Goal: Task Accomplishment & Management: Use online tool/utility

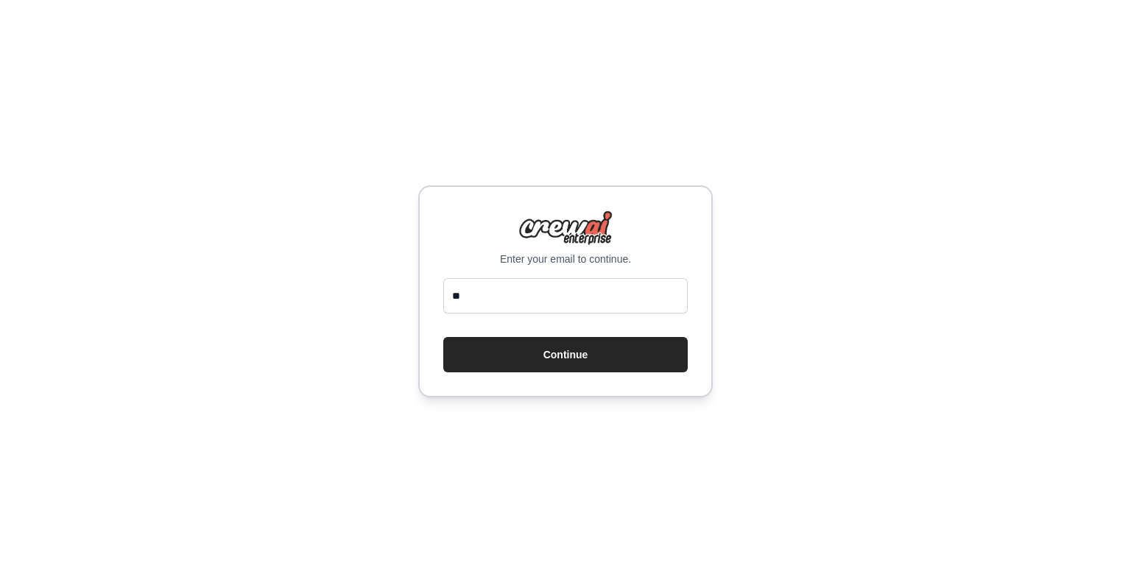
type input "*"
type input "**********"
click at [443, 337] on button "Continue" at bounding box center [565, 354] width 244 height 35
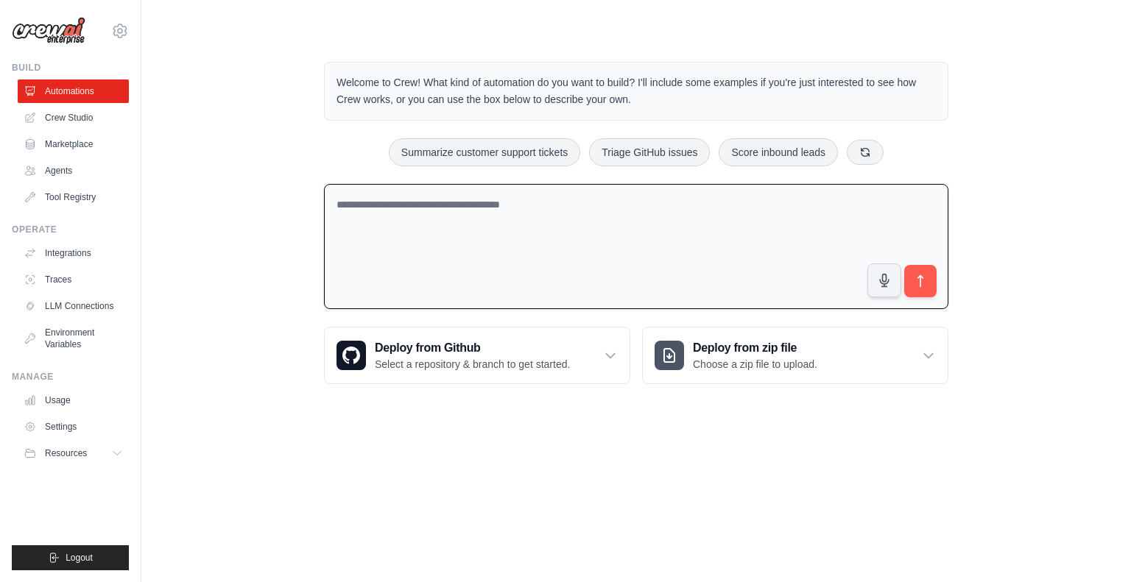
click at [515, 277] on textarea at bounding box center [636, 247] width 624 height 126
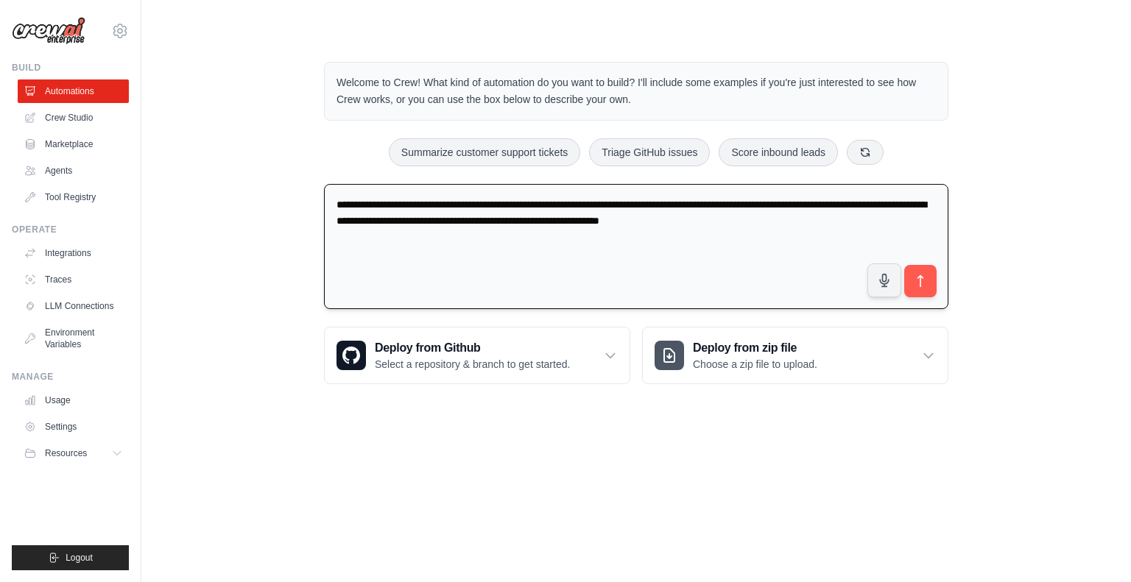
click at [535, 216] on textarea "**********" at bounding box center [636, 247] width 624 height 126
click at [894, 228] on textarea "**********" at bounding box center [636, 247] width 624 height 126
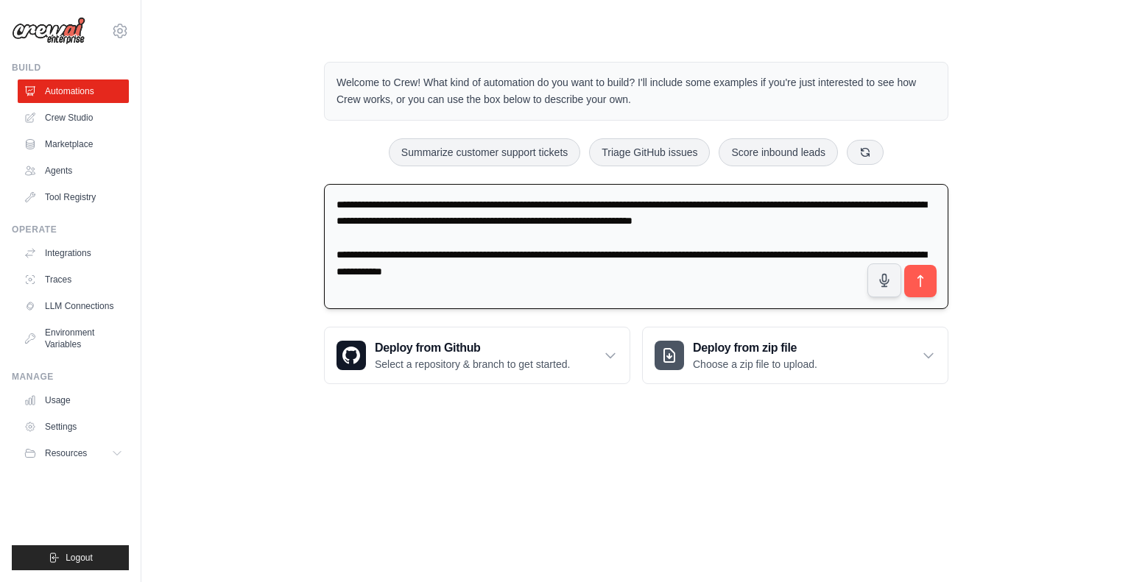
type textarea "**********"
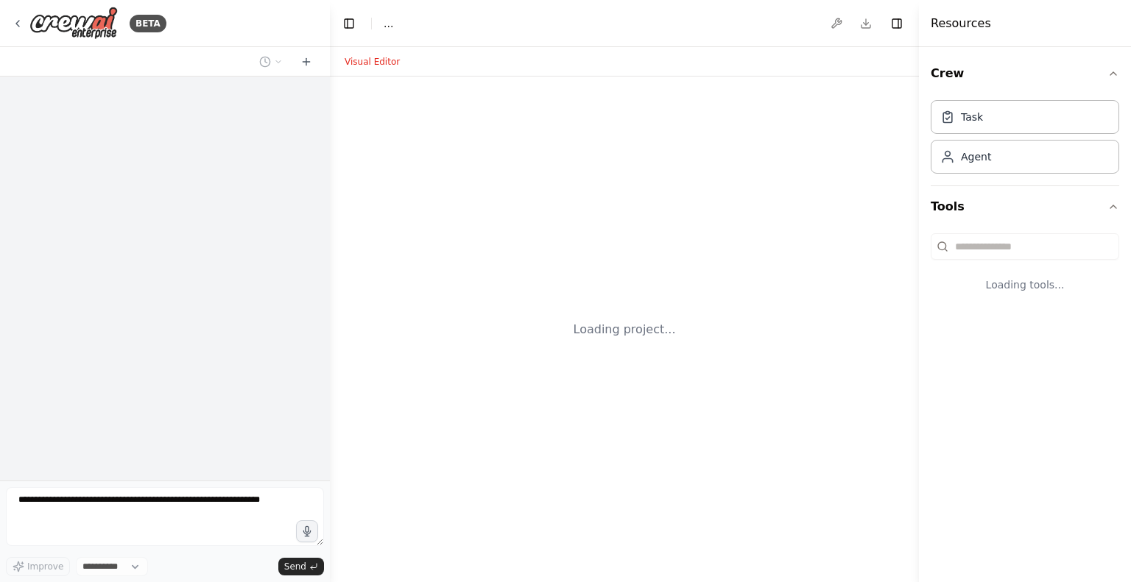
select select "****"
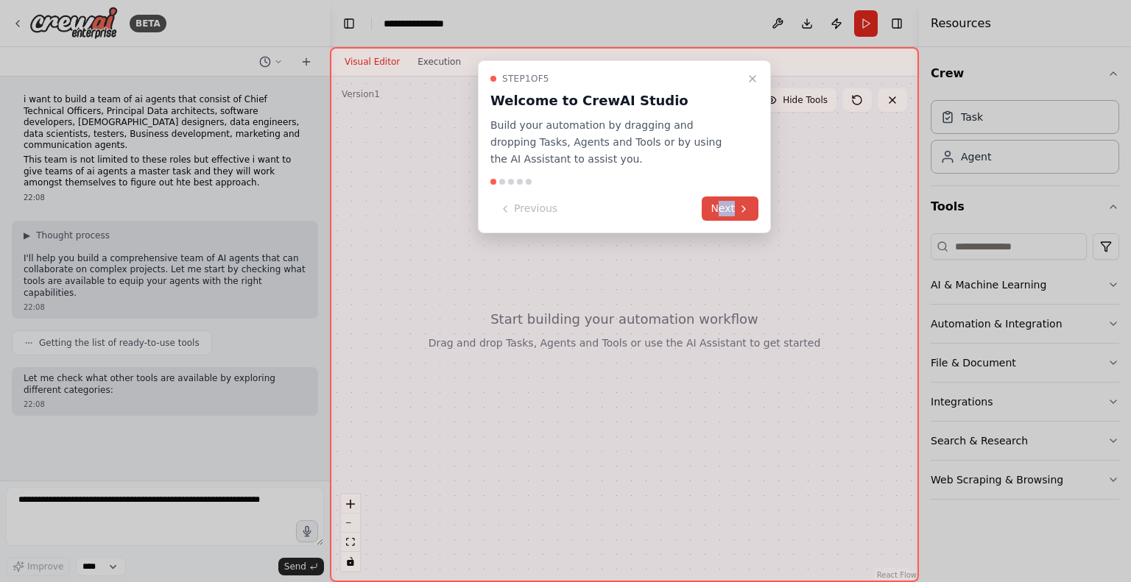
drag, startPoint x: 719, startPoint y: 227, endPoint x: 717, endPoint y: 216, distance: 11.1
click at [717, 216] on div "Step 1 of 5 Welcome to CrewAI Studio Build your automation by dragging and drop…" at bounding box center [624, 146] width 293 height 173
click at [717, 216] on button "Next" at bounding box center [730, 209] width 57 height 24
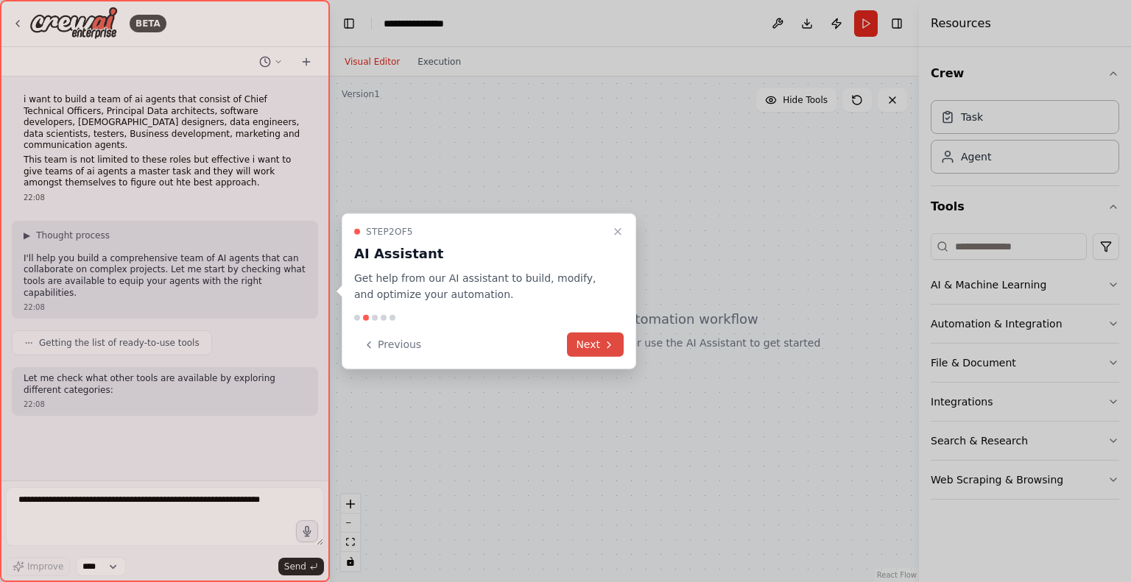
click at [608, 337] on button "Next" at bounding box center [595, 345] width 57 height 24
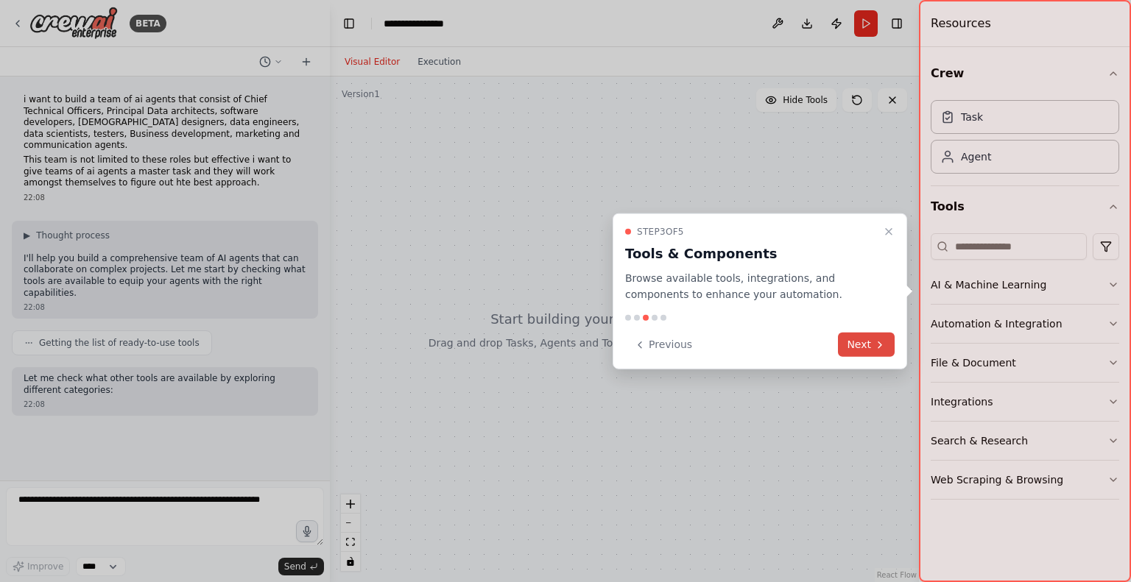
click at [860, 347] on button "Next" at bounding box center [866, 345] width 57 height 24
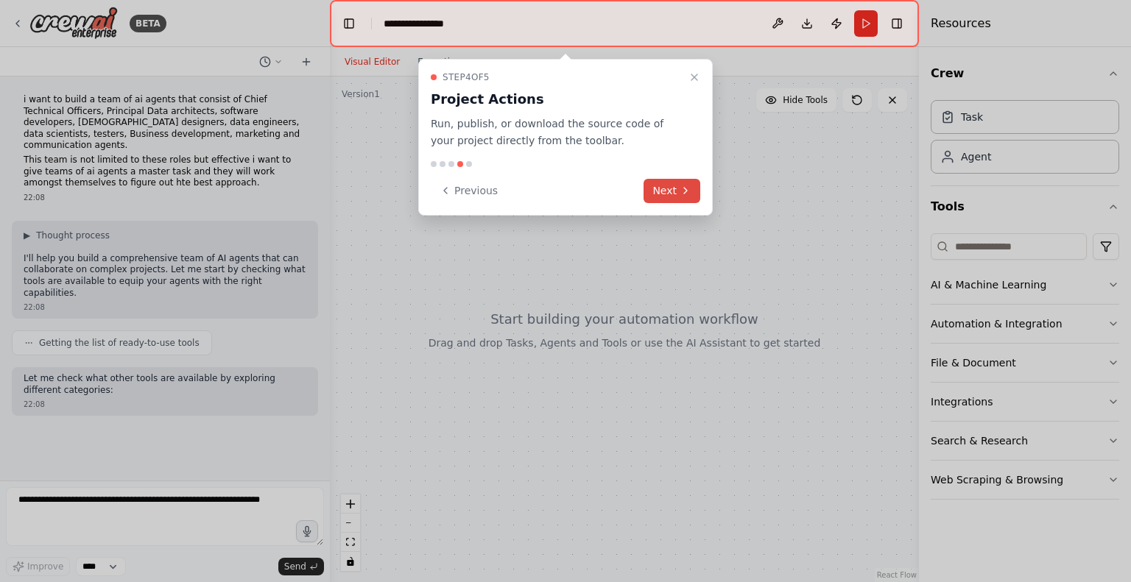
click at [675, 187] on button "Next" at bounding box center [671, 191] width 57 height 24
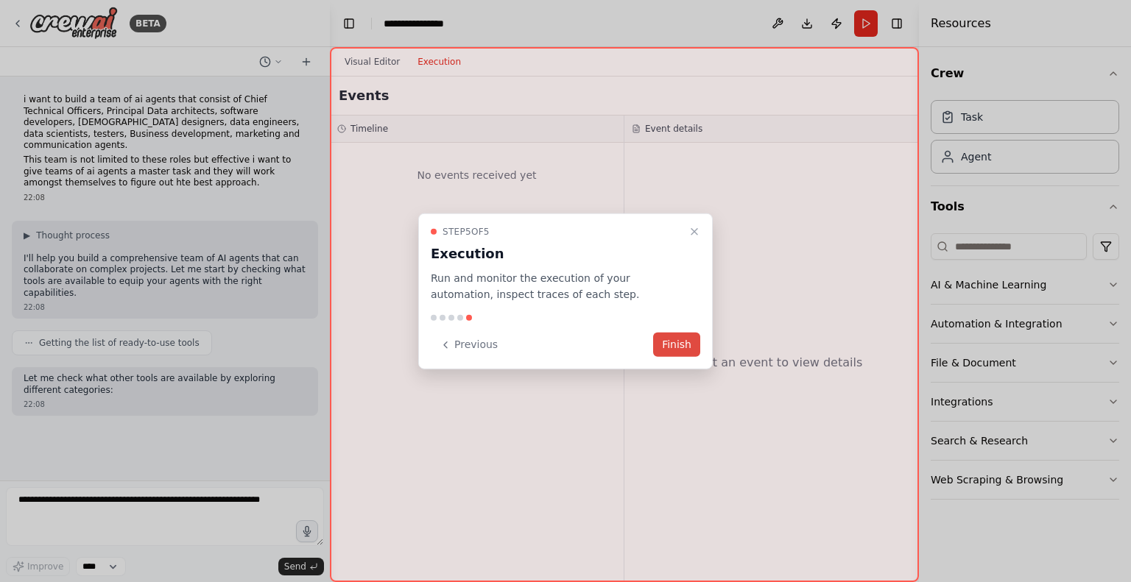
click at [675, 341] on button "Finish" at bounding box center [676, 345] width 47 height 24
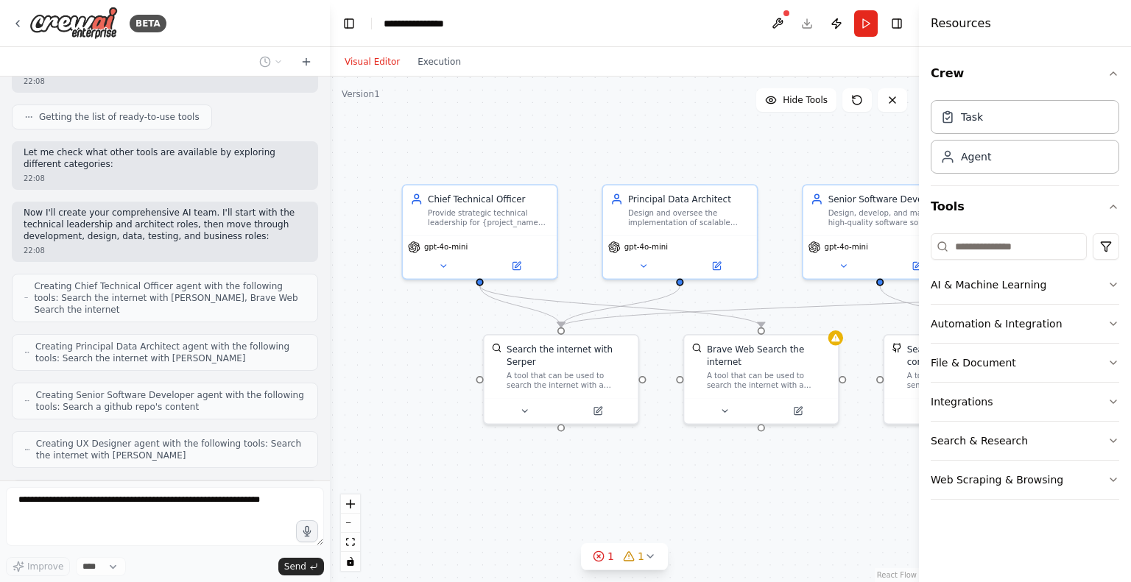
scroll to position [274, 0]
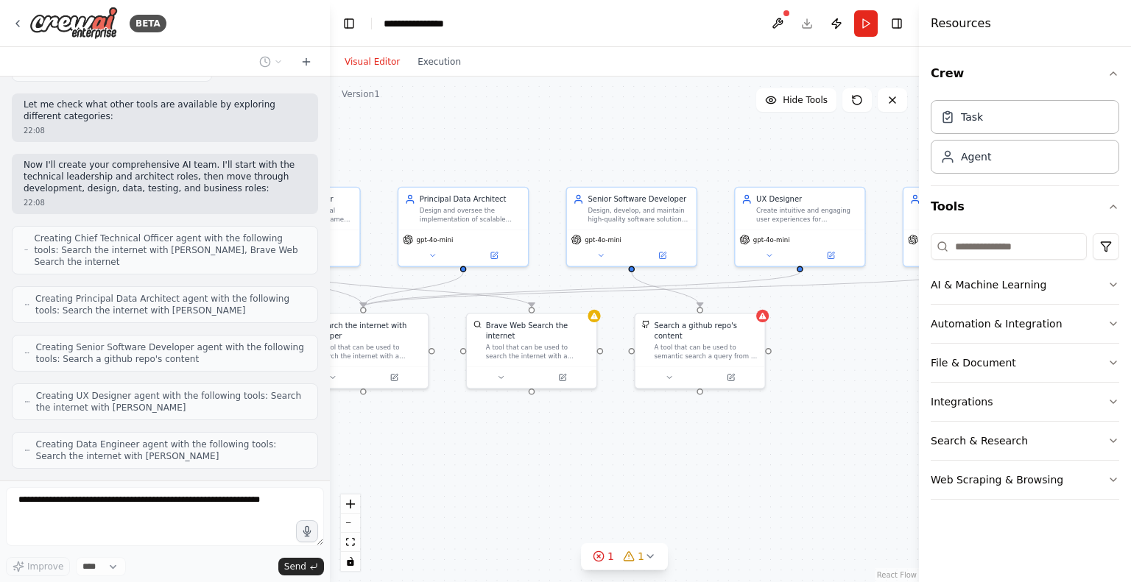
drag, startPoint x: 594, startPoint y: 484, endPoint x: 423, endPoint y: 456, distance: 173.1
click at [423, 456] on div ".deletable-edge-delete-btn { width: 20px; height: 20px; border: 0px solid #ffff…" at bounding box center [624, 330] width 589 height 506
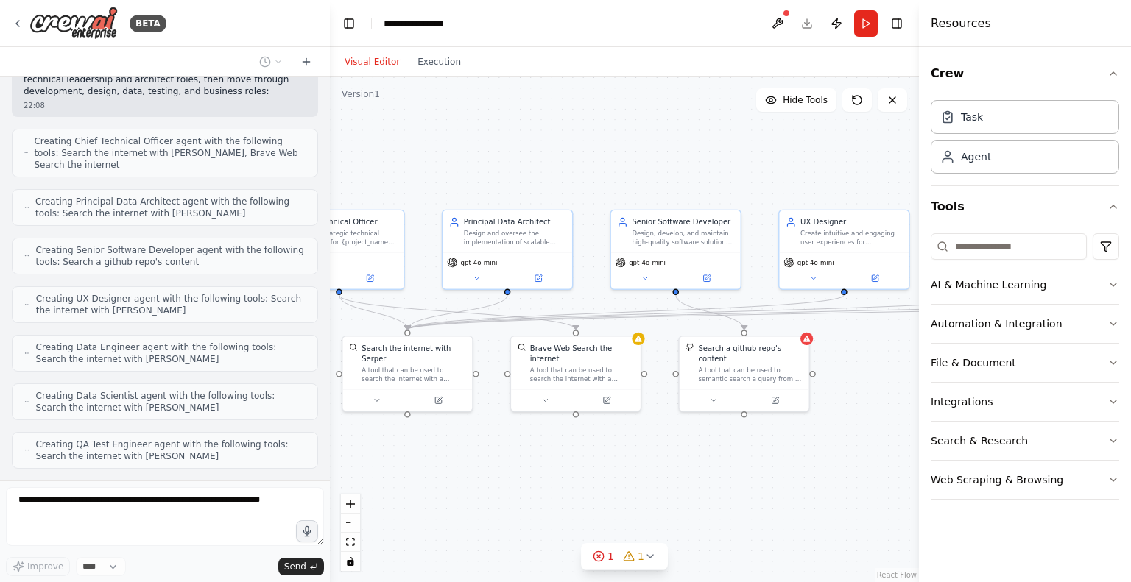
scroll to position [419, 0]
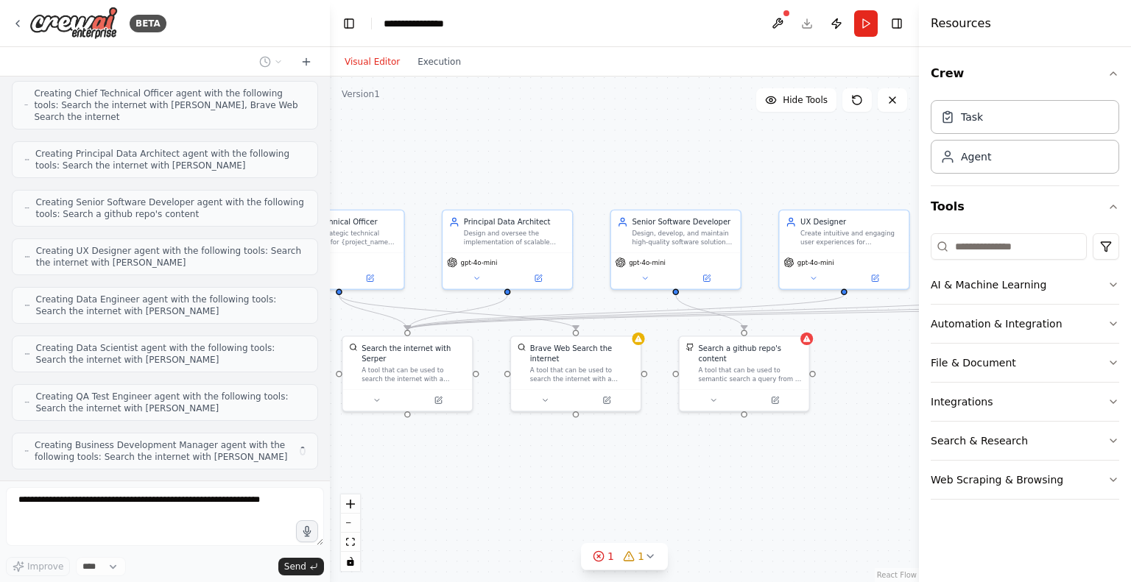
drag, startPoint x: 750, startPoint y: 417, endPoint x: 794, endPoint y: 440, distance: 49.7
click at [794, 440] on div ".deletable-edge-delete-btn { width: 20px; height: 20px; border: 0px solid #ffff…" at bounding box center [624, 330] width 589 height 506
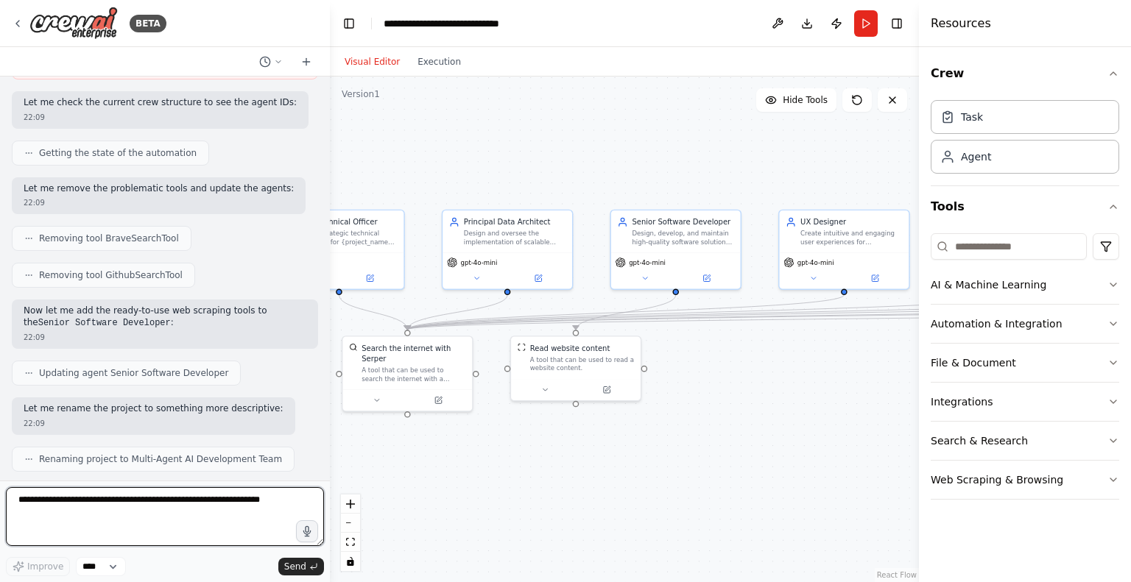
scroll to position [1210, 0]
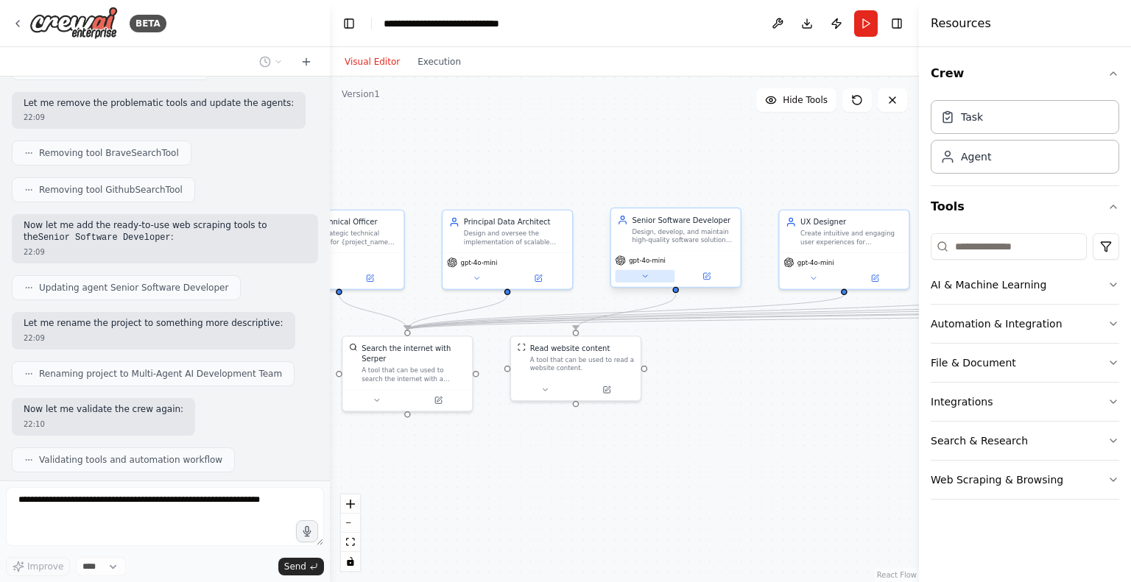
click at [650, 275] on button at bounding box center [646, 276] width 60 height 13
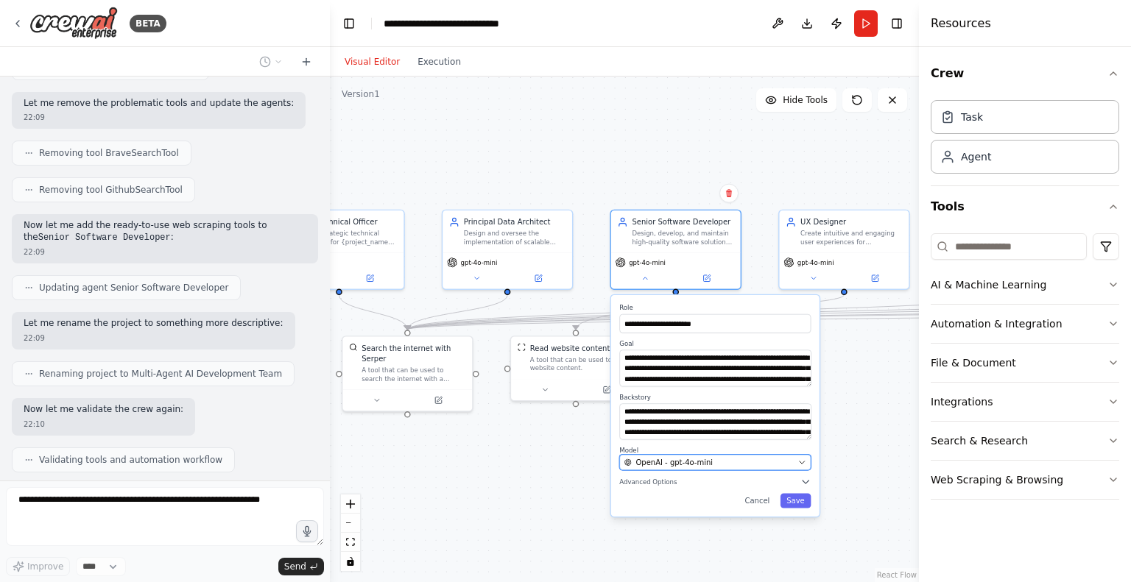
click at [764, 463] on div "OpenAI - gpt-4o-mini" at bounding box center [708, 462] width 169 height 10
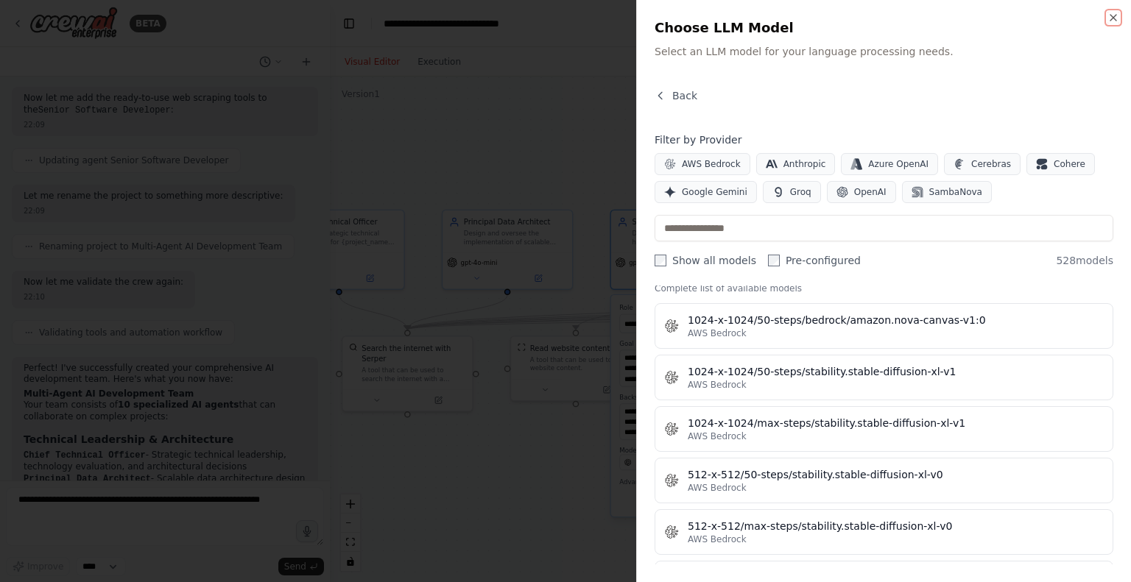
scroll to position [1367, 0]
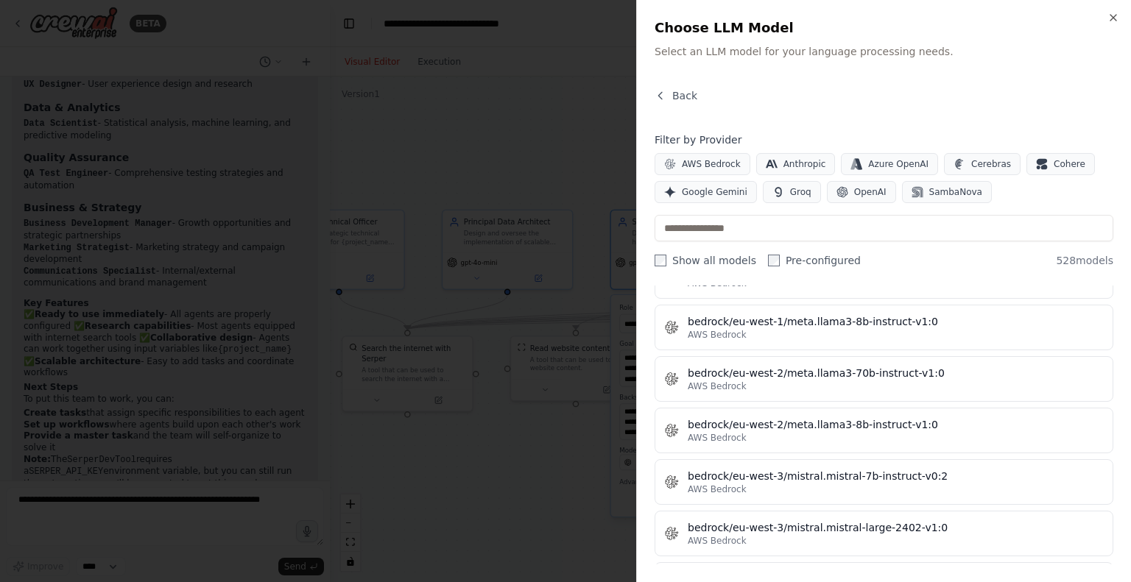
click at [575, 461] on div at bounding box center [565, 291] width 1131 height 582
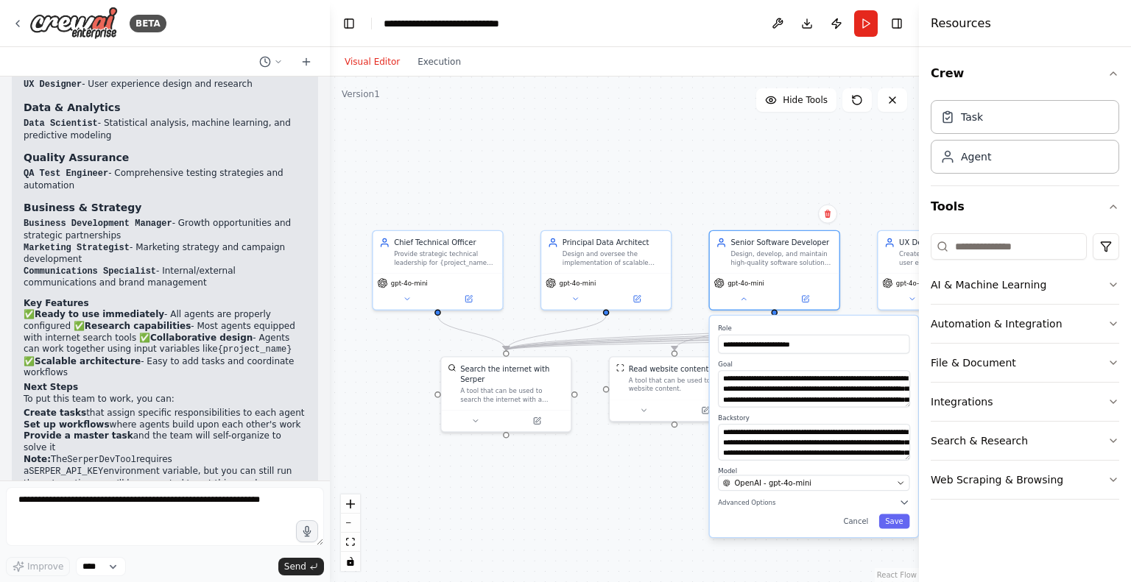
drag, startPoint x: 532, startPoint y: 118, endPoint x: 630, endPoint y: 138, distance: 100.8
click at [630, 138] on div ".deletable-edge-delete-btn { width: 20px; height: 20px; border: 0px solid #ffff…" at bounding box center [624, 330] width 589 height 506
click at [403, 296] on icon at bounding box center [407, 297] width 8 height 8
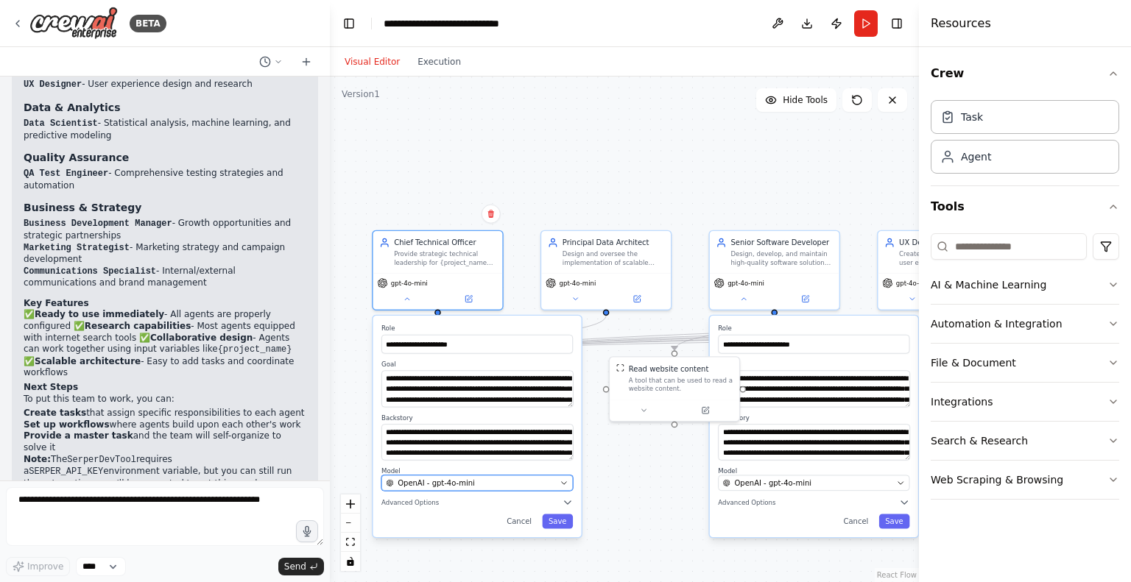
click at [439, 485] on span "OpenAI - gpt-4o-mini" at bounding box center [436, 483] width 77 height 10
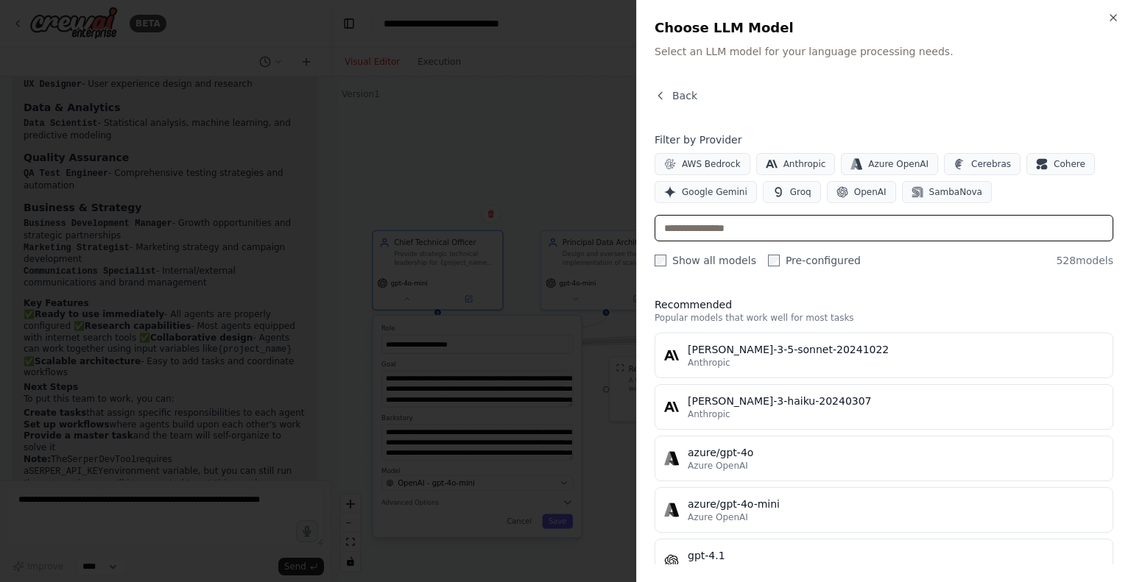
click at [764, 233] on input "text" at bounding box center [884, 228] width 459 height 27
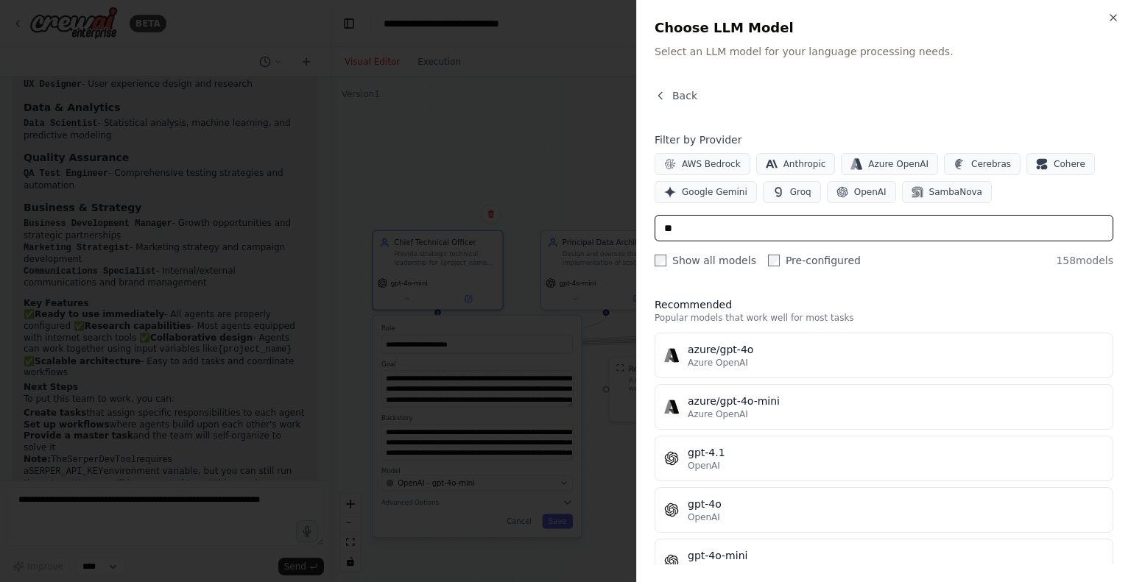
type input "*"
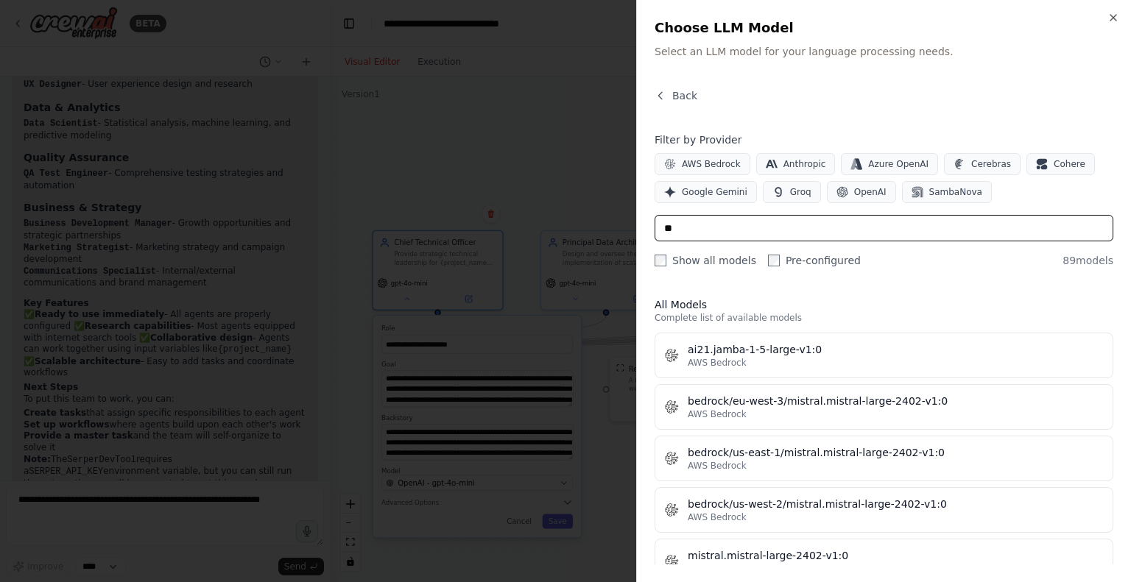
type input "*"
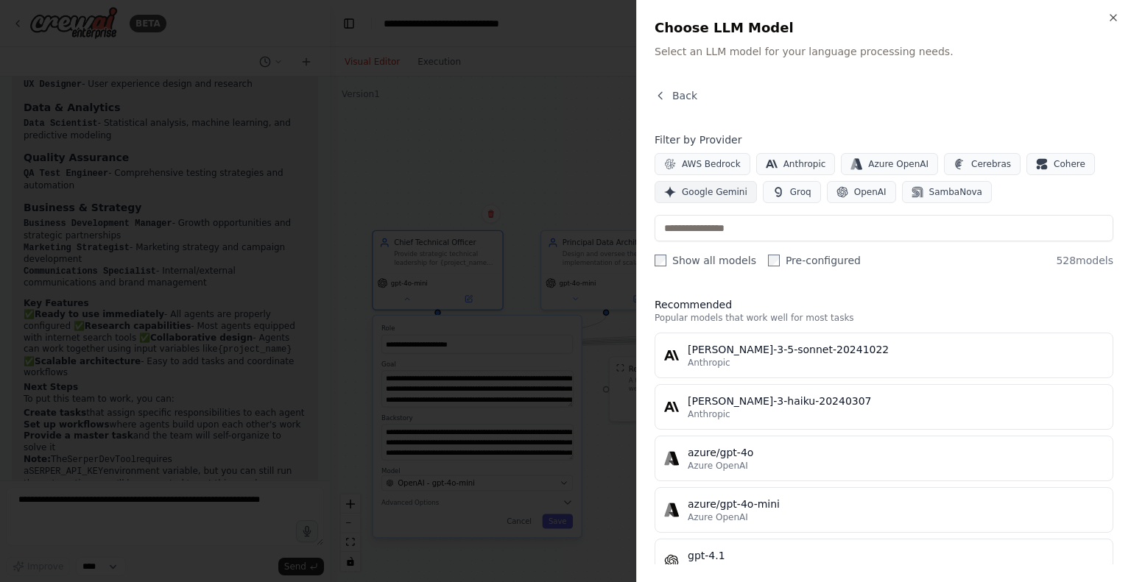
click at [728, 195] on span "Google Gemini" at bounding box center [715, 192] width 66 height 12
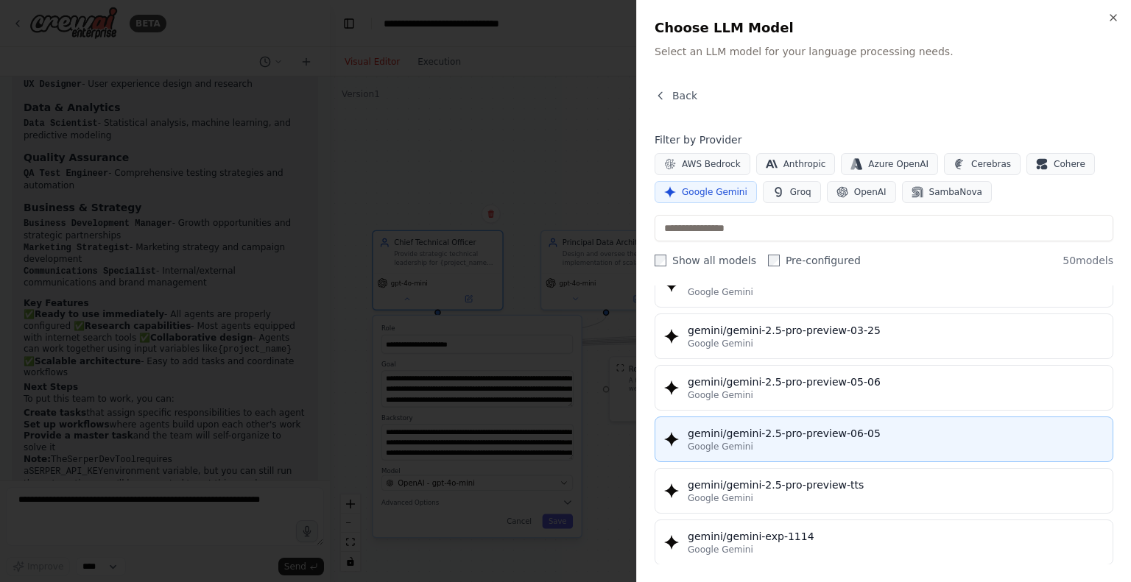
click at [850, 441] on div "Google Gemini" at bounding box center [896, 447] width 416 height 12
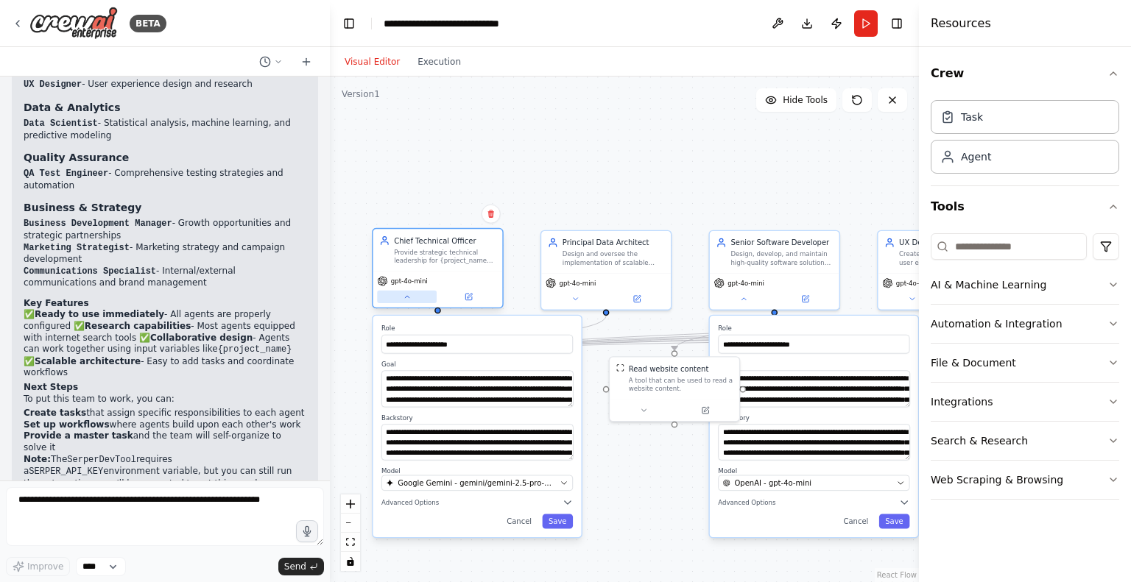
click at [411, 297] on button at bounding box center [407, 297] width 60 height 13
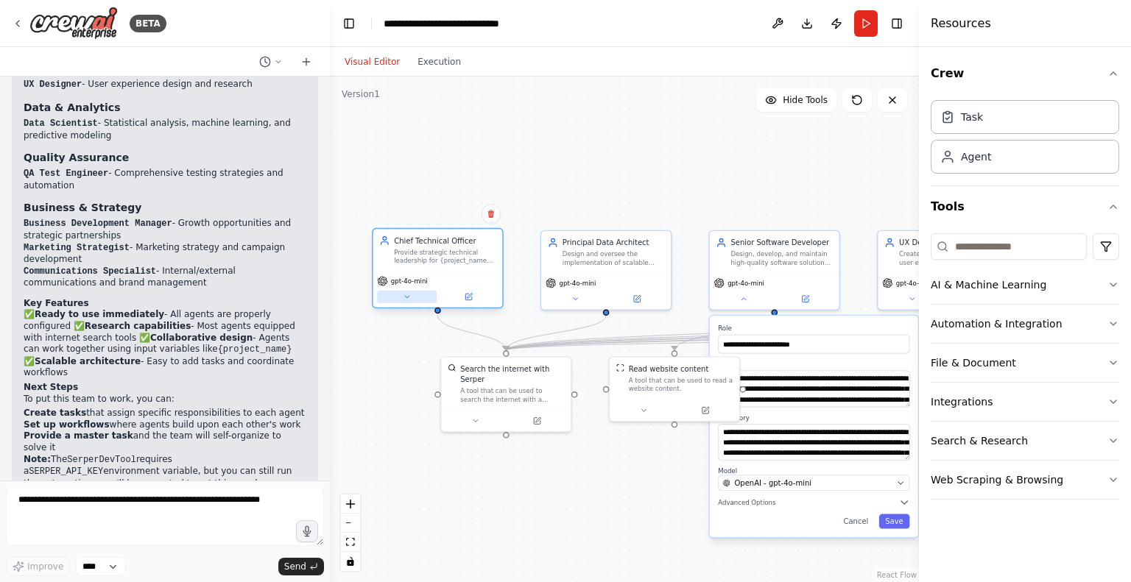
click at [411, 297] on button at bounding box center [407, 297] width 60 height 13
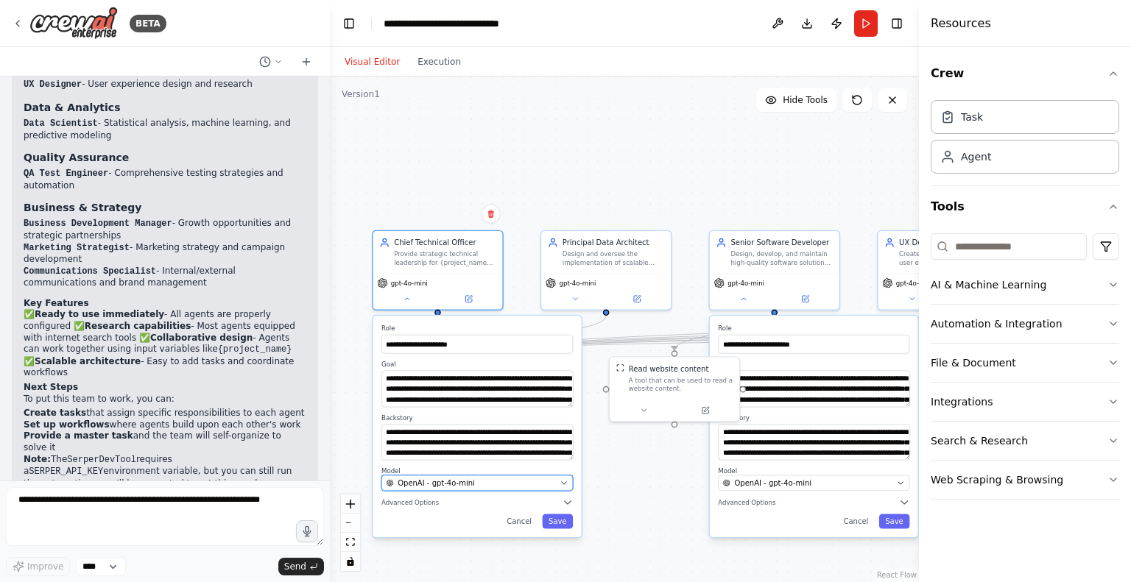
click at [479, 482] on div "OpenAI - gpt-4o-mini" at bounding box center [470, 483] width 169 height 10
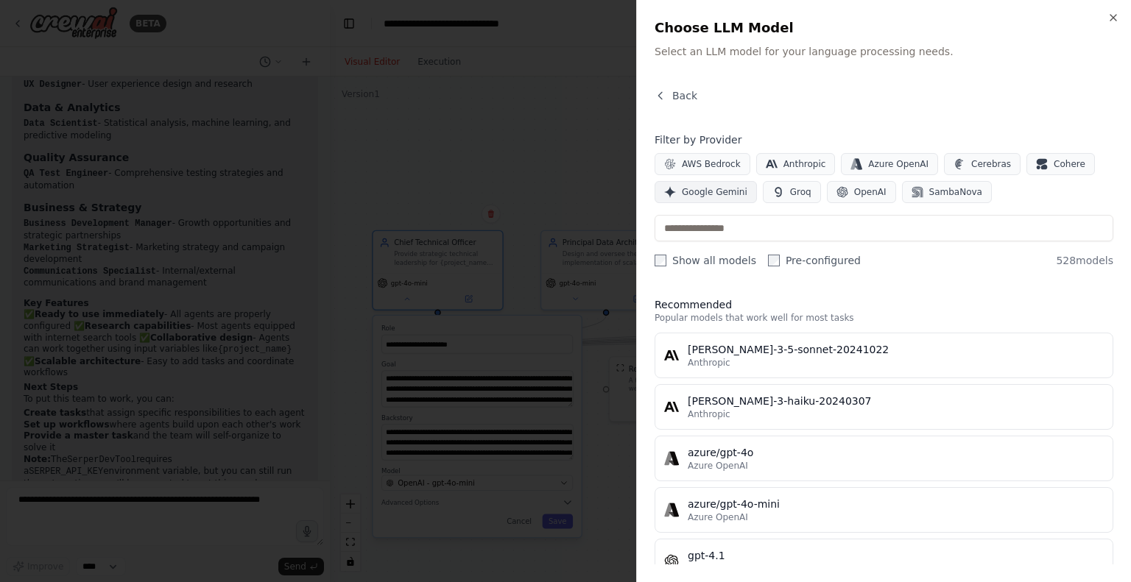
click at [700, 186] on span "Google Gemini" at bounding box center [715, 192] width 66 height 12
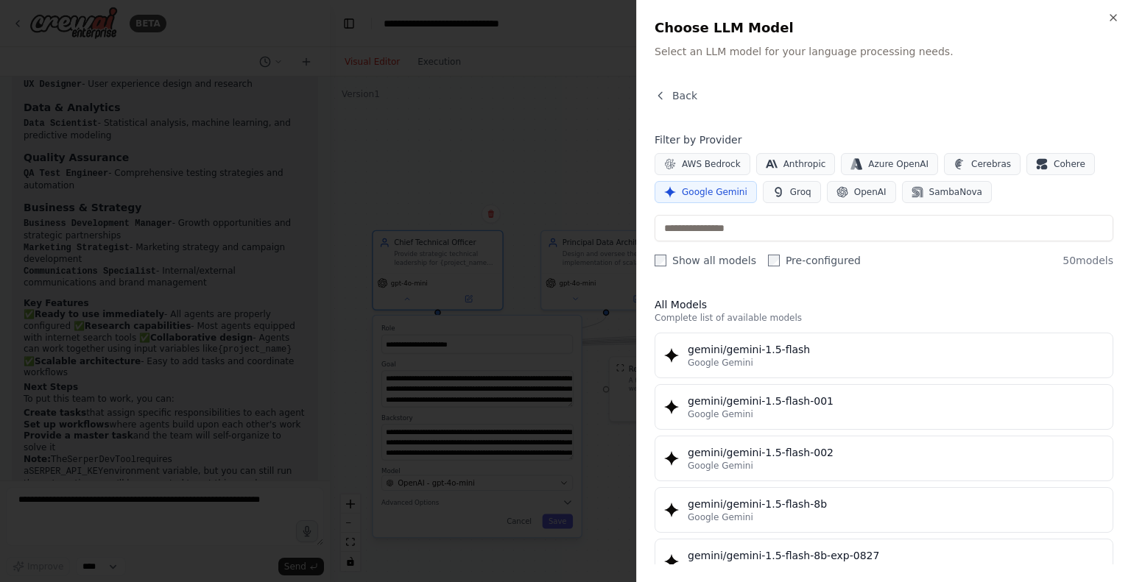
click at [719, 194] on span "Google Gemini" at bounding box center [715, 192] width 66 height 12
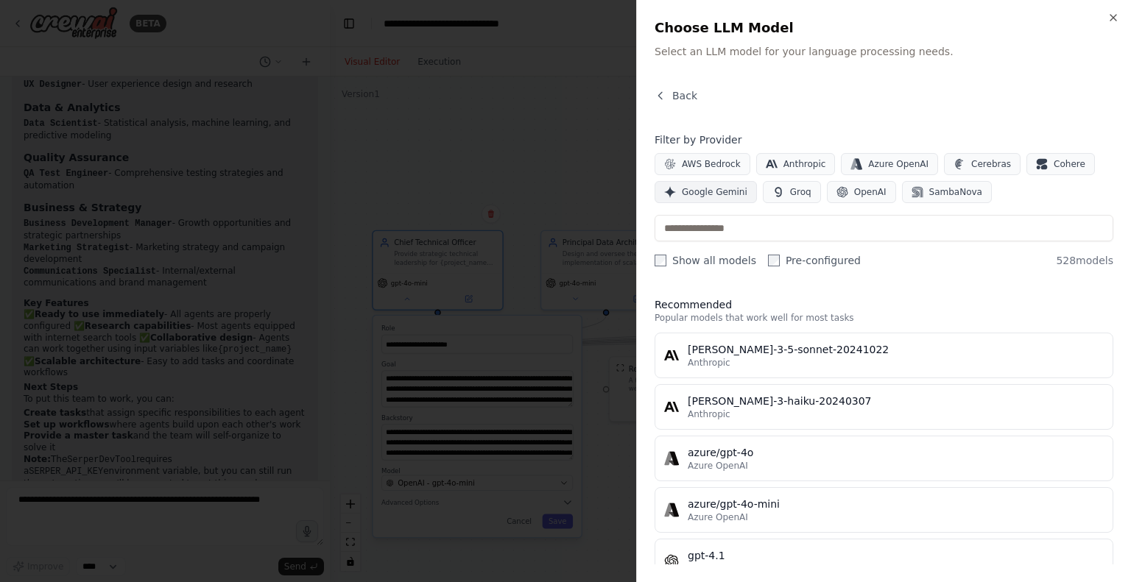
click at [710, 188] on span "Google Gemini" at bounding box center [715, 192] width 66 height 12
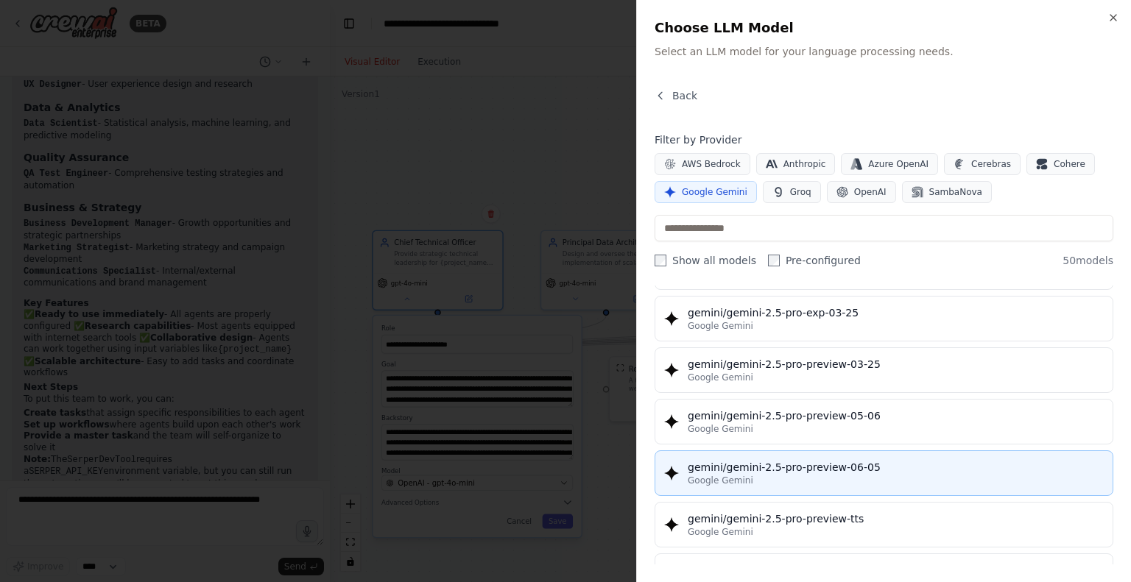
click at [876, 460] on div "gemini/gemini-2.5-pro-preview-06-05" at bounding box center [896, 467] width 416 height 15
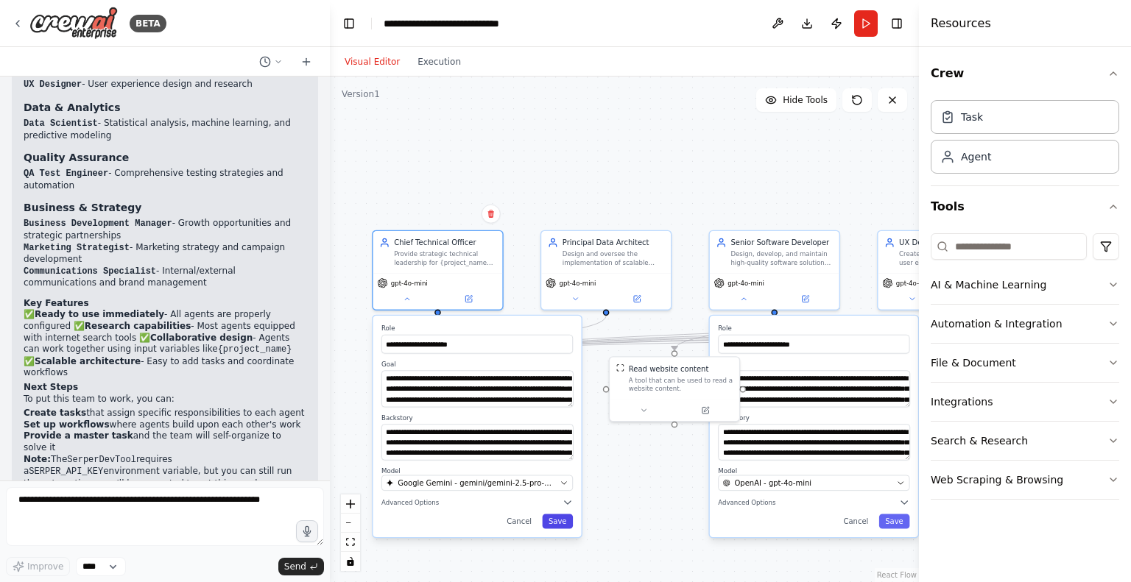
click at [565, 523] on button "Save" at bounding box center [557, 522] width 31 height 15
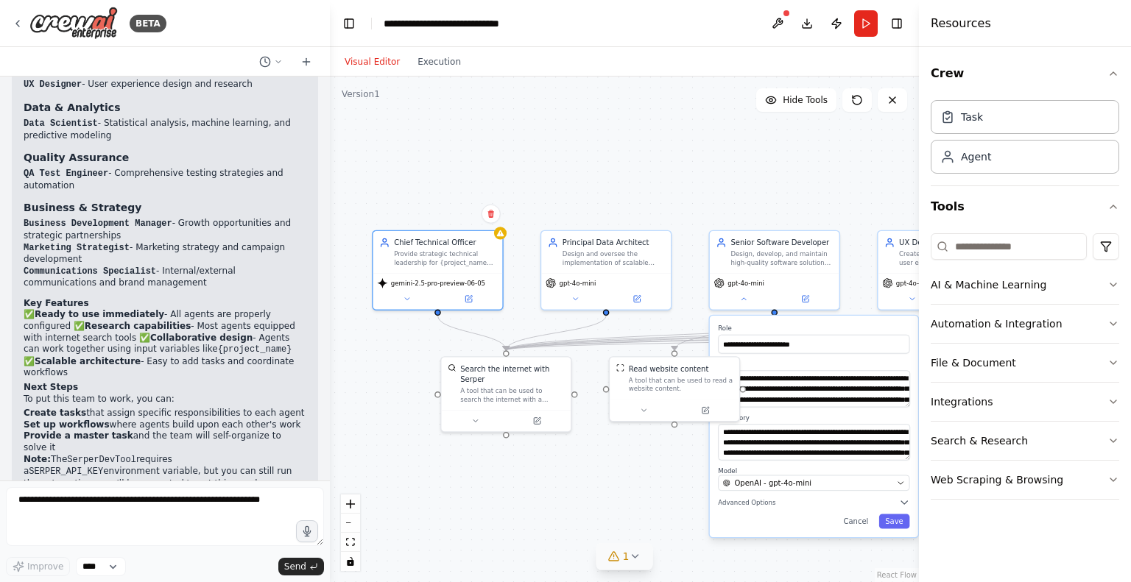
click at [633, 563] on button "1" at bounding box center [624, 556] width 57 height 27
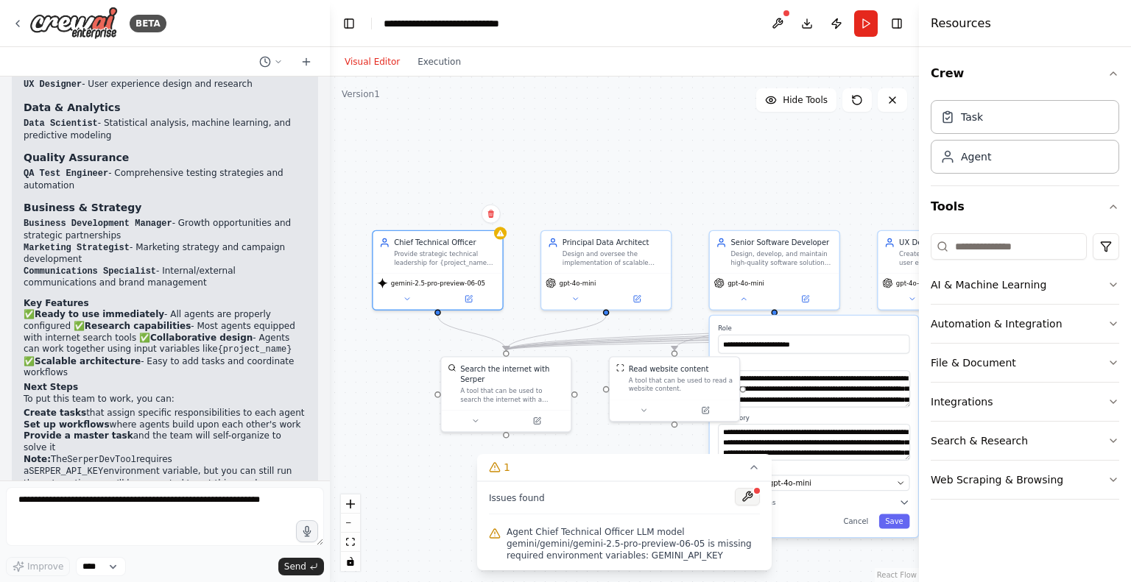
click at [750, 500] on button at bounding box center [747, 497] width 25 height 18
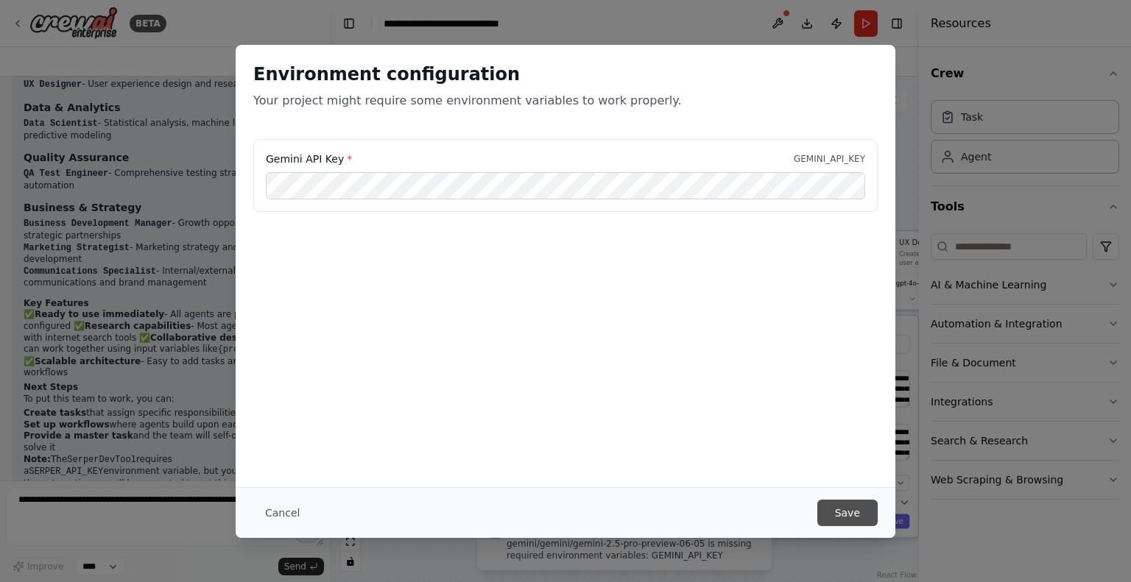
click at [861, 521] on button "Save" at bounding box center [847, 513] width 60 height 27
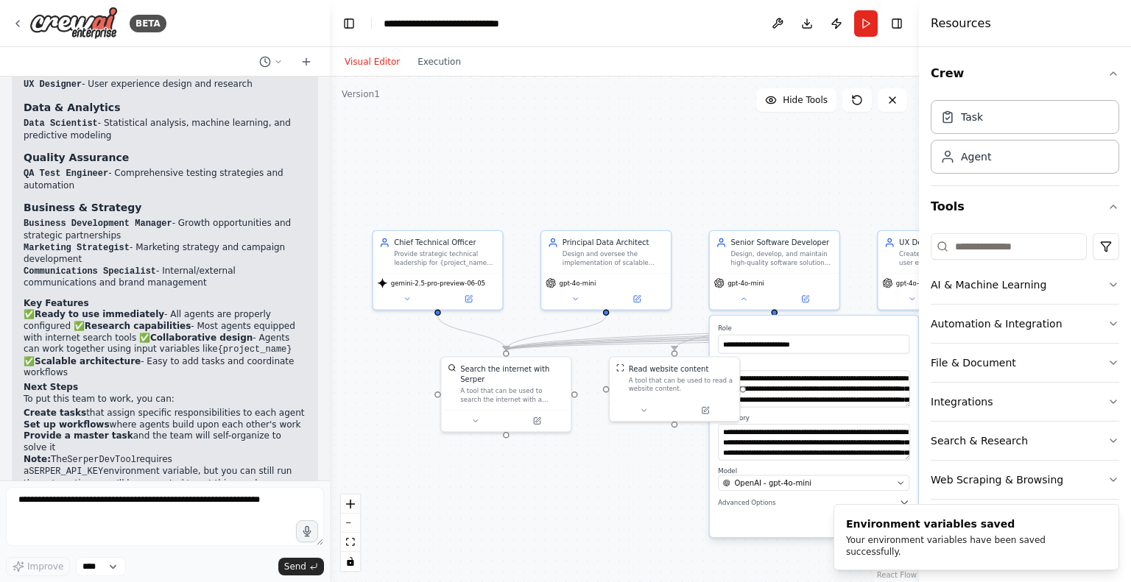
click at [669, 217] on div ".deletable-edge-delete-btn { width: 20px; height: 20px; border: 0px solid #ffff…" at bounding box center [624, 330] width 589 height 506
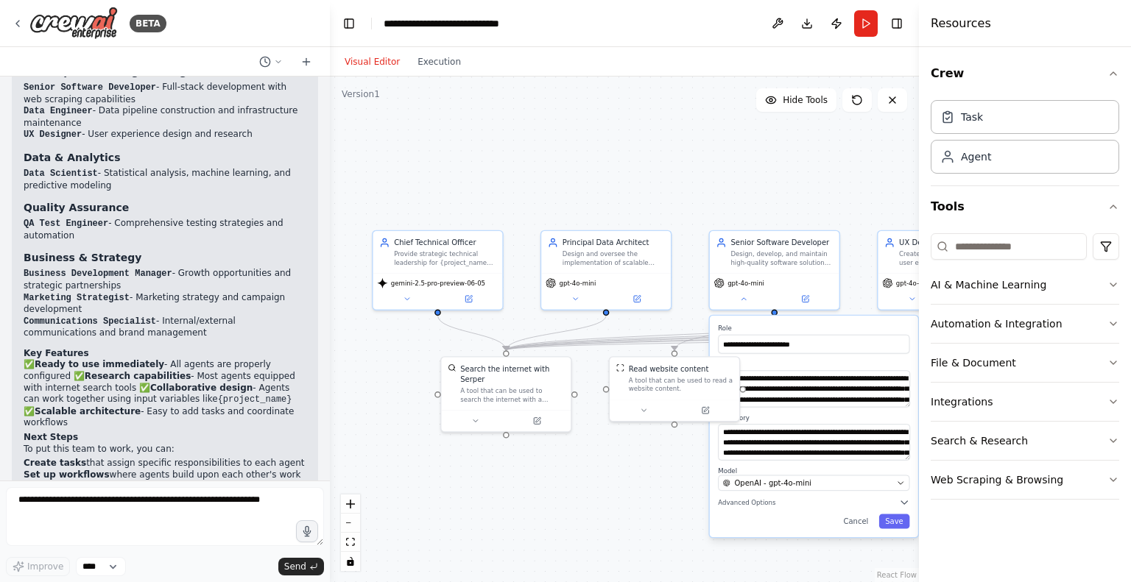
scroll to position [1829, 0]
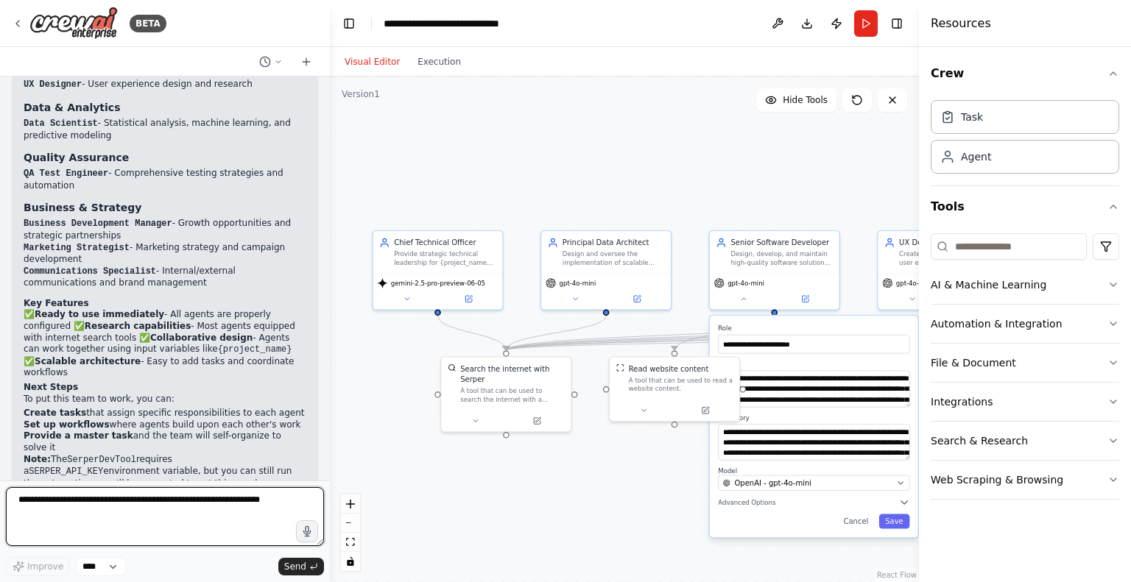
click at [160, 509] on textarea at bounding box center [165, 516] width 318 height 59
type textarea "*"
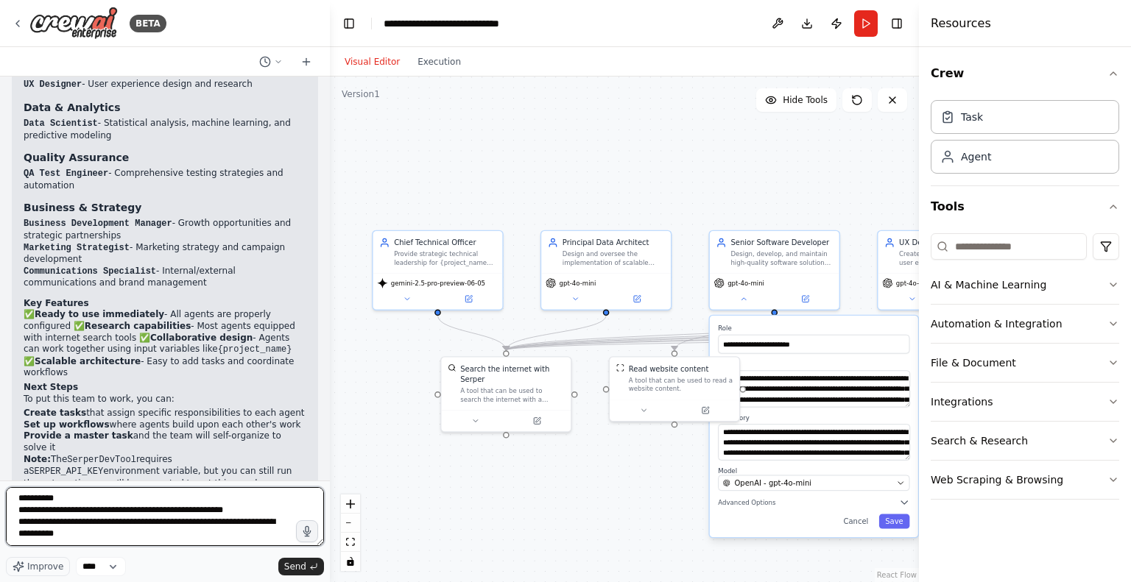
scroll to position [172, 0]
click at [183, 505] on textarea "**********" at bounding box center [165, 516] width 318 height 59
click at [165, 507] on textarea "**********" at bounding box center [165, 516] width 318 height 59
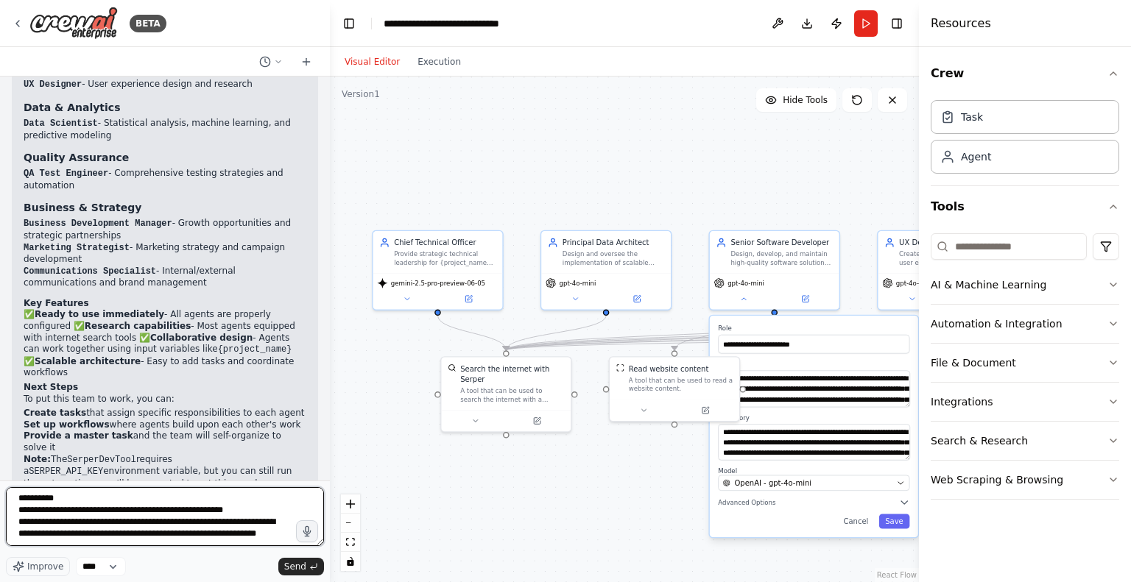
click at [207, 505] on textarea "**********" at bounding box center [165, 516] width 318 height 59
click at [230, 529] on textarea "**********" at bounding box center [165, 516] width 318 height 59
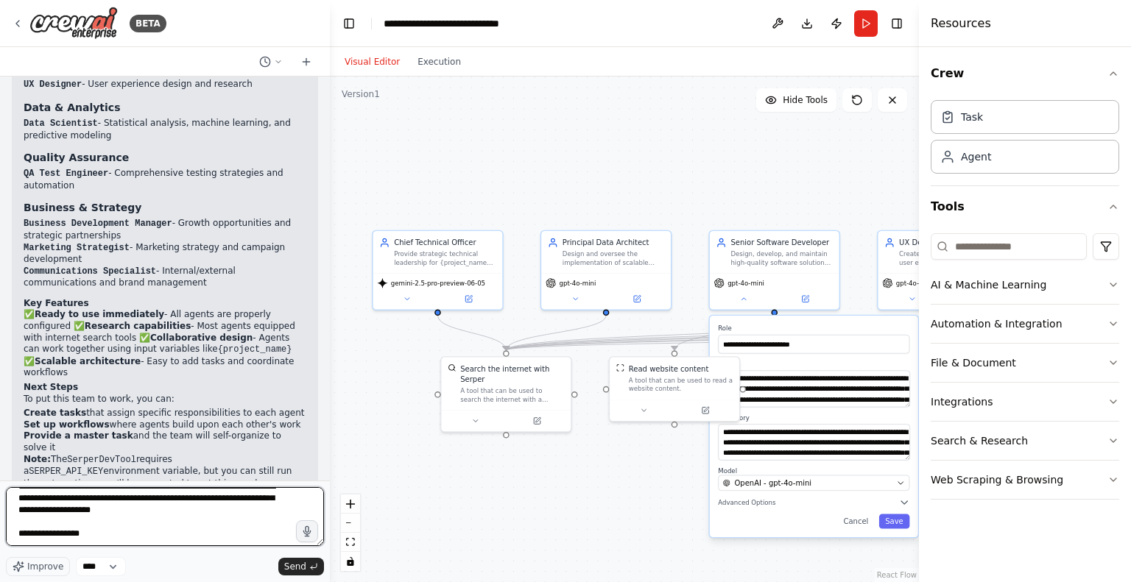
scroll to position [195, 0]
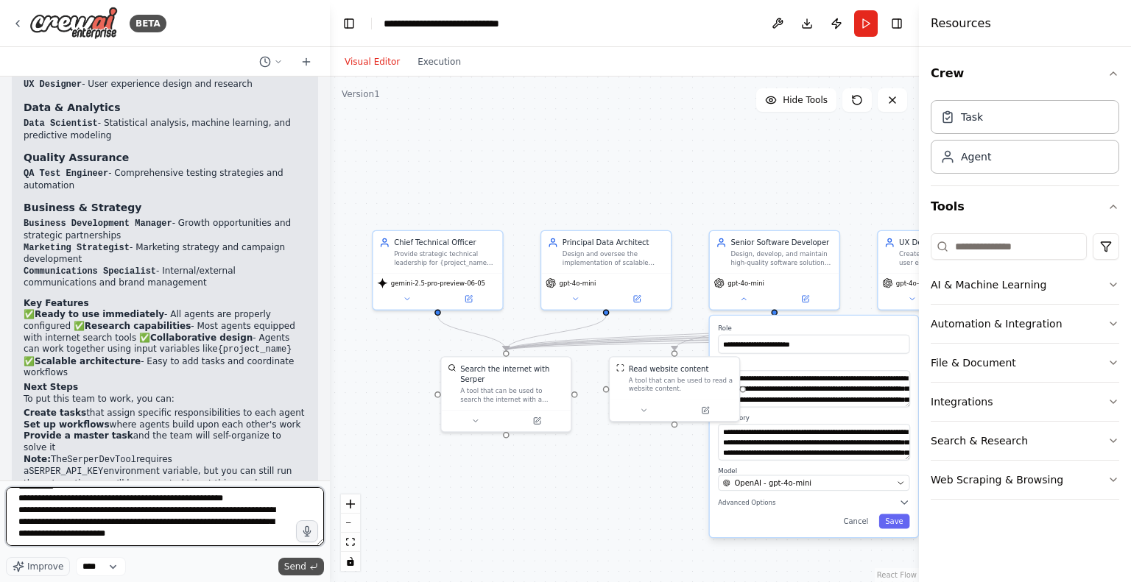
type textarea "**********"
click at [314, 560] on button "Send" at bounding box center [301, 567] width 46 height 18
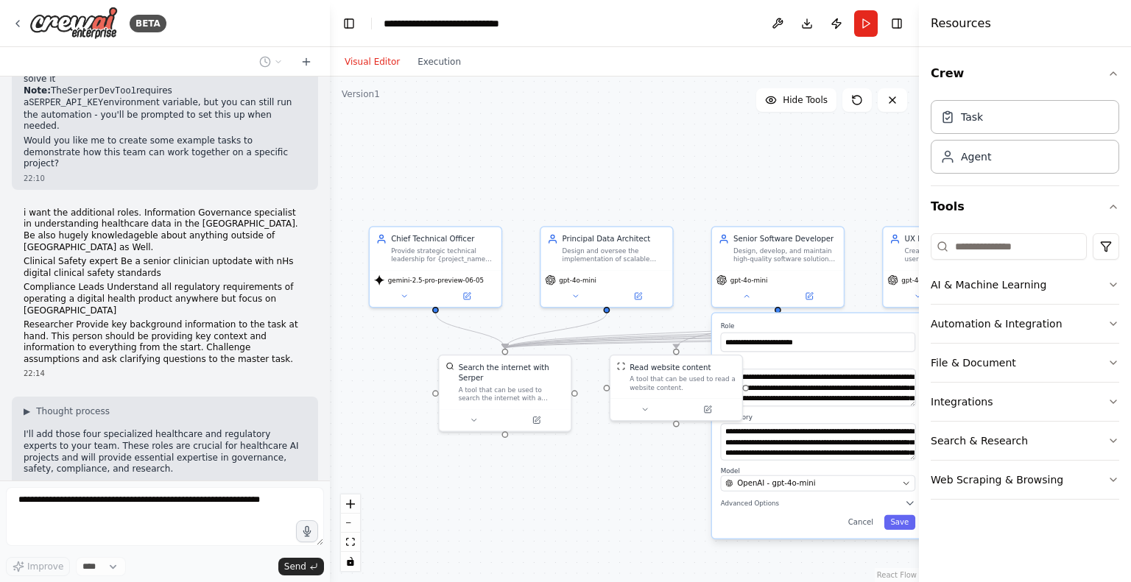
scroll to position [2246, 0]
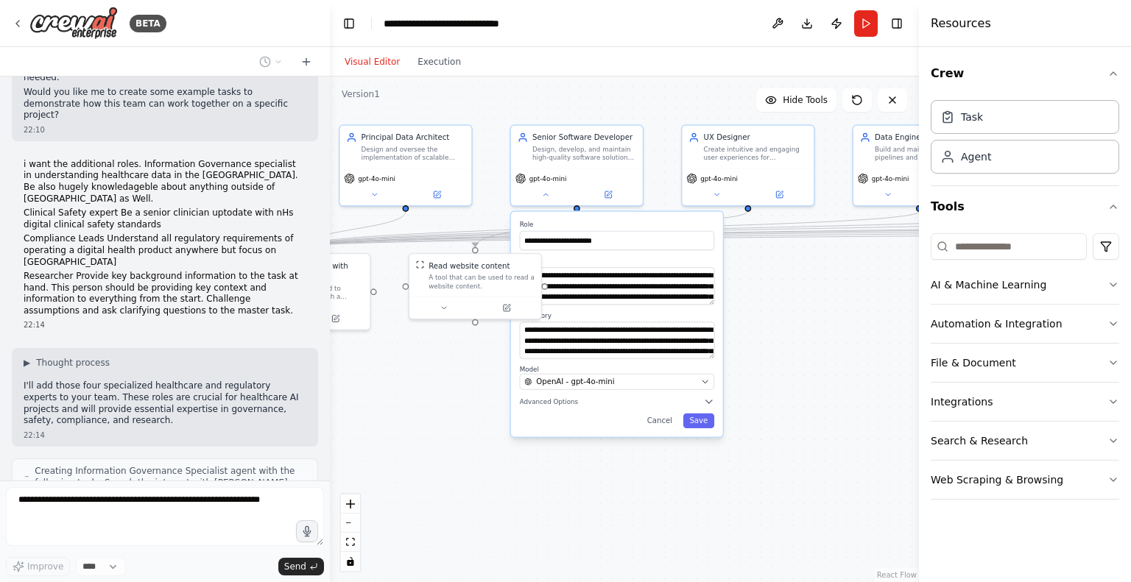
drag, startPoint x: 616, startPoint y: 172, endPoint x: 415, endPoint y: 82, distance: 219.5
click at [415, 82] on div ".deletable-edge-delete-btn { width: 20px; height: 20px; border: 0px solid #ffff…" at bounding box center [624, 330] width 589 height 506
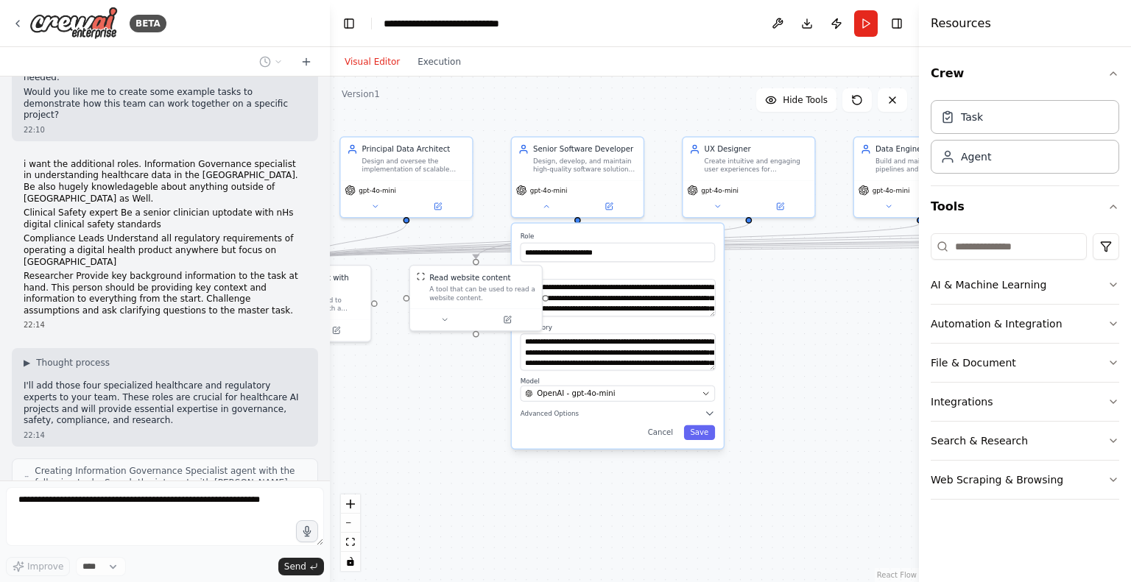
click at [459, 412] on div ".deletable-edge-delete-btn { width: 20px; height: 20px; border: 0px solid #ffff…" at bounding box center [624, 330] width 589 height 506
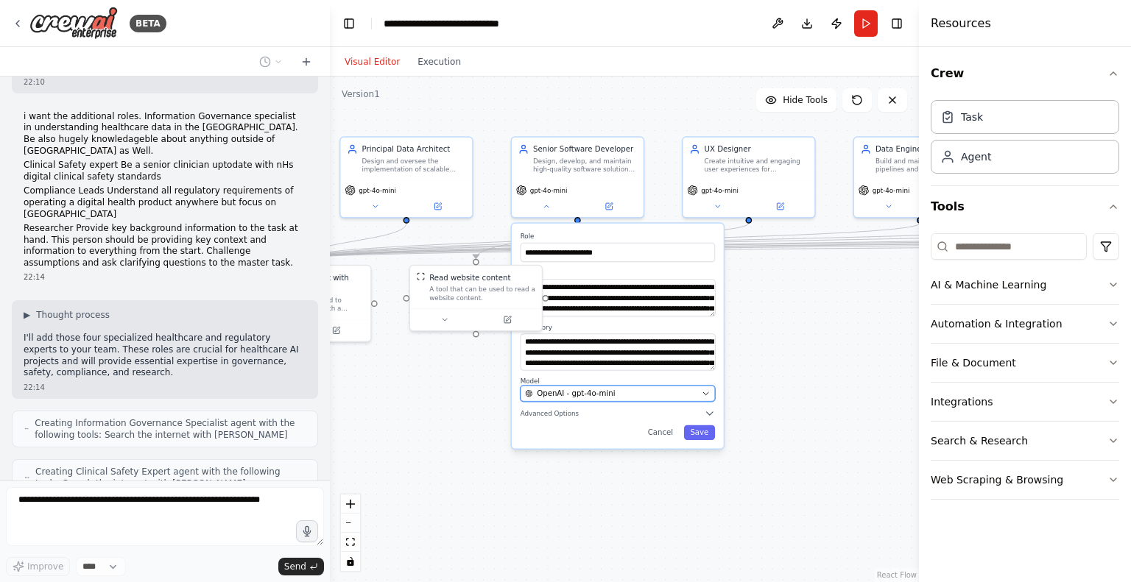
click at [686, 392] on div "OpenAI - gpt-4o-mini" at bounding box center [611, 394] width 172 height 11
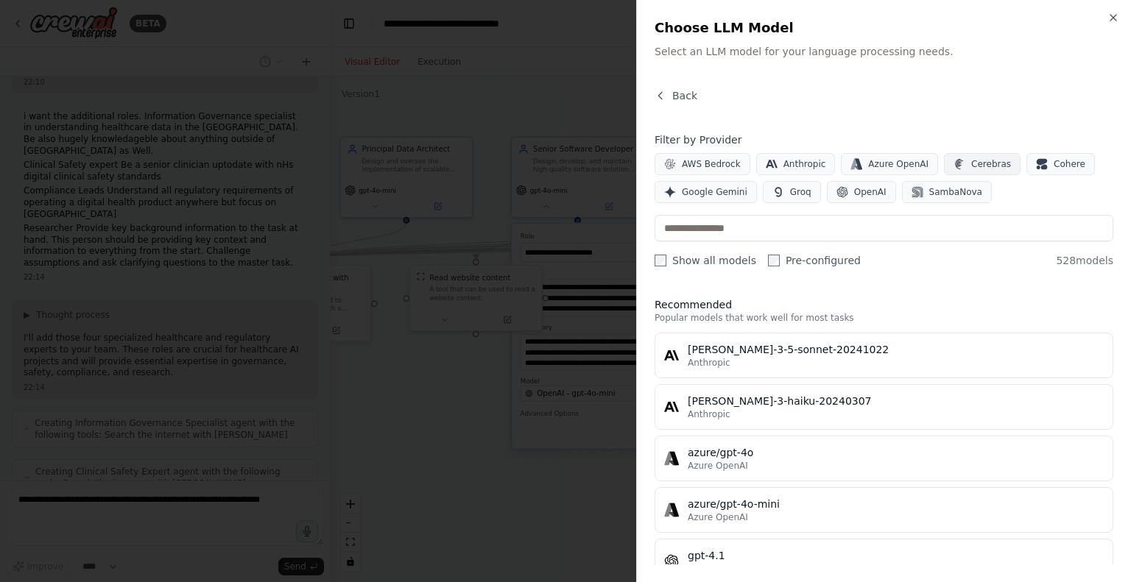
scroll to position [2343, 0]
click at [860, 197] on span "OpenAI" at bounding box center [870, 192] width 32 height 12
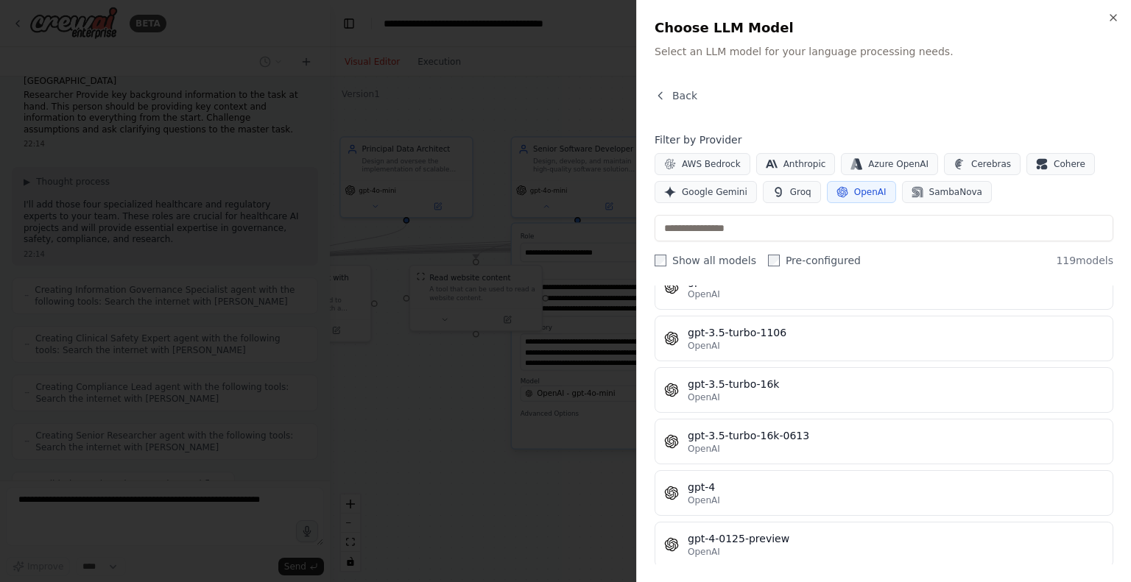
scroll to position [1096, 0]
click at [574, 477] on div at bounding box center [565, 291] width 1131 height 582
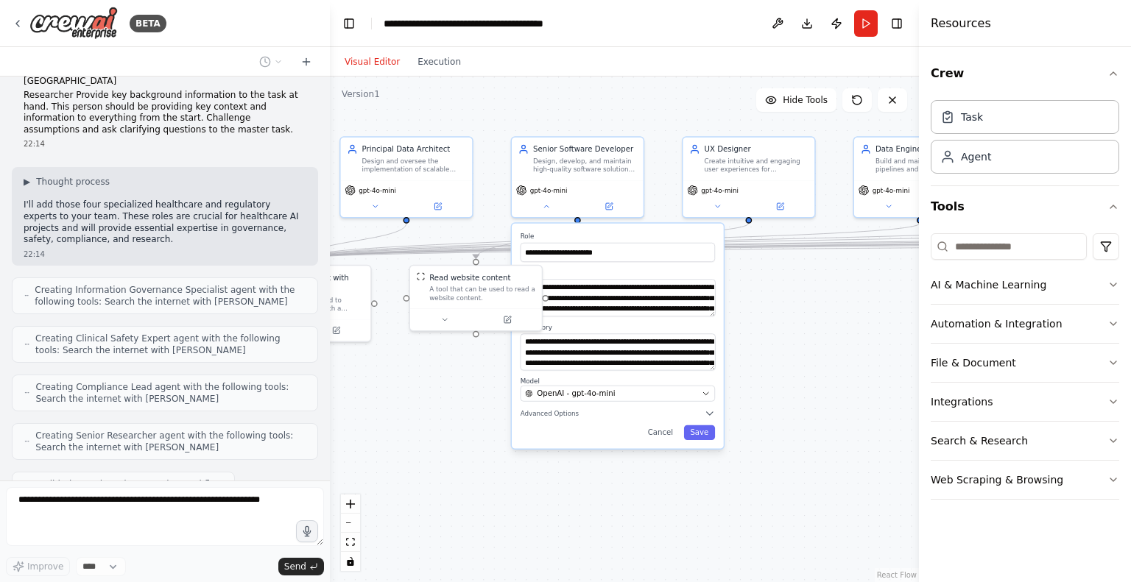
click at [536, 476] on div ".deletable-edge-delete-btn { width: 20px; height: 20px; border: 0px solid #ffff…" at bounding box center [624, 330] width 589 height 506
click at [657, 434] on button "Cancel" at bounding box center [660, 433] width 38 height 15
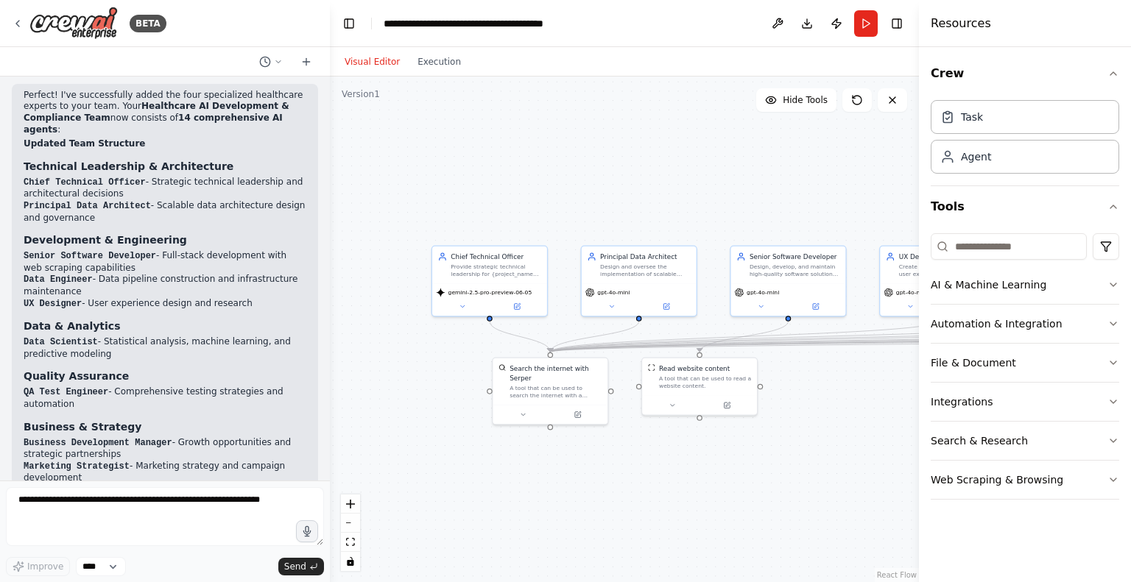
drag, startPoint x: 530, startPoint y: 437, endPoint x: 737, endPoint y: 515, distance: 220.9
click at [737, 515] on div ".deletable-edge-delete-btn { width: 20px; height: 20px; border: 0px solid #ffff…" at bounding box center [624, 330] width 589 height 506
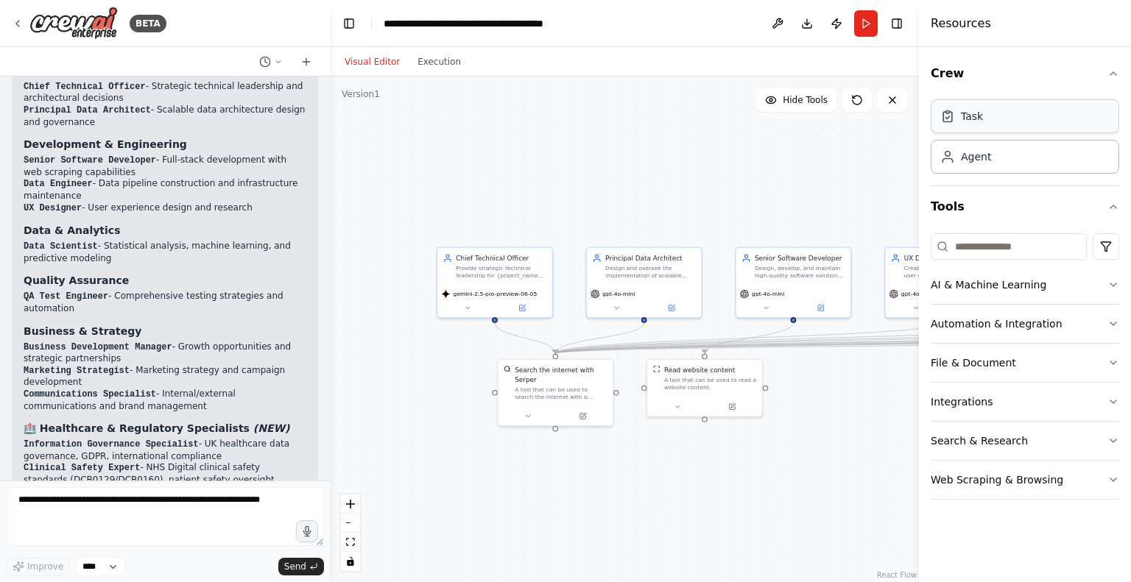
click at [1029, 130] on div "Task" at bounding box center [1025, 116] width 188 height 34
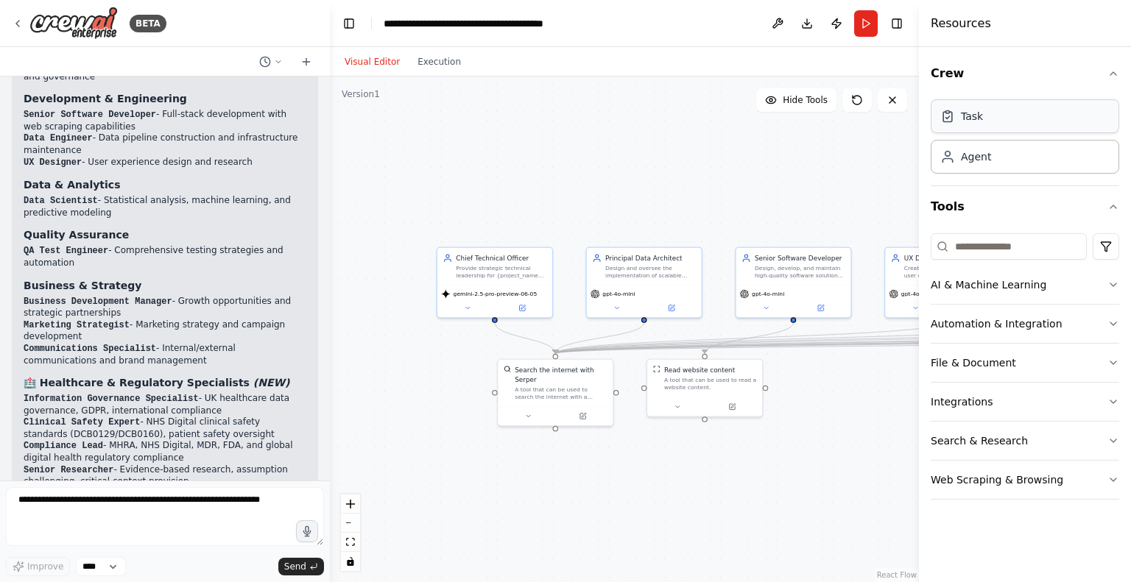
click at [1011, 122] on div "Task" at bounding box center [1025, 116] width 188 height 34
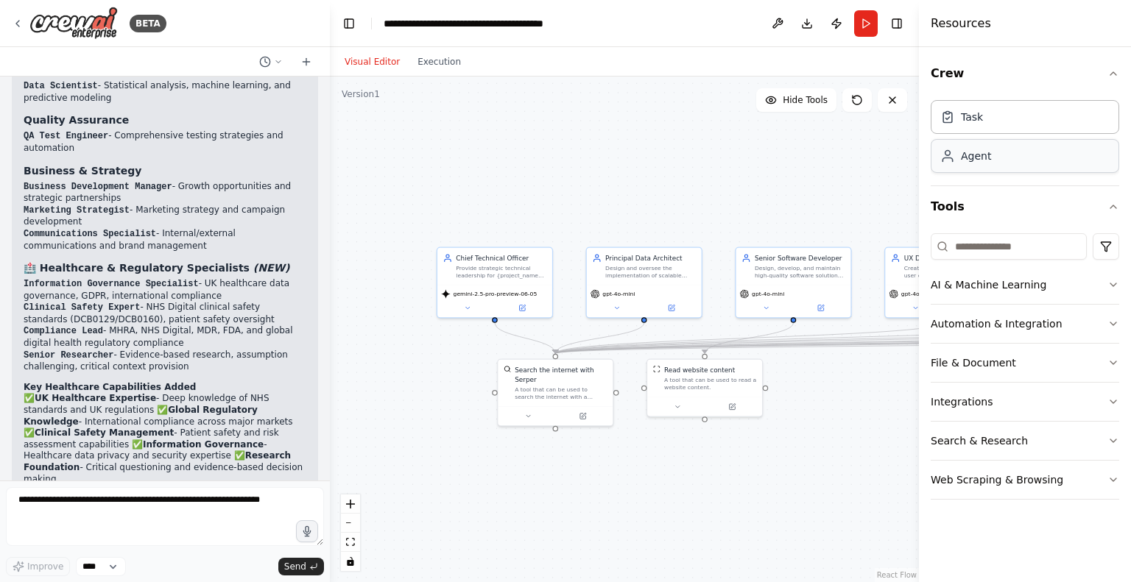
click at [1012, 164] on div "Agent" at bounding box center [1025, 156] width 188 height 34
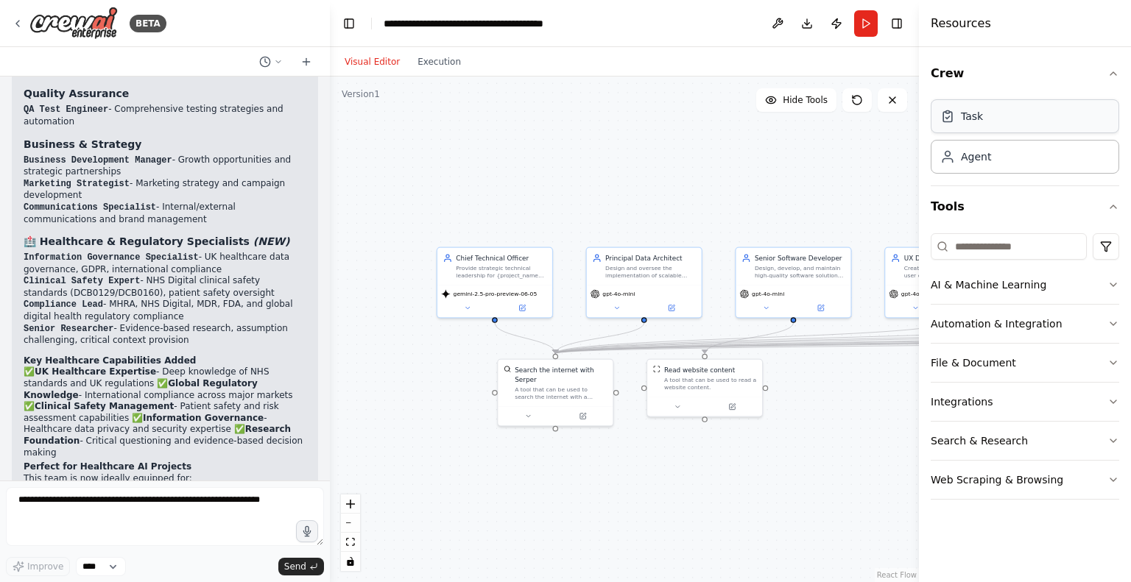
click at [1007, 119] on div "Task" at bounding box center [1025, 116] width 188 height 34
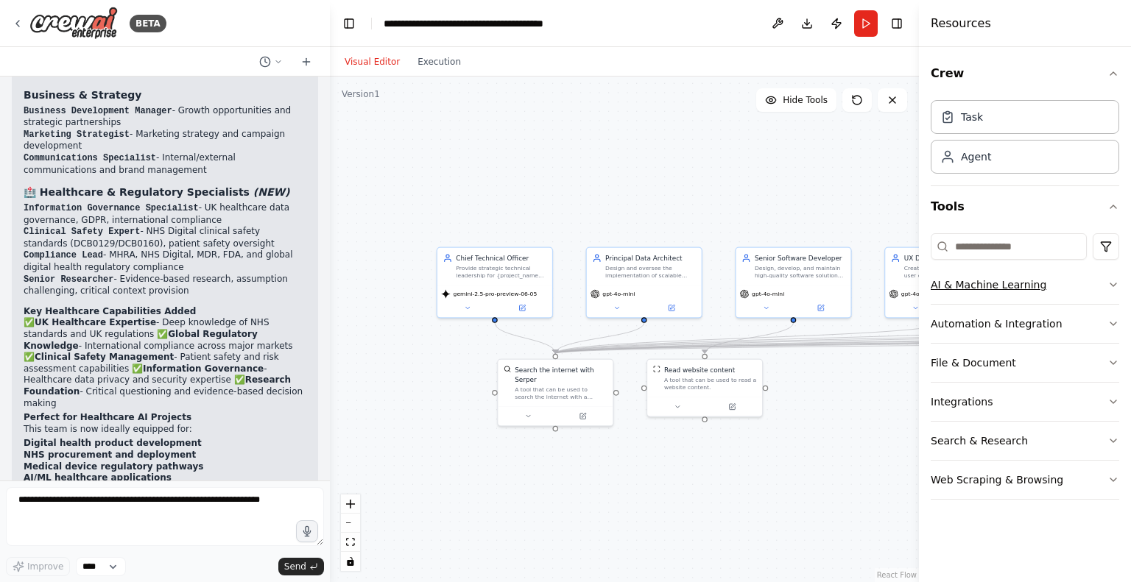
scroll to position [3245, 0]
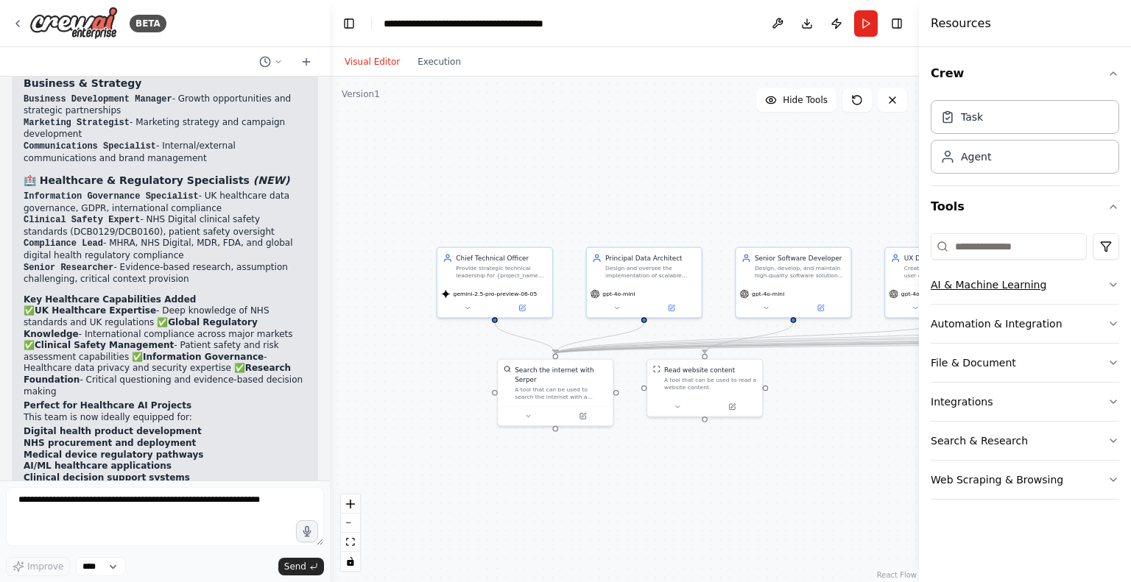
click at [1101, 282] on button "AI & Machine Learning" at bounding box center [1025, 285] width 188 height 38
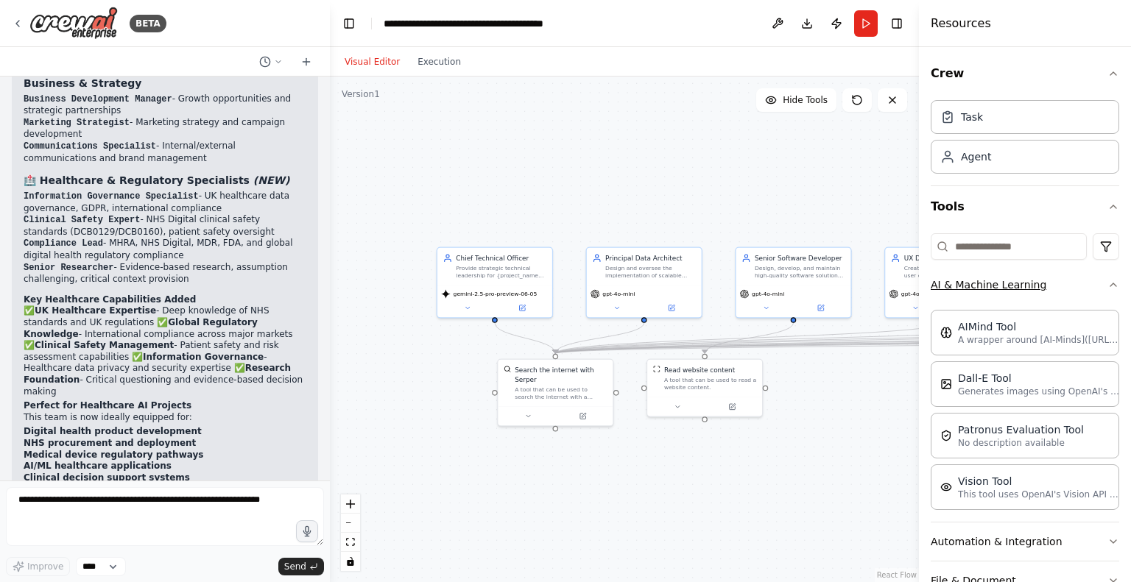
click at [1099, 295] on button "AI & Machine Learning" at bounding box center [1025, 285] width 188 height 38
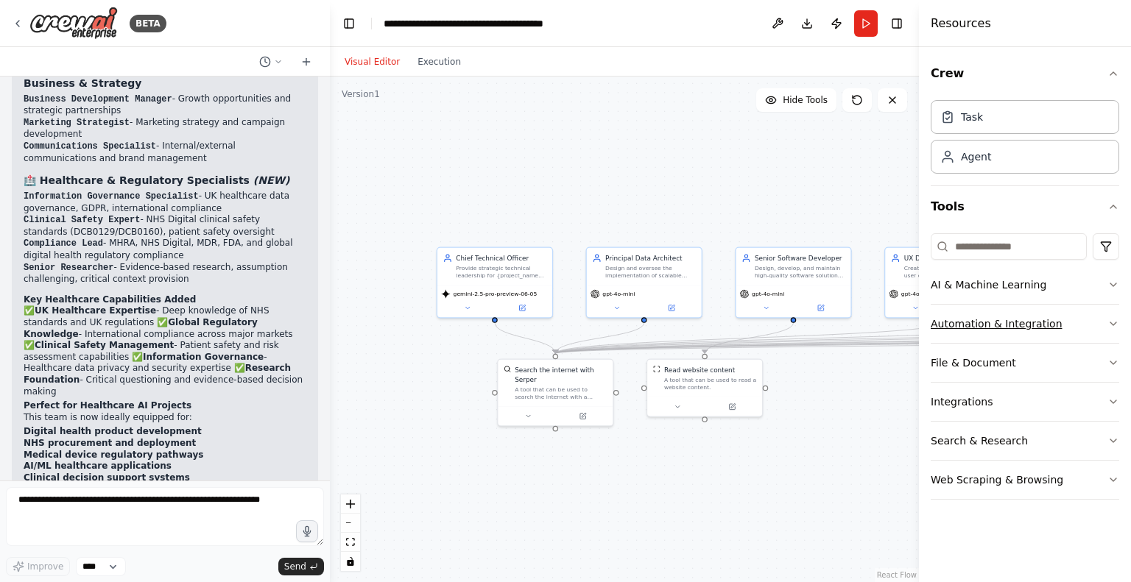
click at [1107, 329] on button "Automation & Integration" at bounding box center [1025, 324] width 188 height 38
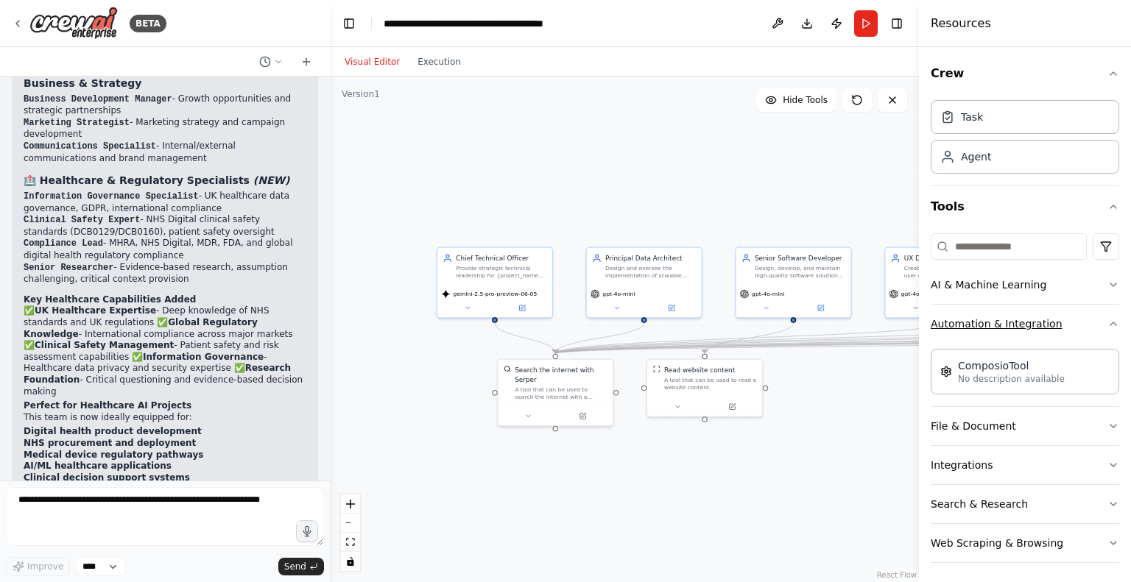
click at [1107, 329] on div "Crew Task Agent Tools AI & Machine Learning Automation & Integration ComposioTo…" at bounding box center [1025, 314] width 212 height 535
click at [1099, 414] on button "File & Document" at bounding box center [1025, 426] width 188 height 38
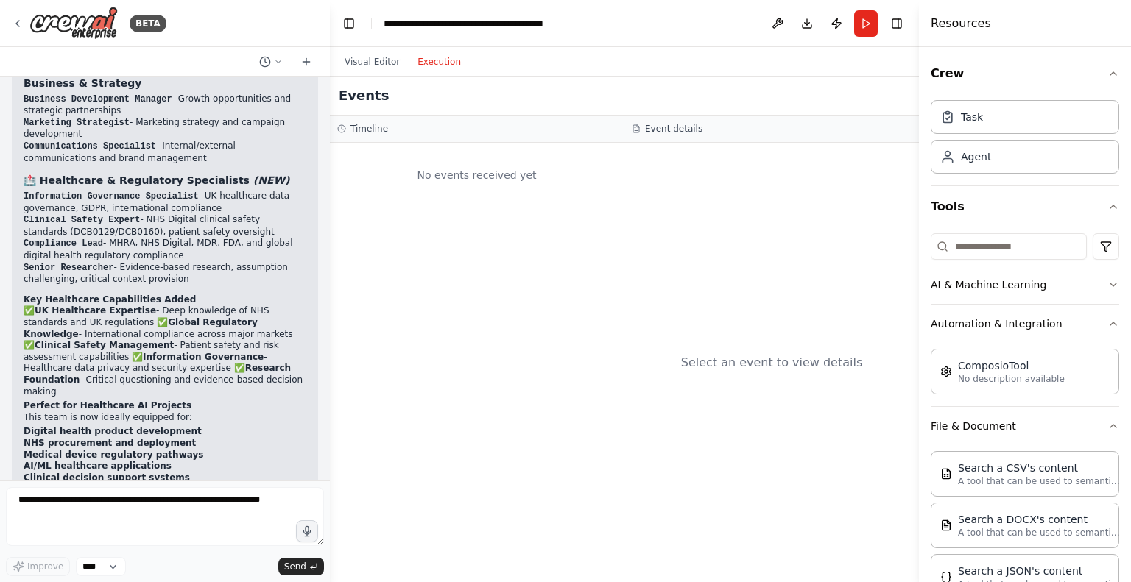
click at [448, 68] on button "Execution" at bounding box center [439, 62] width 61 height 18
click at [523, 201] on div "No events received yet" at bounding box center [477, 363] width 294 height 440
click at [860, 22] on button "Run" at bounding box center [866, 23] width 24 height 27
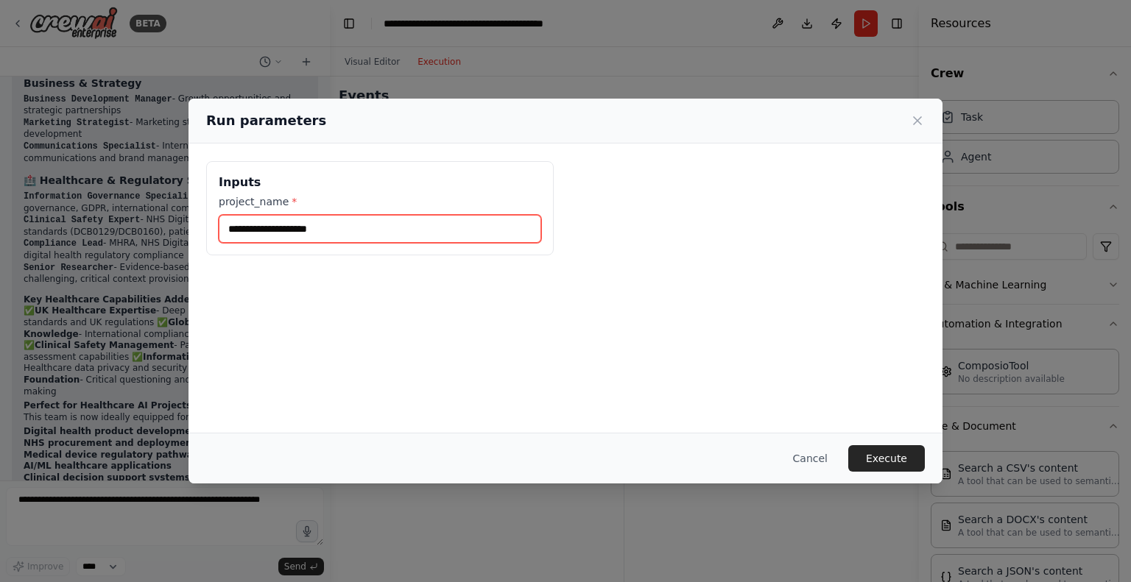
click at [380, 230] on input "project_name *" at bounding box center [380, 229] width 322 height 28
type input "**********"
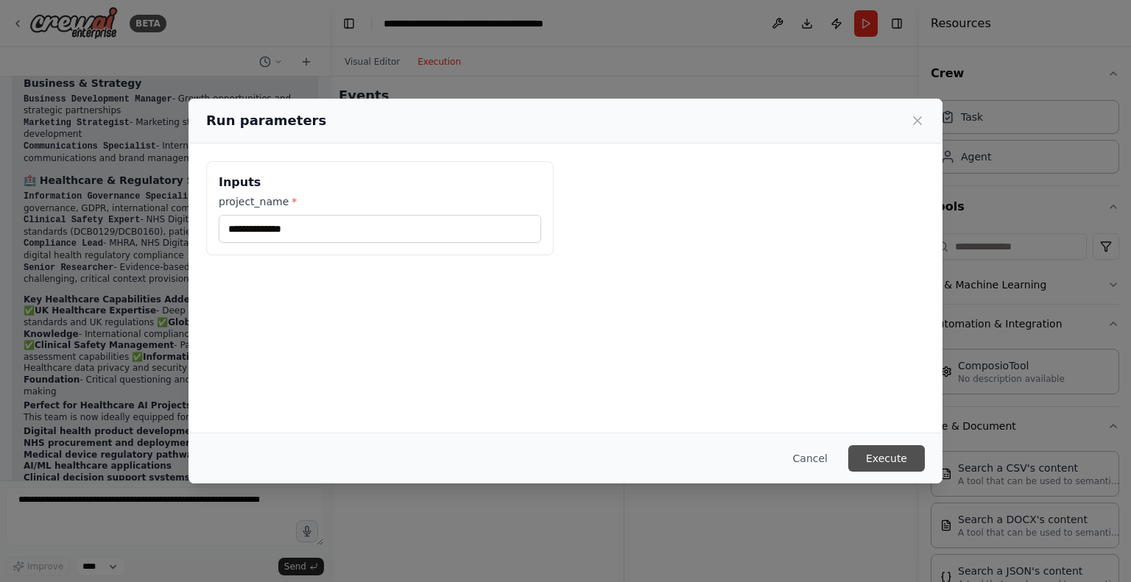
click at [898, 453] on button "Execute" at bounding box center [886, 458] width 77 height 27
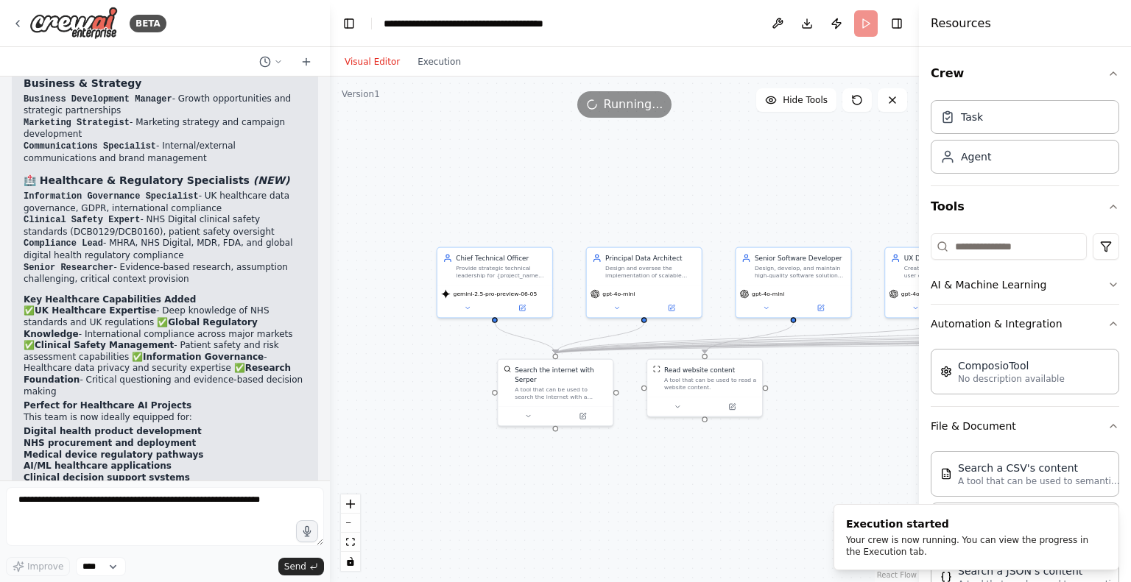
click at [379, 63] on button "Visual Editor" at bounding box center [372, 62] width 73 height 18
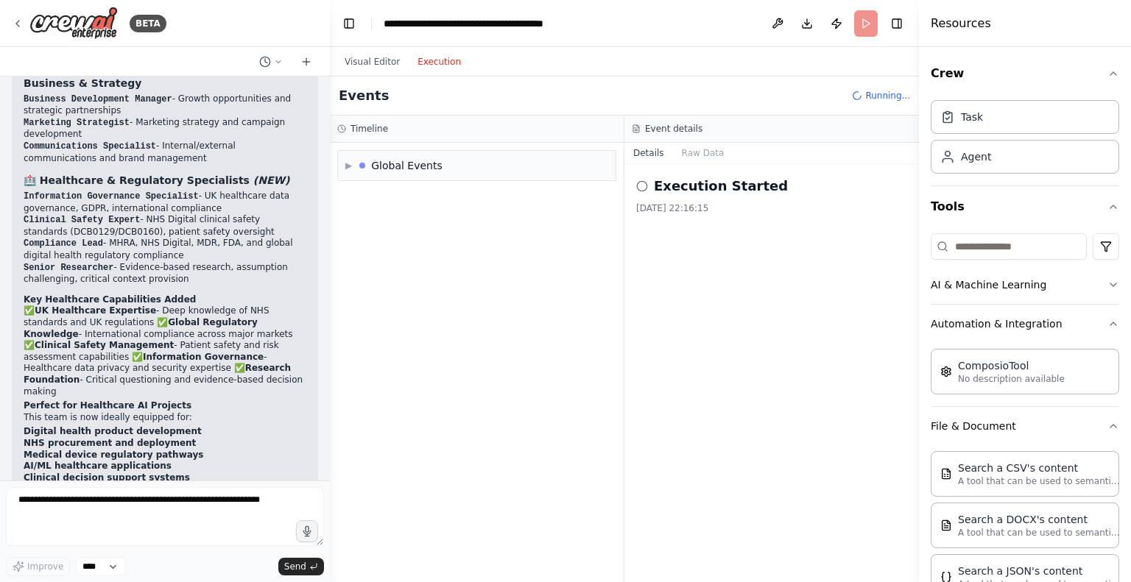
click at [423, 65] on button "Execution" at bounding box center [439, 62] width 61 height 18
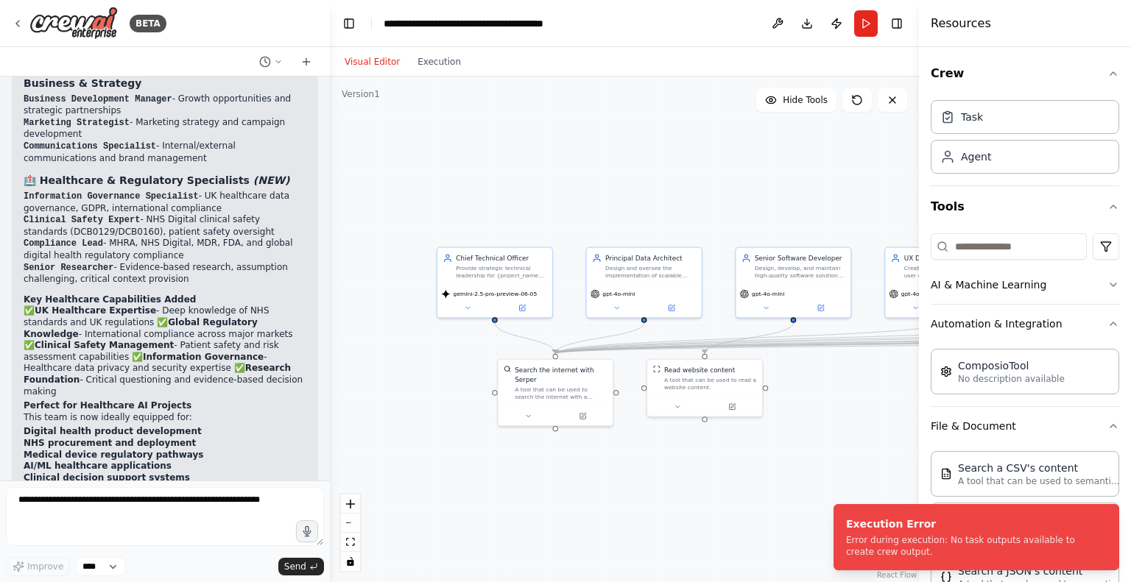
click at [384, 66] on button "Visual Editor" at bounding box center [372, 62] width 73 height 18
click at [436, 79] on div ".deletable-edge-delete-btn { width: 20px; height: 20px; border: 0px solid #ffff…" at bounding box center [624, 330] width 589 height 506
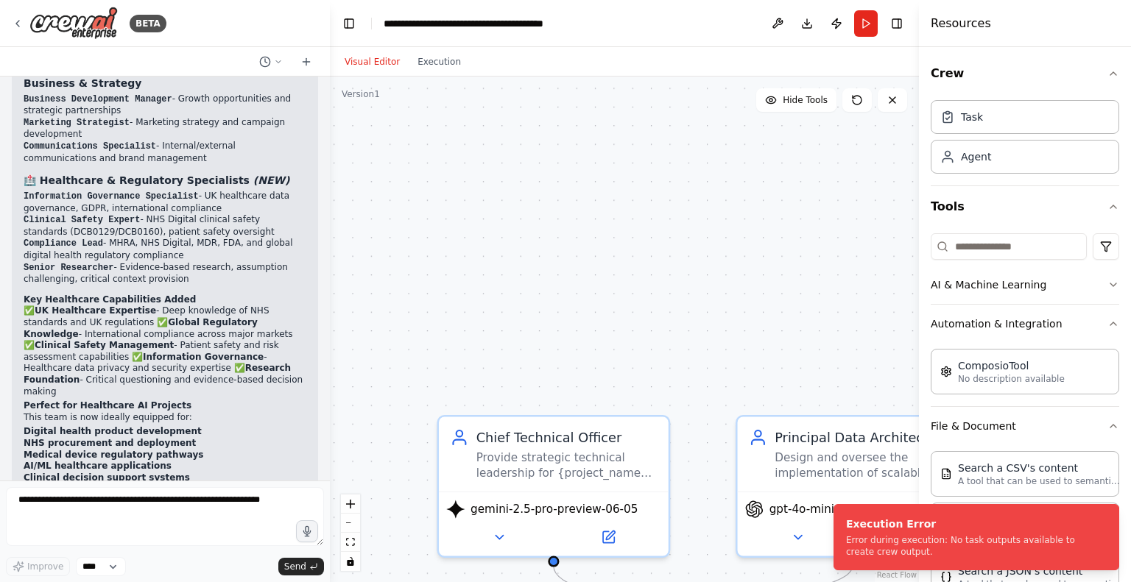
click at [451, 70] on div "Visual Editor Execution" at bounding box center [403, 61] width 134 height 29
click at [987, 111] on div "Task" at bounding box center [1025, 116] width 188 height 34
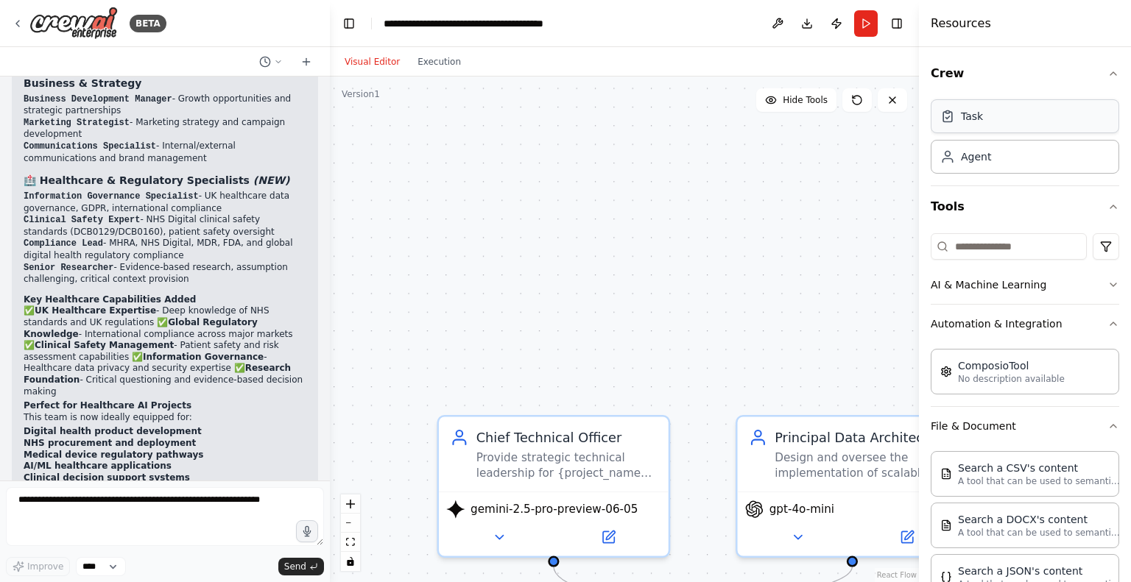
click at [987, 111] on div "Task" at bounding box center [1025, 116] width 188 height 34
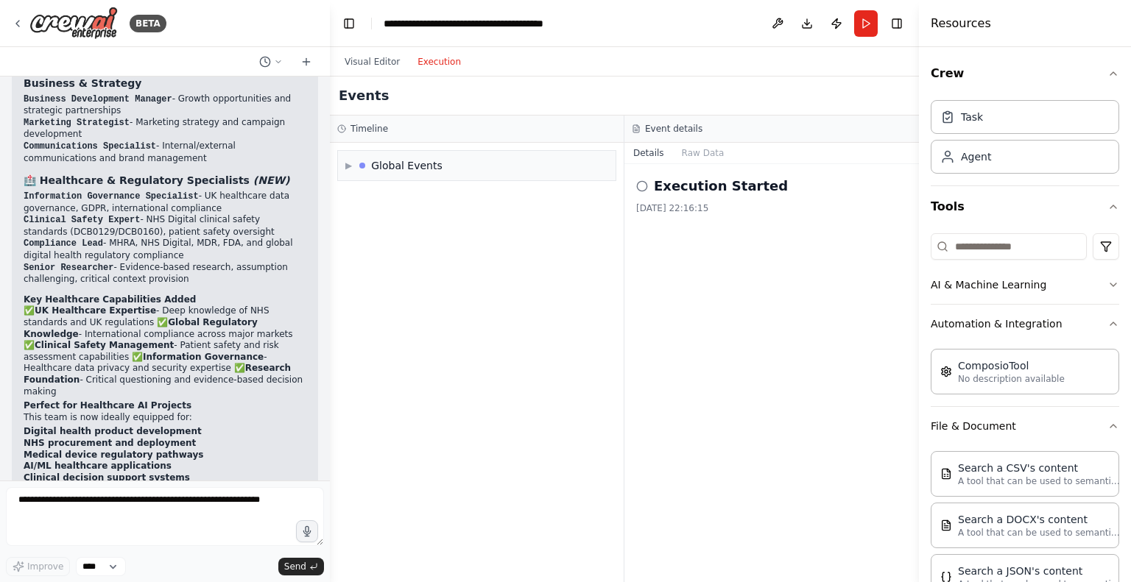
click at [433, 68] on button "Execution" at bounding box center [439, 62] width 61 height 18
click at [965, 161] on div "Agent" at bounding box center [976, 156] width 30 height 15
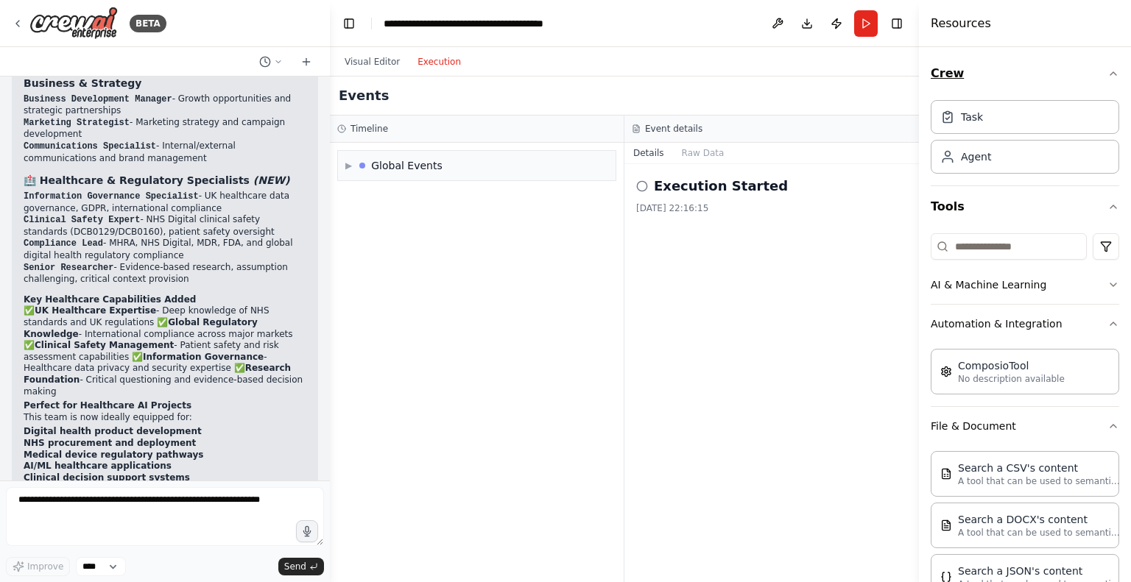
click at [1107, 79] on icon "button" at bounding box center [1113, 74] width 12 height 12
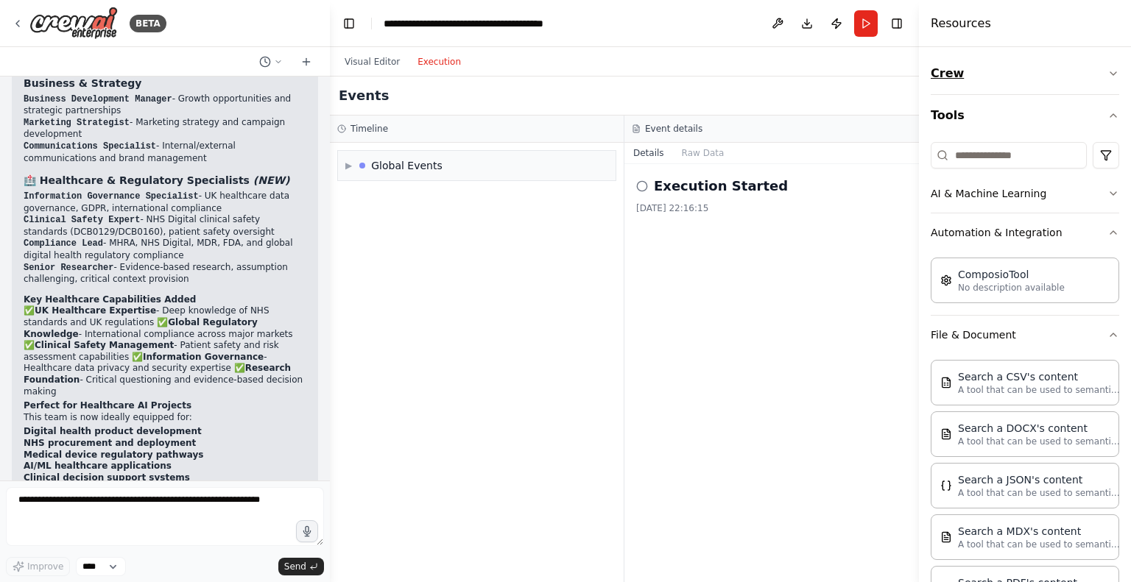
click at [1107, 79] on icon "button" at bounding box center [1113, 74] width 12 height 12
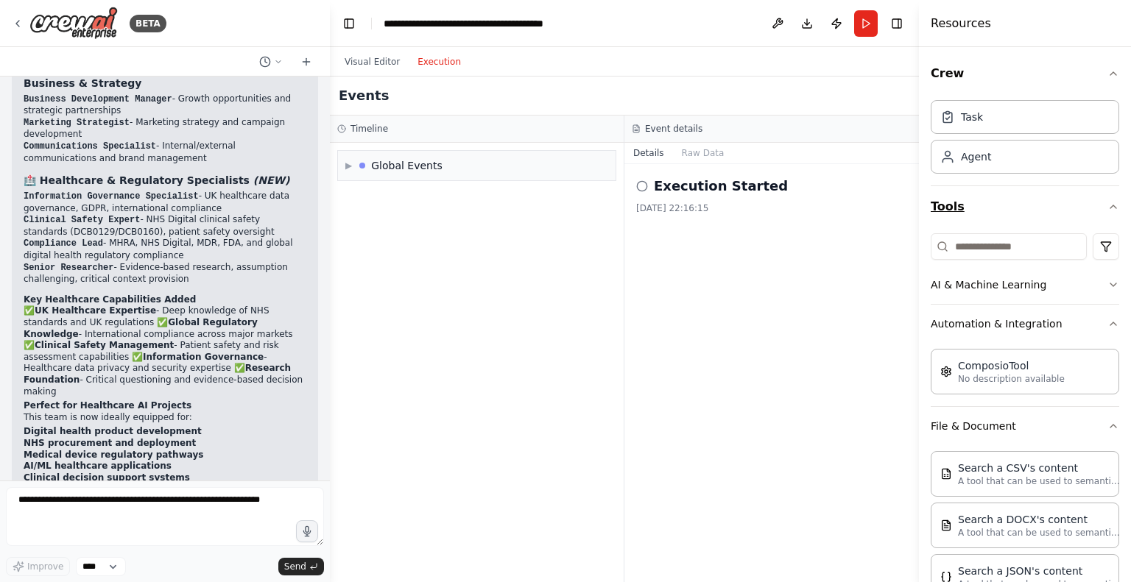
click at [1098, 219] on button "Tools" at bounding box center [1025, 206] width 188 height 41
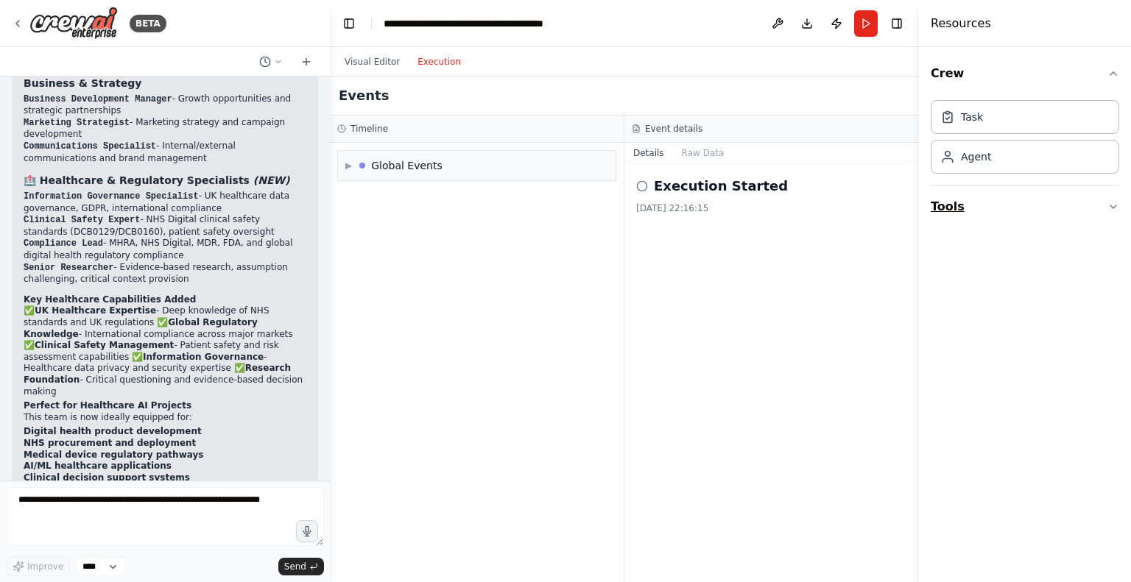
click at [1098, 219] on button "Tools" at bounding box center [1025, 206] width 188 height 41
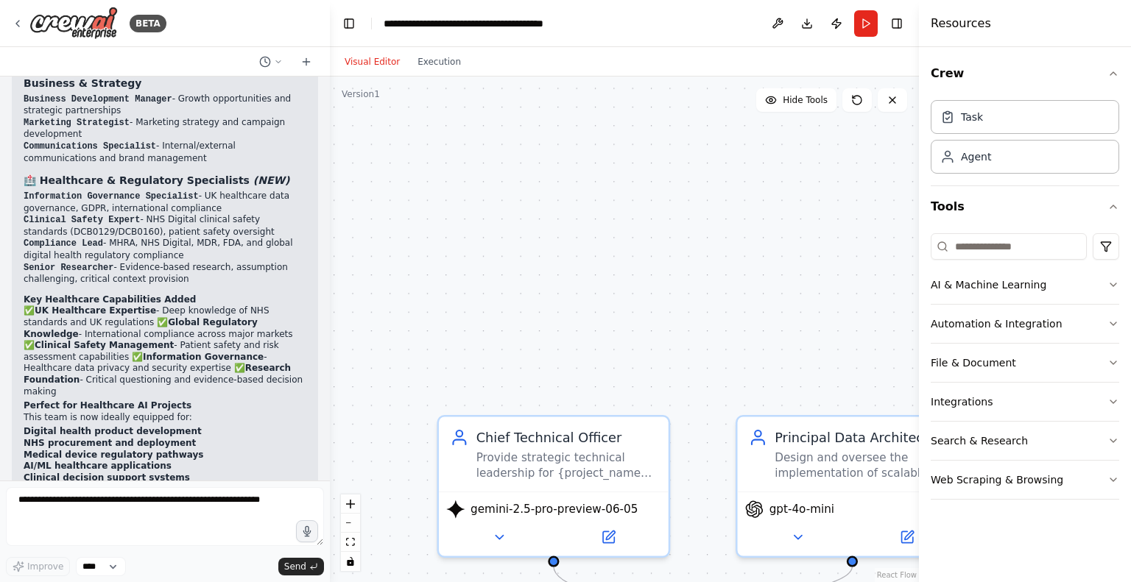
click at [373, 67] on button "Visual Editor" at bounding box center [372, 62] width 73 height 18
click at [778, 23] on button at bounding box center [778, 23] width 24 height 27
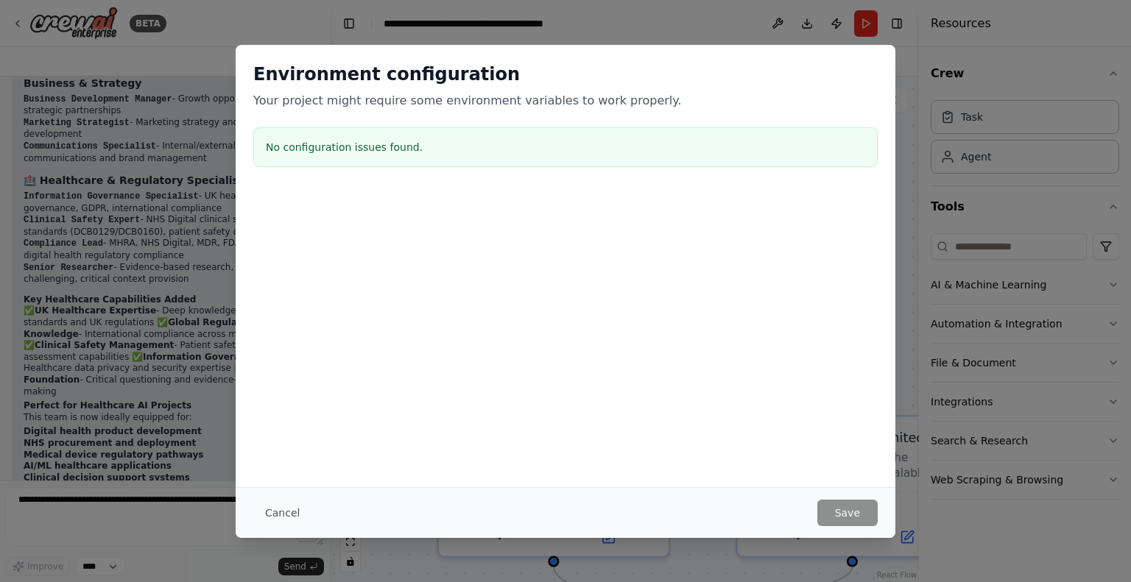
click at [779, 23] on div "Environment configuration Your project might require some environment variables…" at bounding box center [565, 291] width 1131 height 582
click at [271, 512] on button "Cancel" at bounding box center [282, 513] width 58 height 27
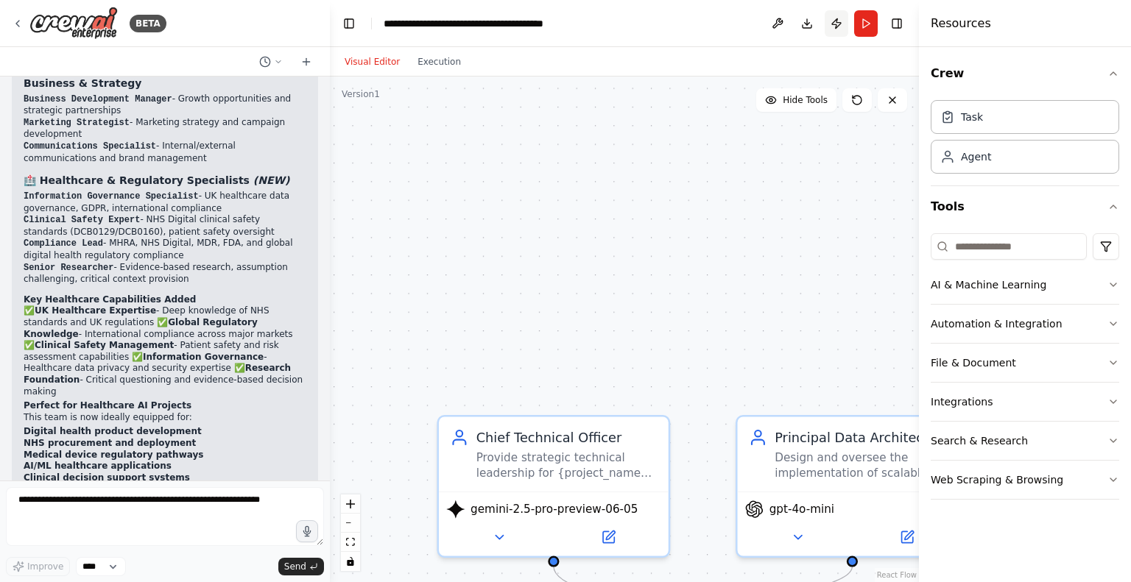
click at [839, 22] on button "Publish" at bounding box center [837, 23] width 24 height 27
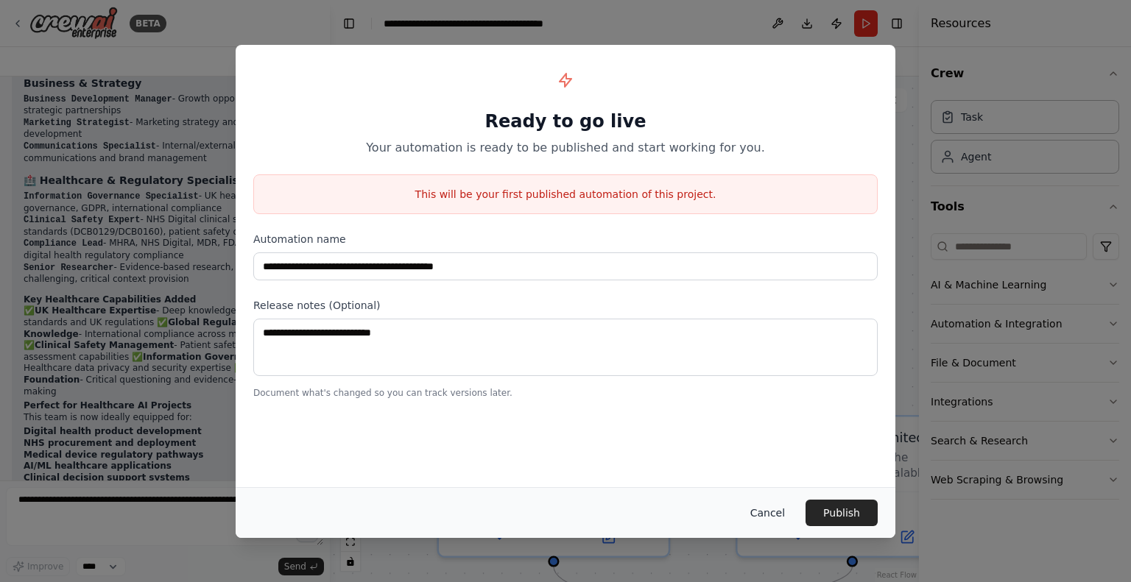
click at [776, 508] on button "Cancel" at bounding box center [767, 513] width 58 height 27
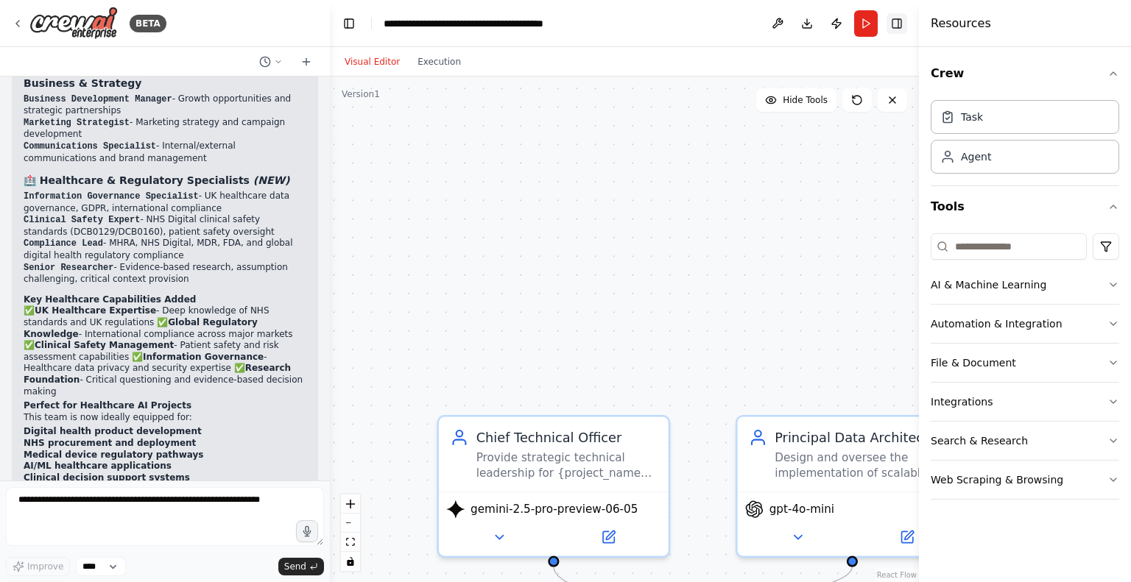
click at [893, 28] on button "Toggle Right Sidebar" at bounding box center [896, 23] width 21 height 21
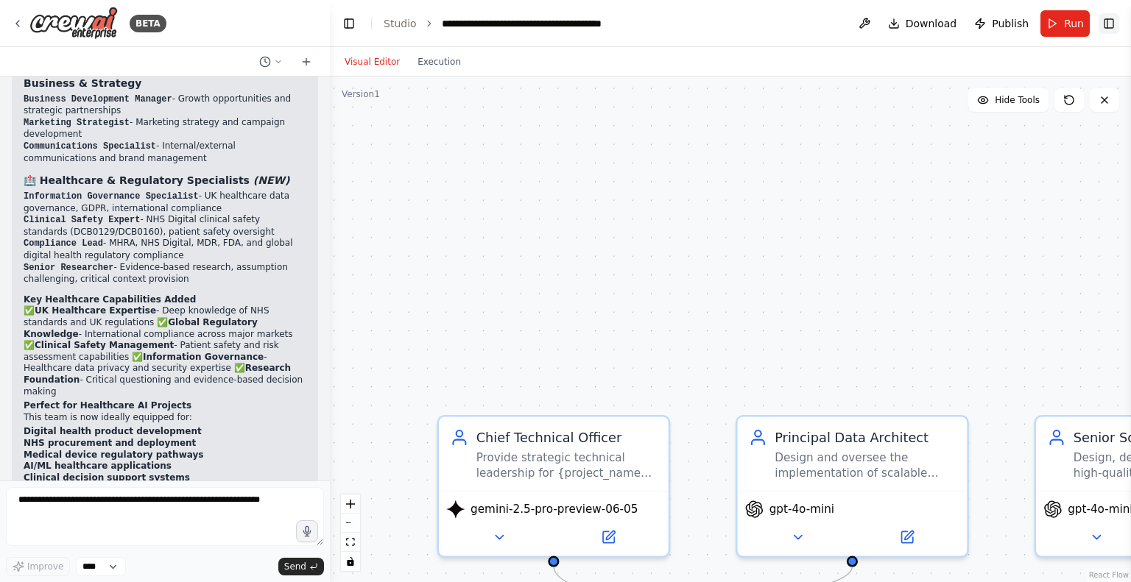
click at [1110, 23] on button "Toggle Right Sidebar" at bounding box center [1109, 23] width 21 height 21
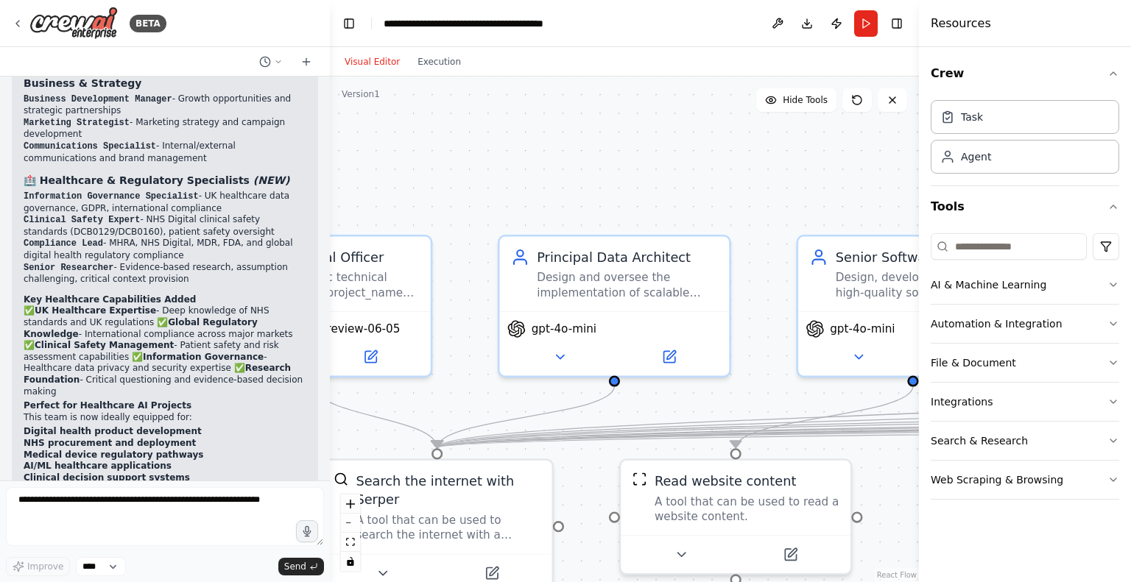
drag, startPoint x: 728, startPoint y: 331, endPoint x: 490, endPoint y: 150, distance: 298.5
click at [490, 150] on div ".deletable-edge-delete-btn { width: 20px; height: 20px; border: 0px solid #ffff…" at bounding box center [624, 330] width 589 height 506
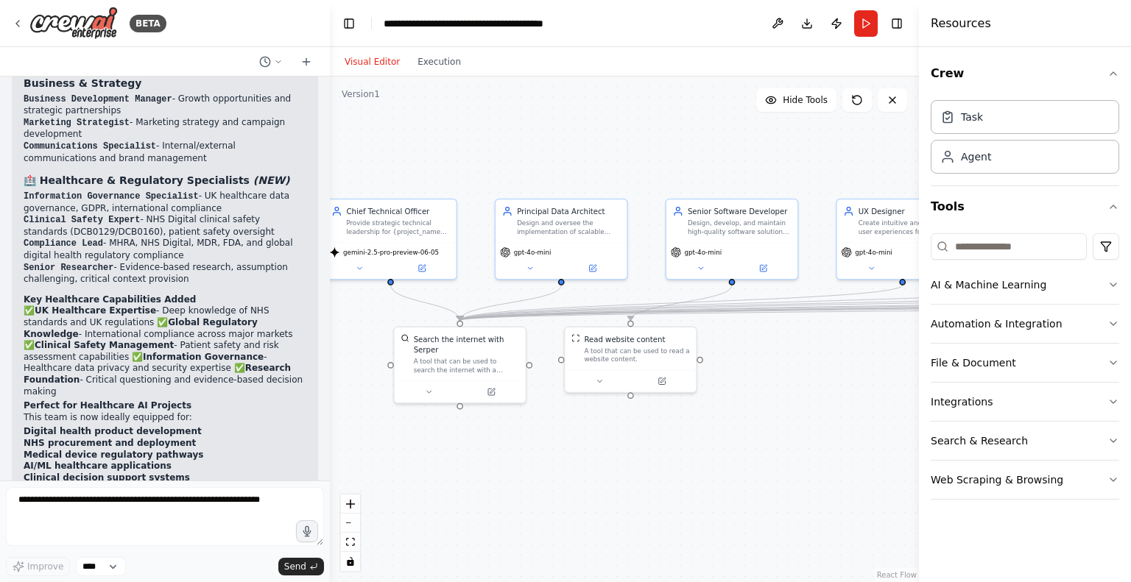
click at [630, 400] on div ".deletable-edge-delete-btn { width: 20px; height: 20px; border: 0px solid #ffff…" at bounding box center [624, 330] width 589 height 506
click at [630, 398] on div ".deletable-edge-delete-btn { width: 20px; height: 20px; border: 0px solid #ffff…" at bounding box center [624, 330] width 589 height 506
click at [190, 500] on textarea at bounding box center [165, 516] width 318 height 59
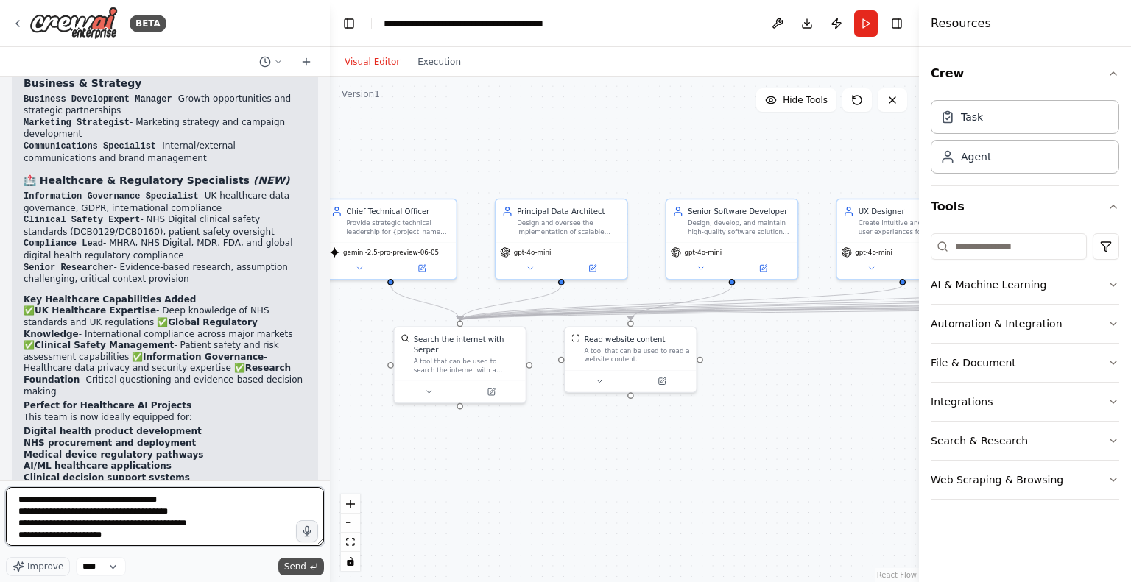
type textarea "**********"
click at [303, 566] on span "Send" at bounding box center [295, 567] width 22 height 12
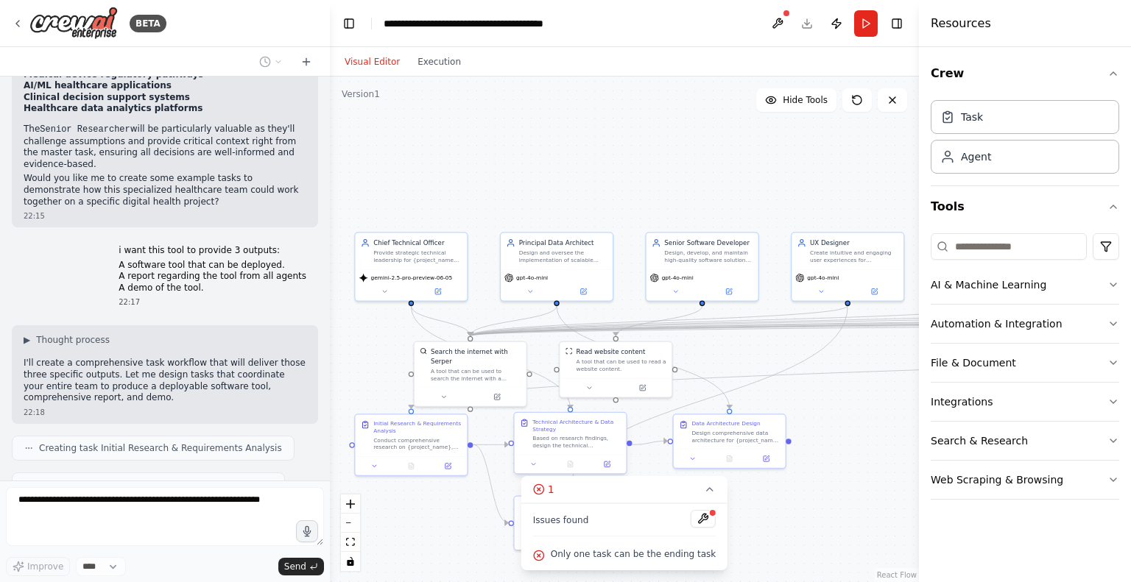
scroll to position [3661, 0]
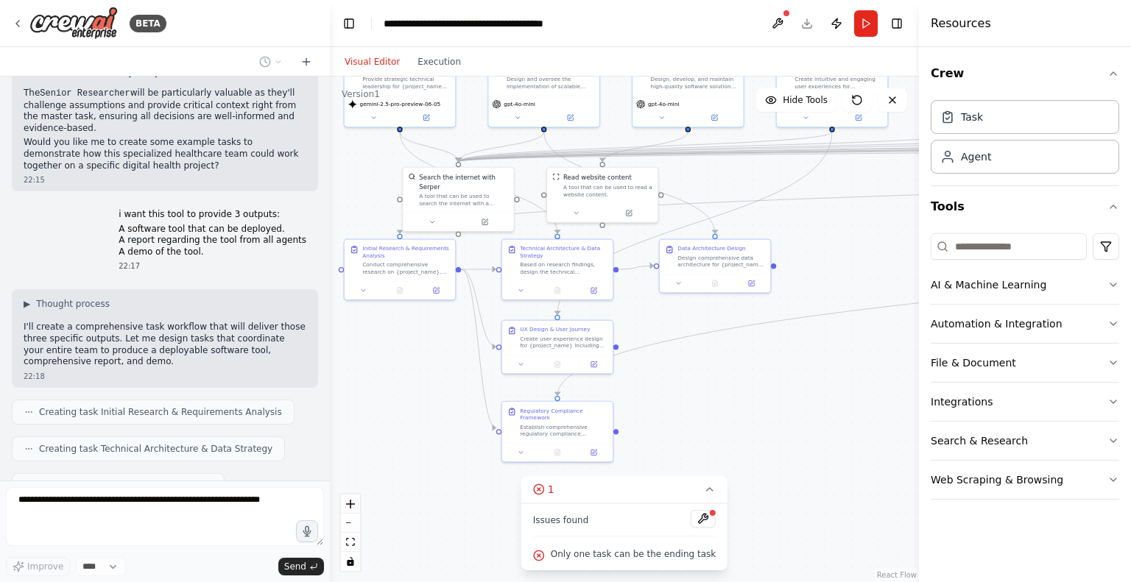
drag, startPoint x: 798, startPoint y: 488, endPoint x: 786, endPoint y: 313, distance: 175.7
click at [786, 313] on div ".deletable-edge-delete-btn { width: 20px; height: 20px; border: 0px solid #ffff…" at bounding box center [624, 330] width 589 height 506
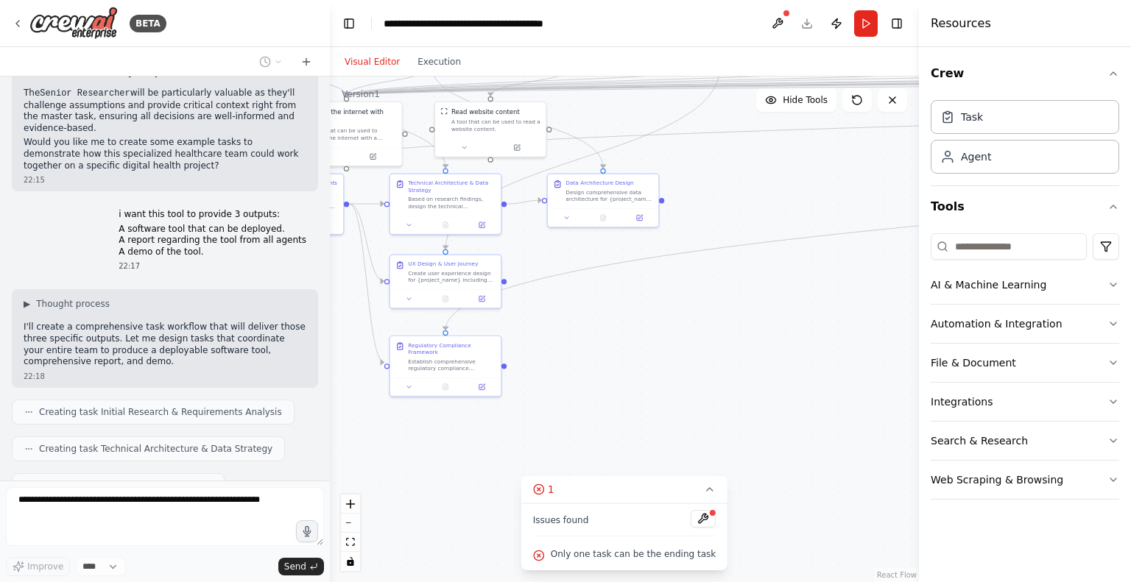
drag, startPoint x: 863, startPoint y: 403, endPoint x: 742, endPoint y: 326, distance: 143.0
click at [742, 326] on div ".deletable-edge-delete-btn { width: 20px; height: 20px; border: 0px solid #ffff…" at bounding box center [624, 330] width 589 height 506
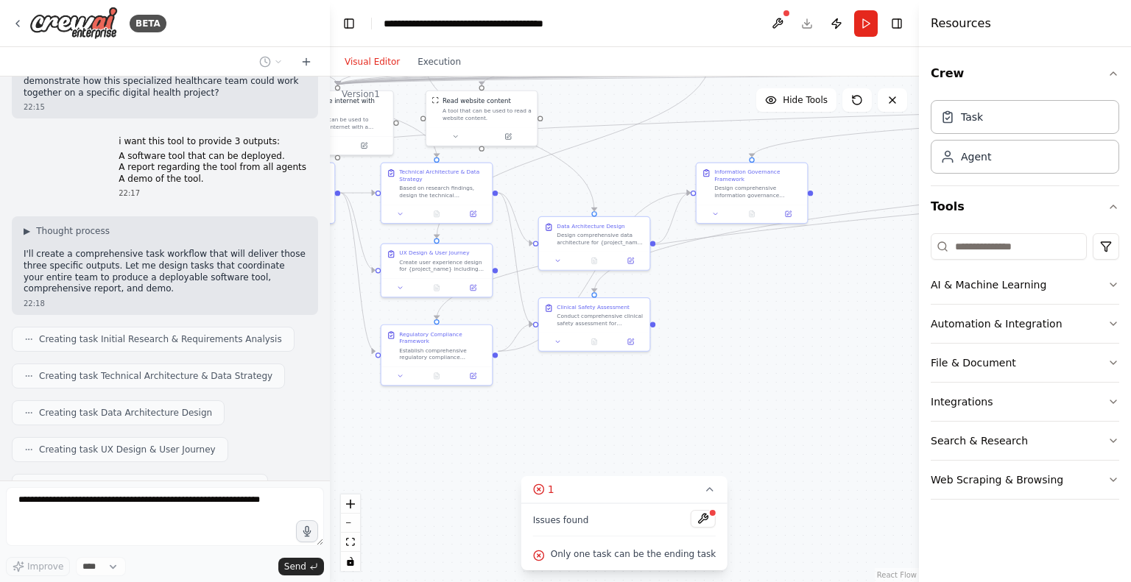
scroll to position [3771, 0]
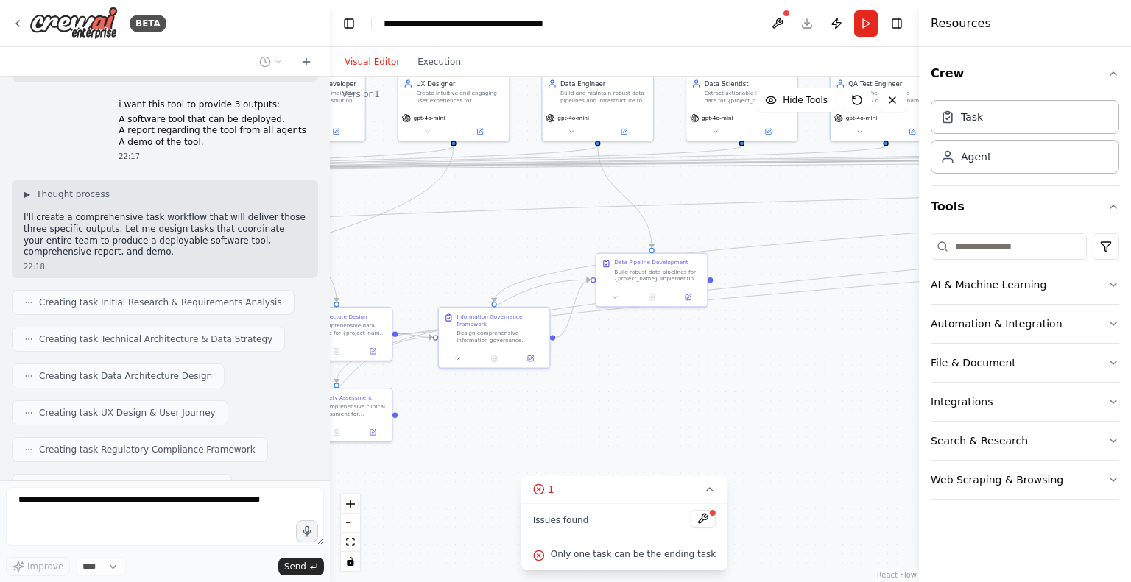
drag, startPoint x: 799, startPoint y: 297, endPoint x: 537, endPoint y: 390, distance: 277.3
click at [537, 390] on div ".deletable-edge-delete-btn { width: 20px; height: 20px; border: 0px solid #ffff…" at bounding box center [624, 330] width 589 height 506
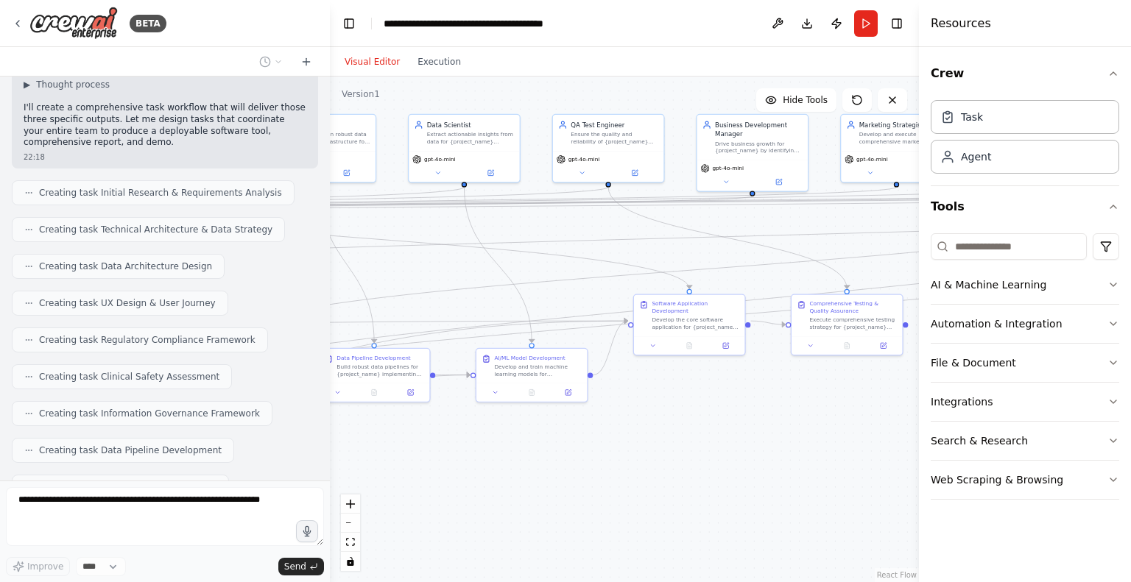
scroll to position [3917, 0]
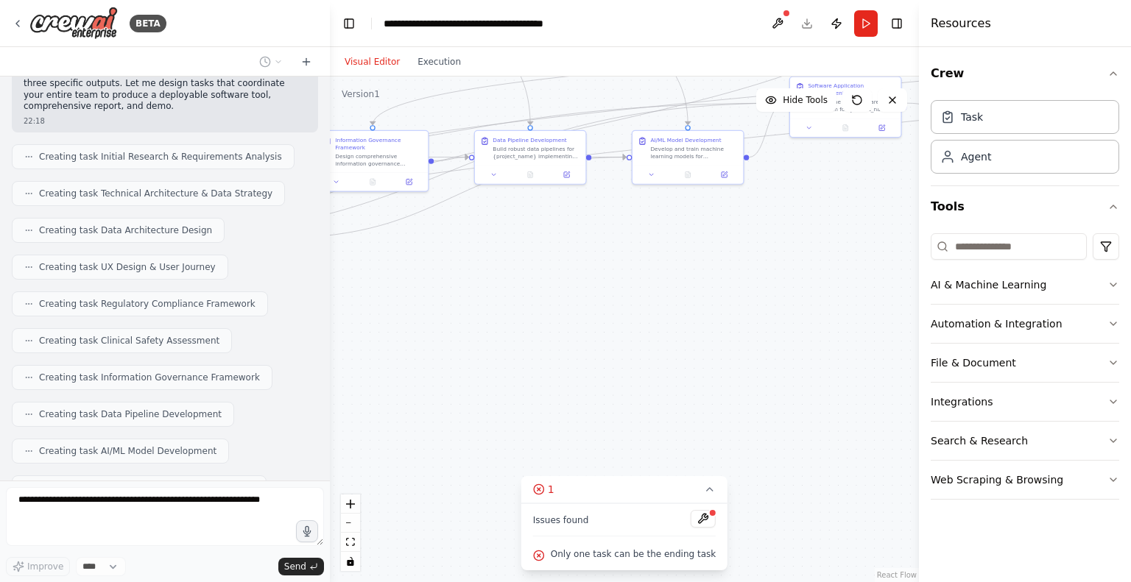
drag, startPoint x: 727, startPoint y: 424, endPoint x: 610, endPoint y: 245, distance: 214.2
click at [610, 245] on div ".deletable-edge-delete-btn { width: 20px; height: 20px; border: 0px solid #ffff…" at bounding box center [624, 330] width 589 height 506
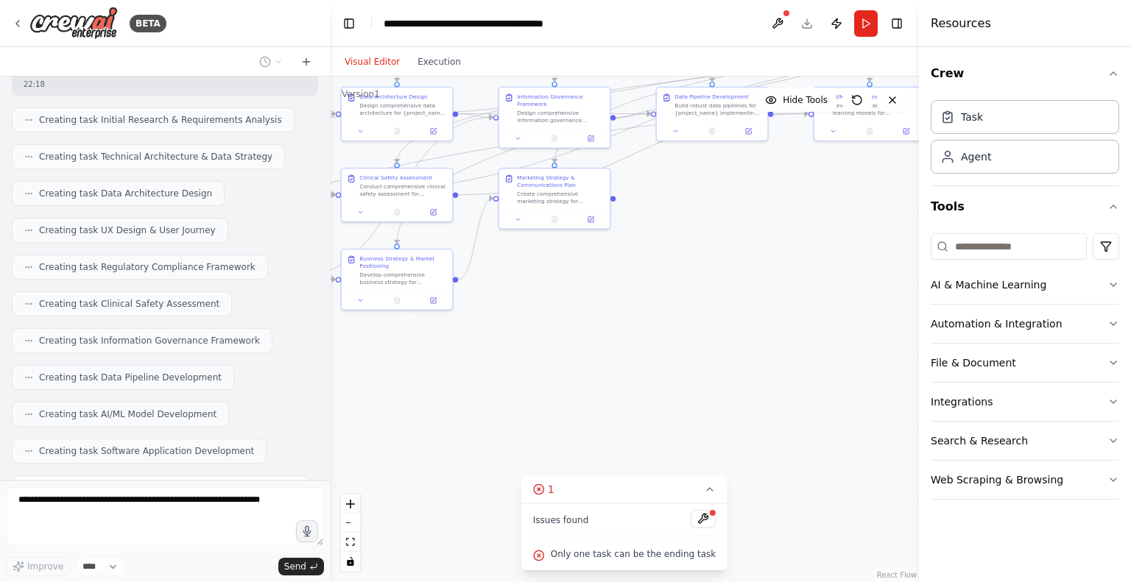
drag, startPoint x: 672, startPoint y: 397, endPoint x: 869, endPoint y: 340, distance: 204.6
click at [869, 340] on div ".deletable-edge-delete-btn { width: 20px; height: 20px; border: 0px solid #ffff…" at bounding box center [624, 330] width 589 height 506
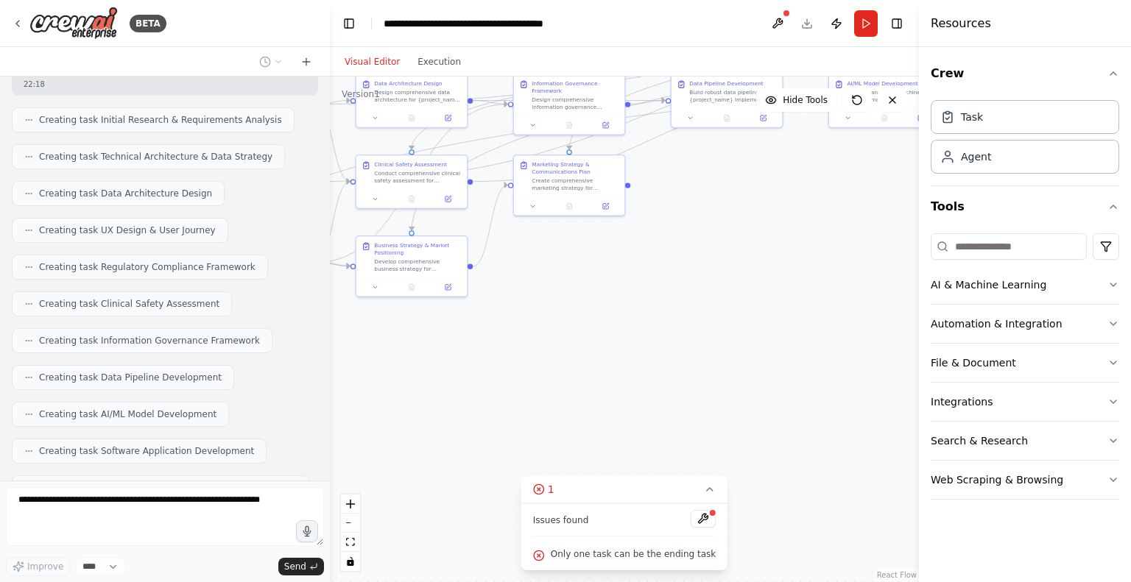
click at [708, 515] on div at bounding box center [712, 513] width 9 height 9
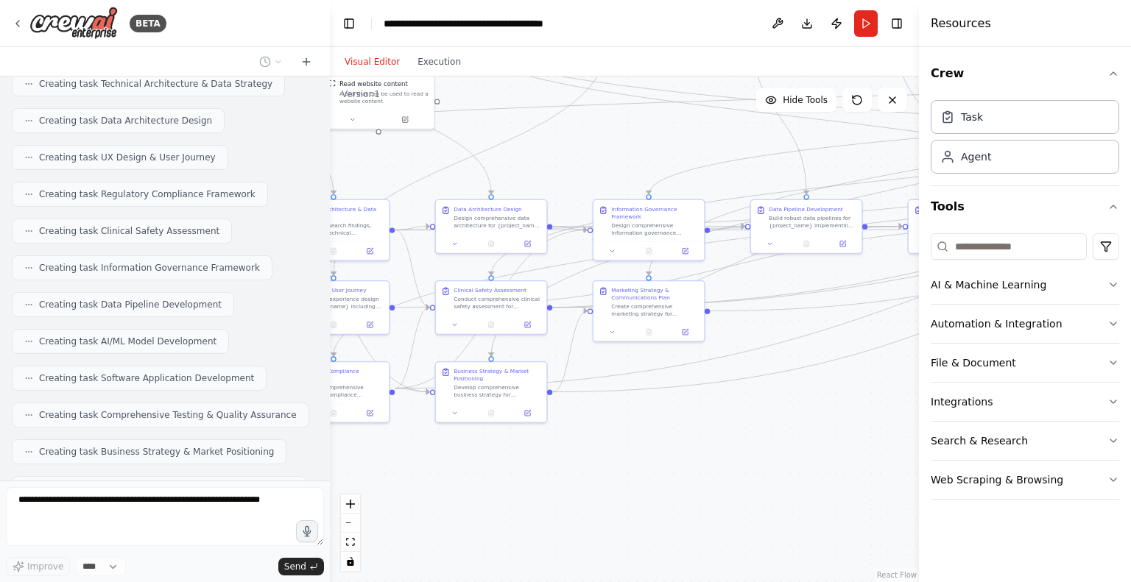
drag, startPoint x: 760, startPoint y: 485, endPoint x: 840, endPoint y: 612, distance: 149.9
click at [840, 582] on html "BETA i want to build a team of ai agents that consist of Chief Technical Office…" at bounding box center [565, 291] width 1131 height 582
click at [349, 546] on icon "fit view" at bounding box center [350, 542] width 9 height 8
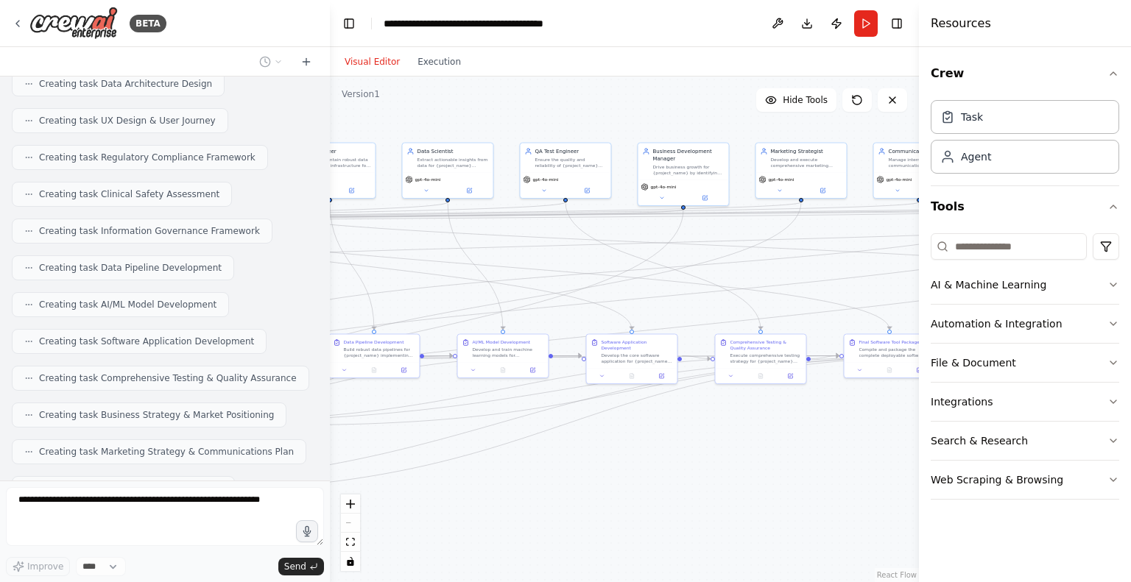
scroll to position [4100, 0]
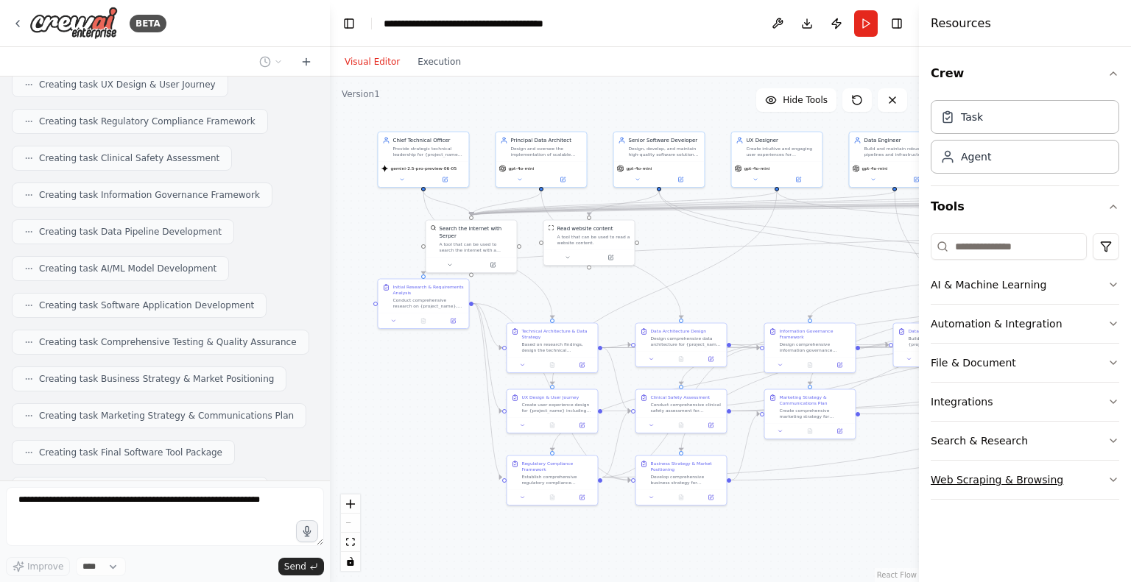
drag, startPoint x: 486, startPoint y: 487, endPoint x: 1051, endPoint y: 477, distance: 564.8
click at [1051, 477] on div "BETA i want to build a team of ai agents that consist of Chief Technical Office…" at bounding box center [565, 291] width 1131 height 582
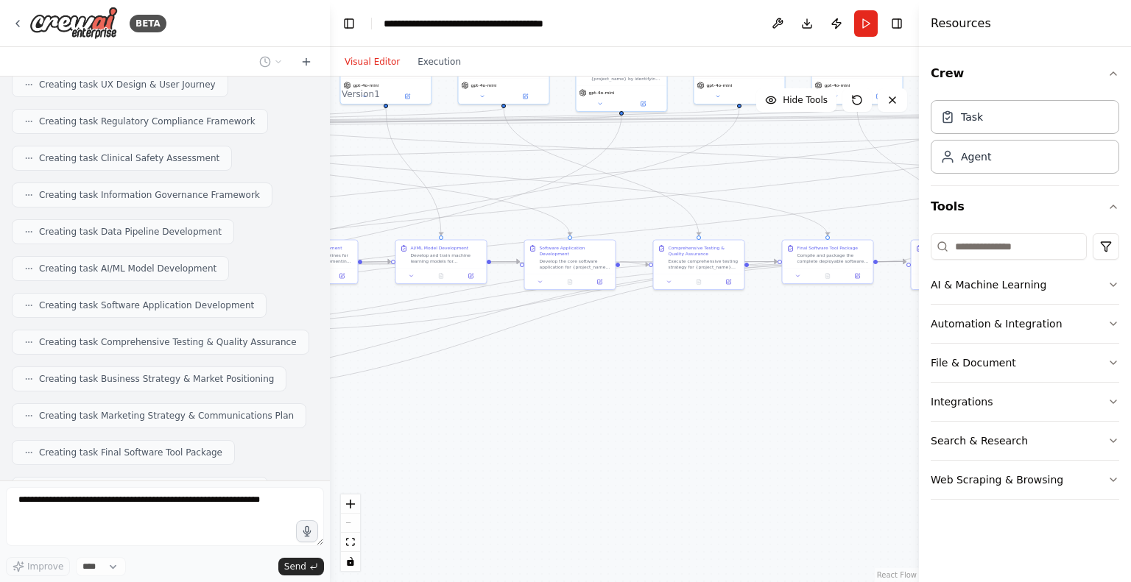
drag, startPoint x: 884, startPoint y: 532, endPoint x: 257, endPoint y: 448, distance: 632.2
click at [257, 448] on div "BETA i want to build a team of ai agents that consist of Chief Technical Office…" at bounding box center [565, 291] width 1131 height 582
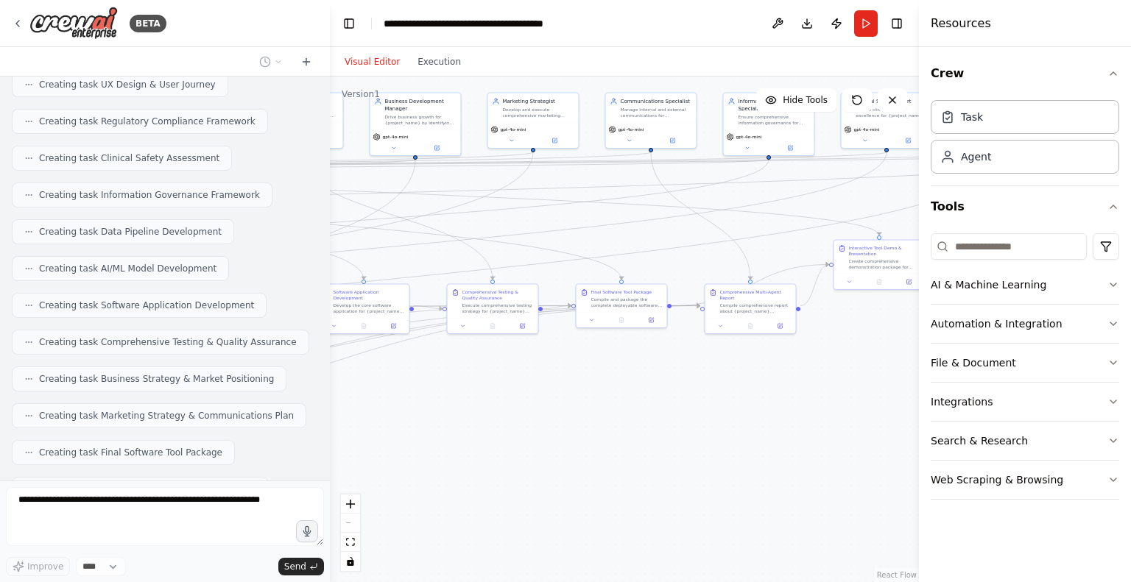
drag, startPoint x: 536, startPoint y: 379, endPoint x: 328, endPoint y: 423, distance: 212.1
click at [328, 423] on div "BETA i want to build a team of ai agents that consist of Chief Technical Office…" at bounding box center [565, 291] width 1131 height 582
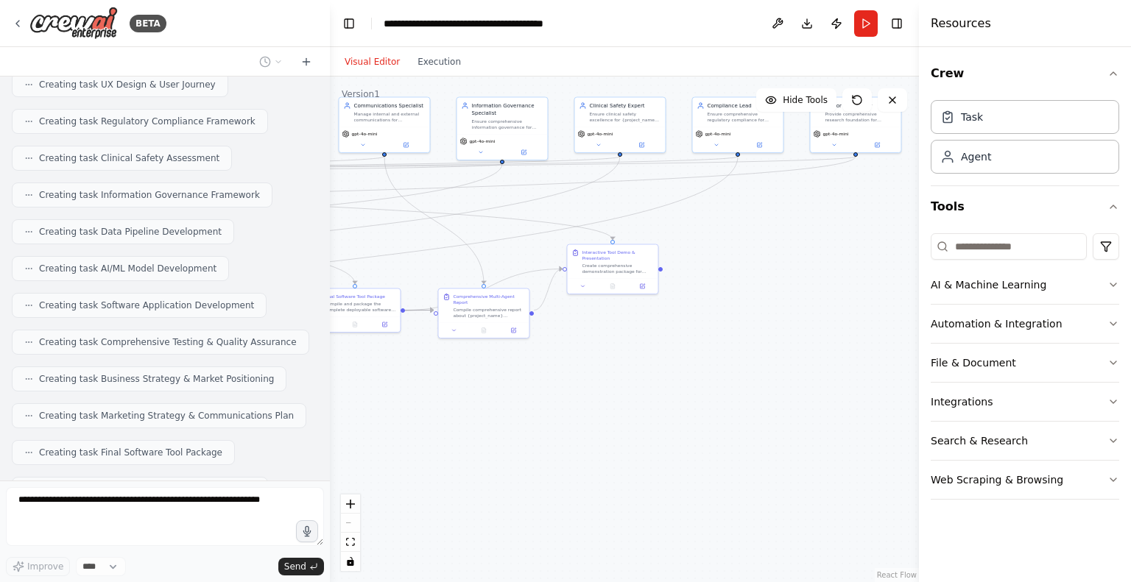
drag, startPoint x: 676, startPoint y: 442, endPoint x: 410, endPoint y: 447, distance: 265.8
click at [410, 447] on div ".deletable-edge-delete-btn { width: 20px; height: 20px; border: 0px solid #ffff…" at bounding box center [624, 330] width 589 height 506
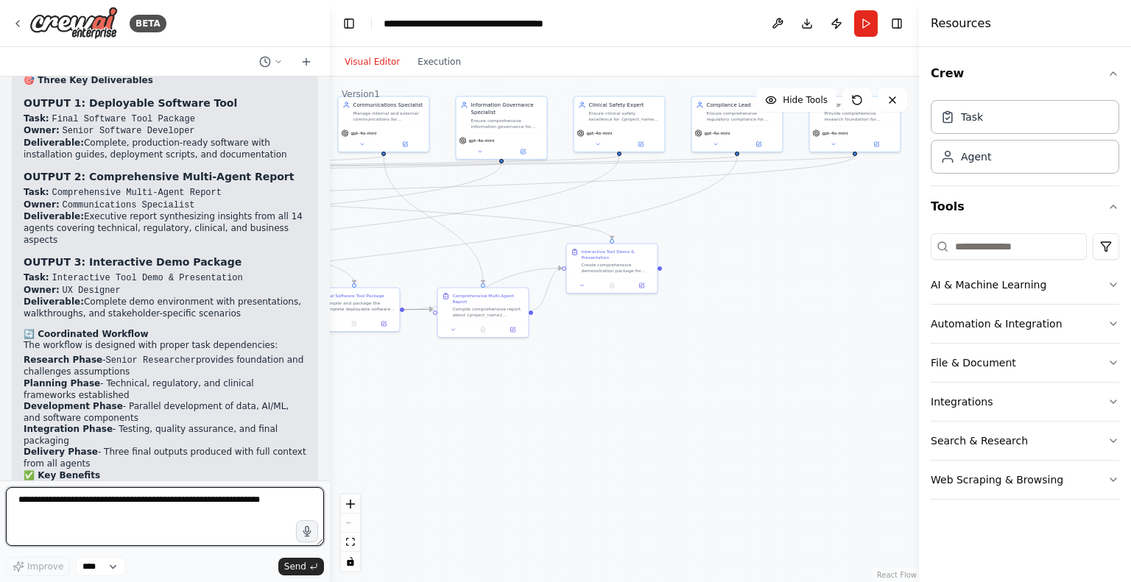
scroll to position [4679, 0]
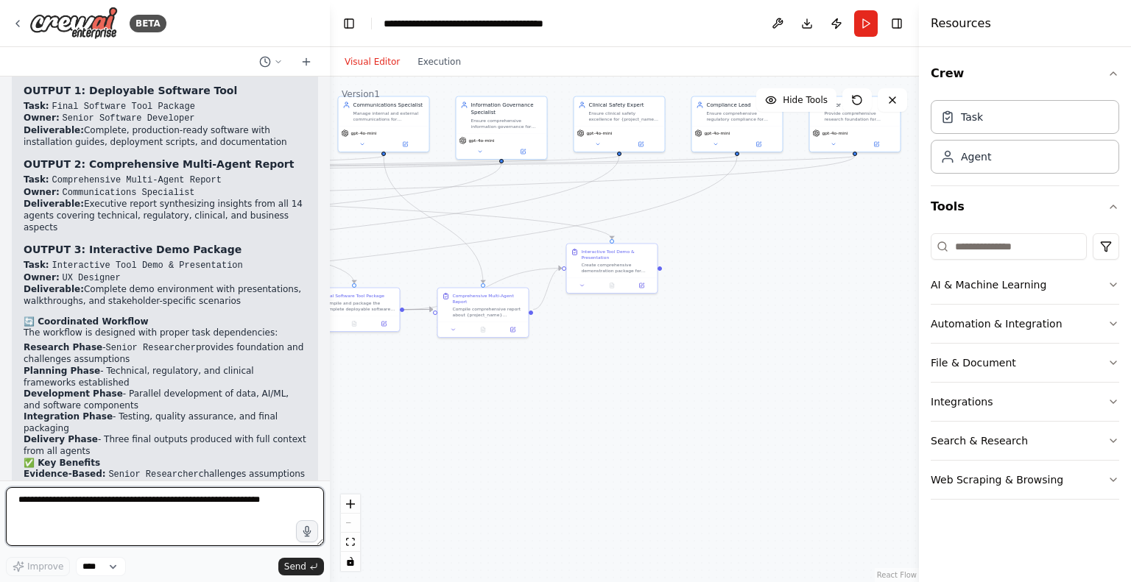
click at [198, 491] on textarea at bounding box center [165, 516] width 318 height 59
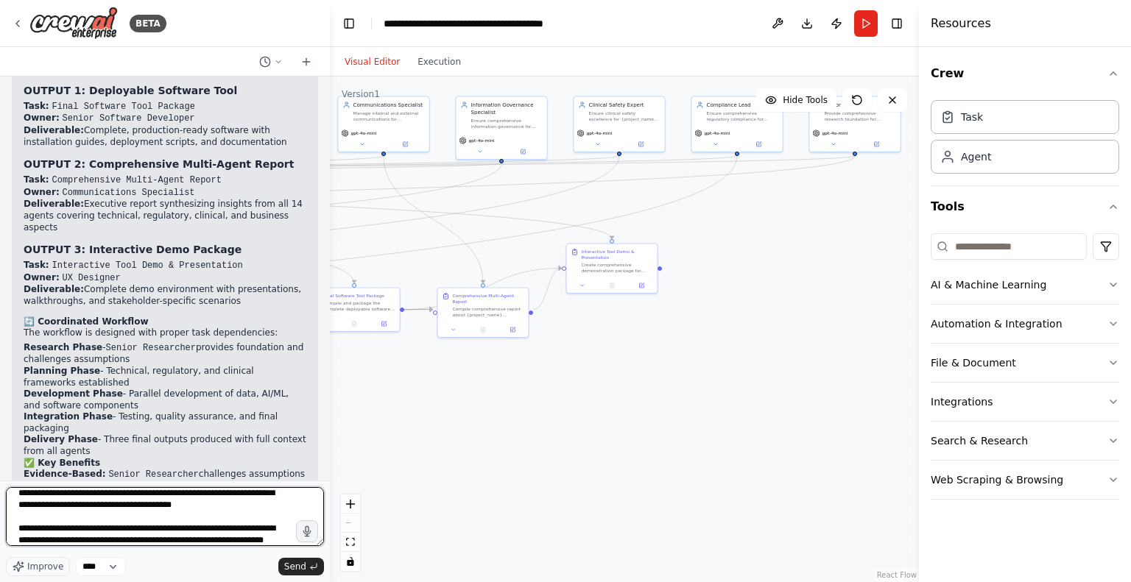
scroll to position [66, 0]
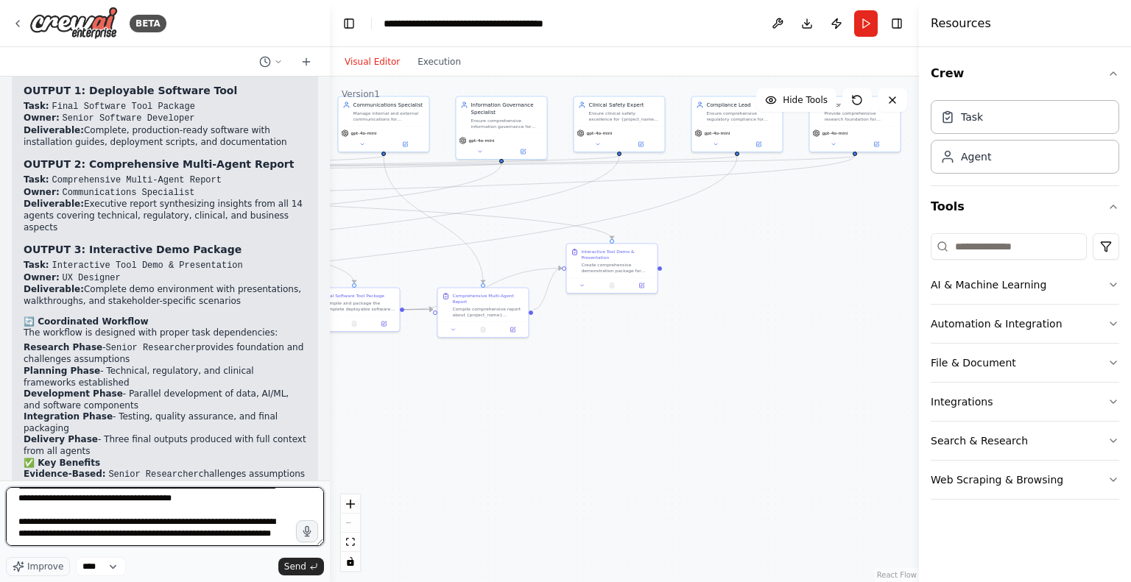
type textarea "**********"
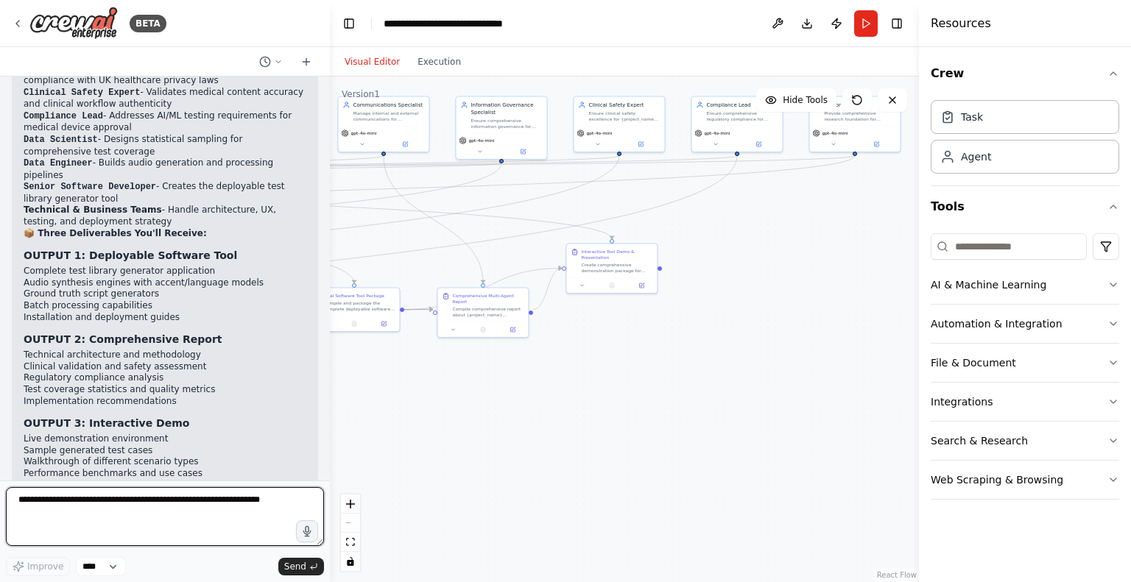
scroll to position [5920, 0]
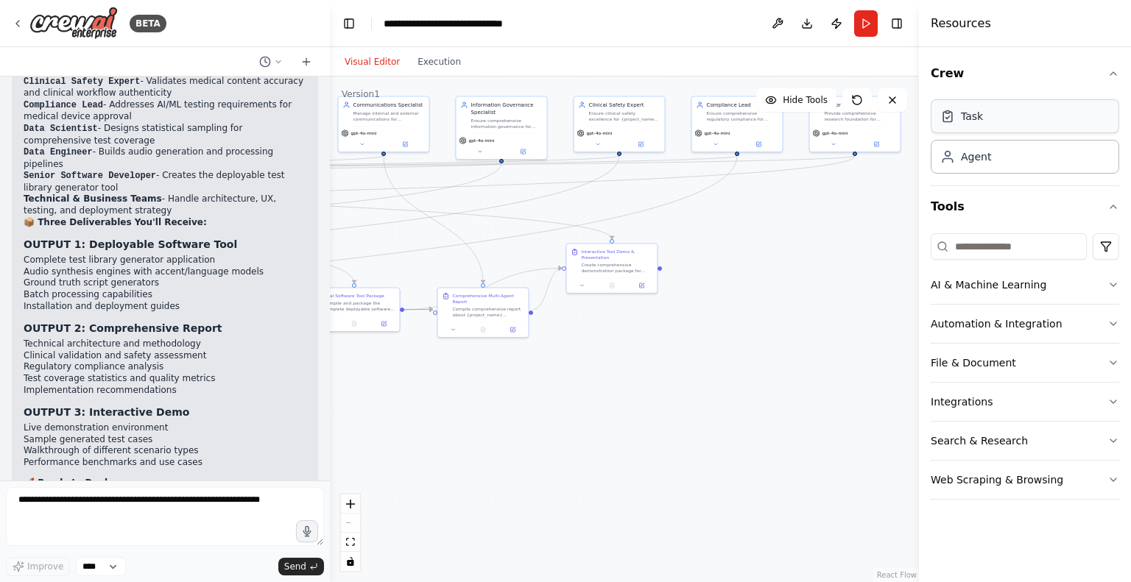
click at [981, 130] on div "Task" at bounding box center [1025, 116] width 188 height 34
click at [975, 159] on div "Agent" at bounding box center [976, 156] width 30 height 15
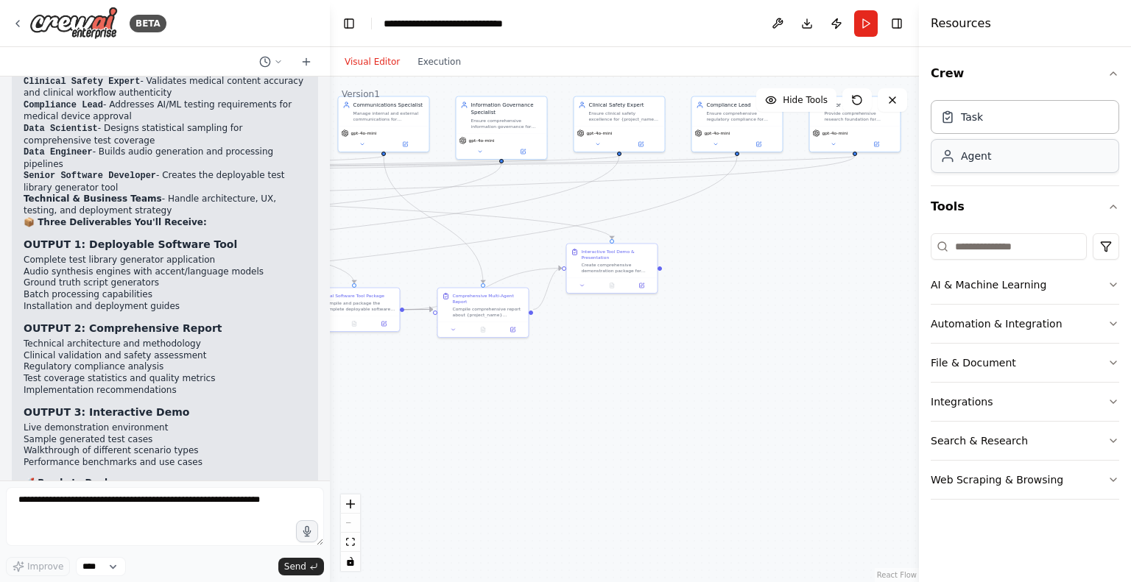
click at [975, 159] on div "Agent" at bounding box center [976, 156] width 30 height 15
drag, startPoint x: 975, startPoint y: 159, endPoint x: 904, endPoint y: 117, distance: 82.2
click at [975, 159] on div "Agent" at bounding box center [976, 156] width 30 height 15
click at [864, 23] on button "Run" at bounding box center [866, 23] width 24 height 27
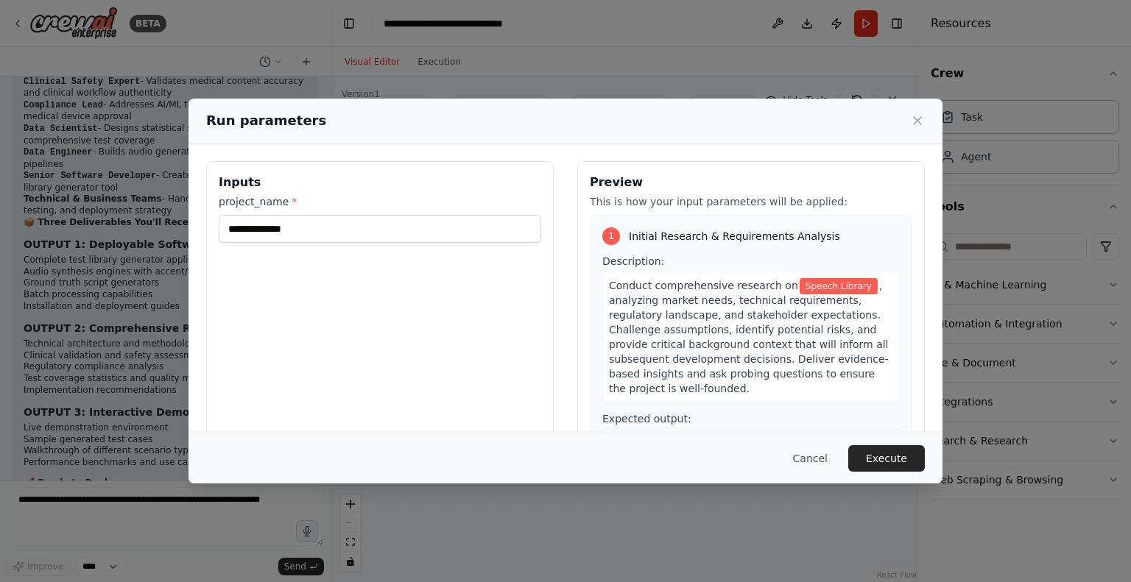
click at [736, 326] on span ", analyzing market needs, technical requirements, regulatory landscape, and sta…" at bounding box center [749, 337] width 280 height 115
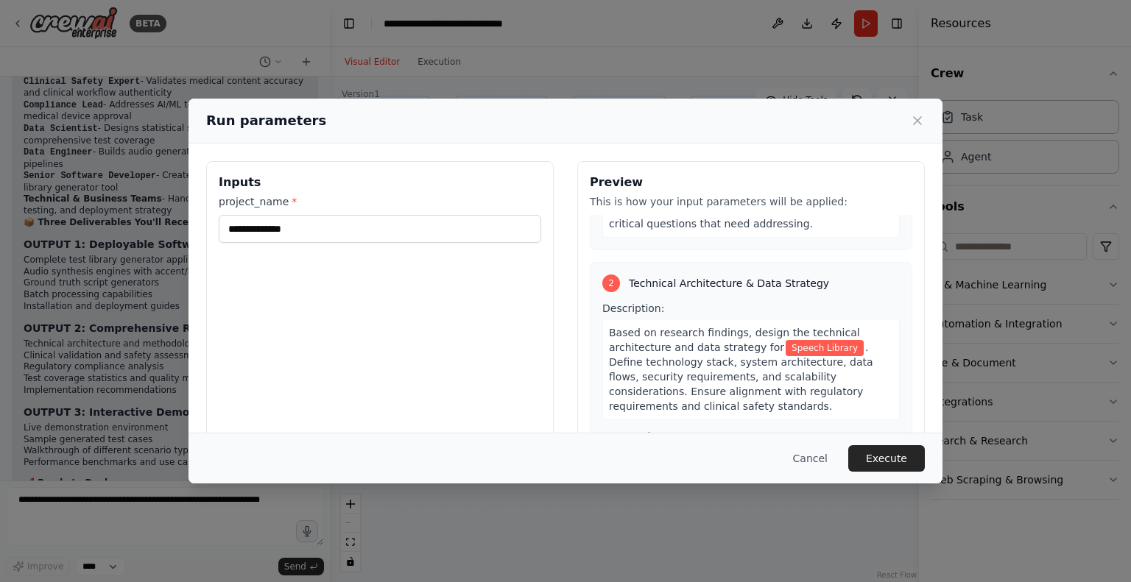
scroll to position [0, 0]
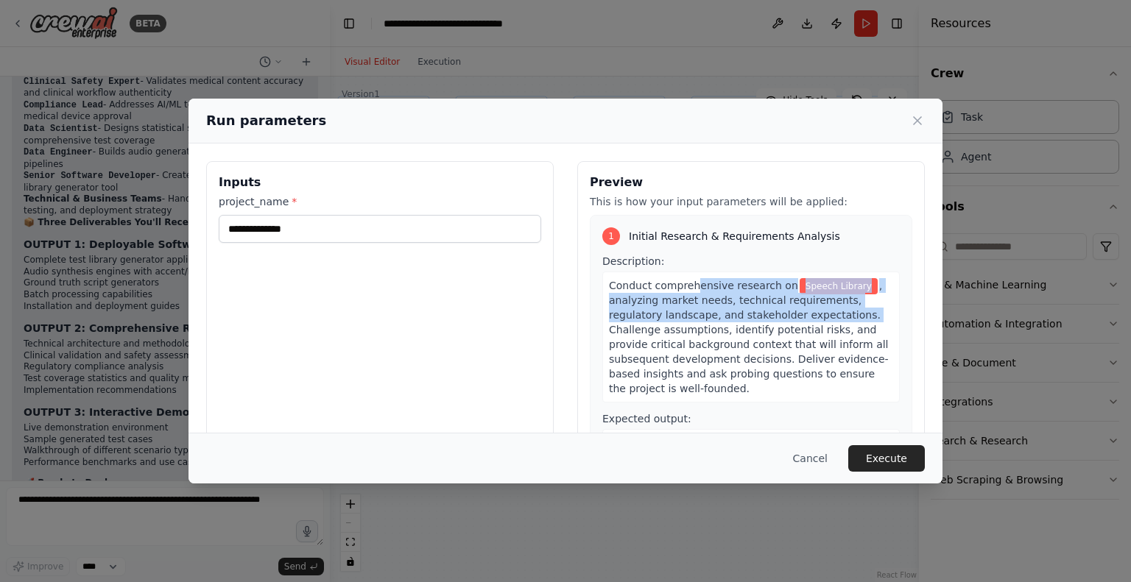
drag, startPoint x: 685, startPoint y: 282, endPoint x: 798, endPoint y: 313, distance: 117.5
click at [798, 313] on div "Conduct comprehensive research on Speech Library , analyzing market needs, tech…" at bounding box center [750, 337] width 297 height 131
click at [808, 307] on div "Conduct comprehensive research on Speech Library , analyzing market needs, tech…" at bounding box center [750, 337] width 297 height 131
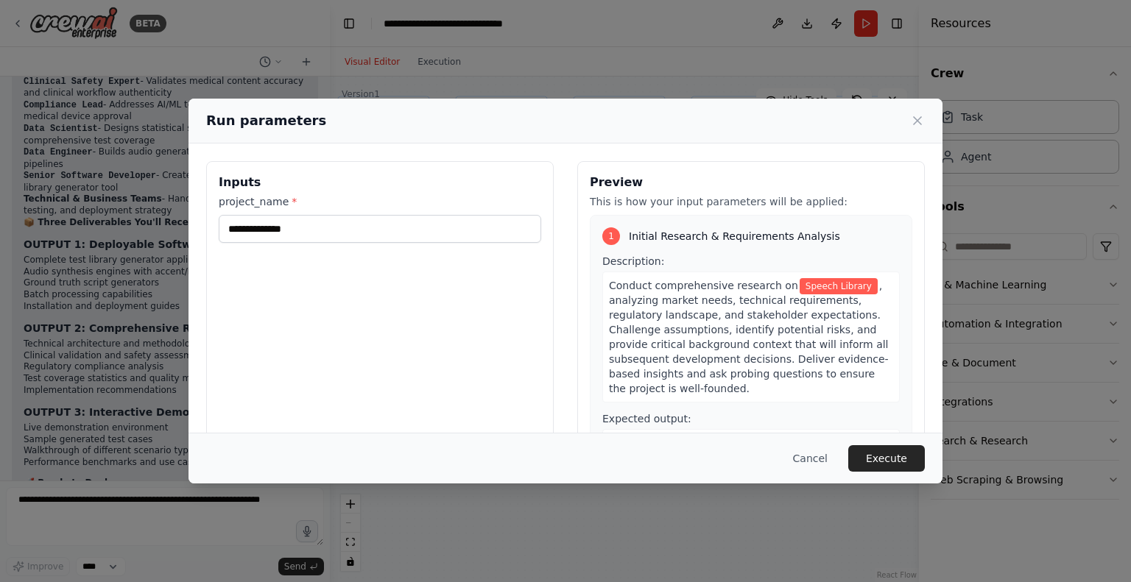
click at [649, 302] on span ", analyzing market needs, technical requirements, regulatory landscape, and sta…" at bounding box center [749, 337] width 280 height 115
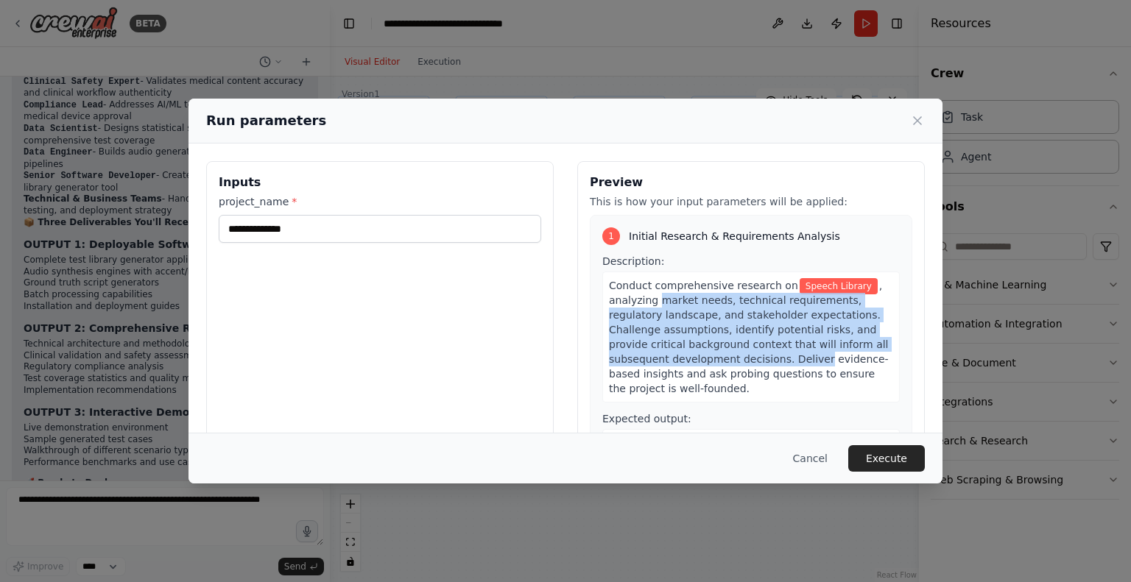
drag, startPoint x: 649, startPoint y: 302, endPoint x: 733, endPoint y: 364, distance: 104.3
click at [733, 364] on span ", analyzing market needs, technical requirements, regulatory landscape, and sta…" at bounding box center [749, 337] width 280 height 115
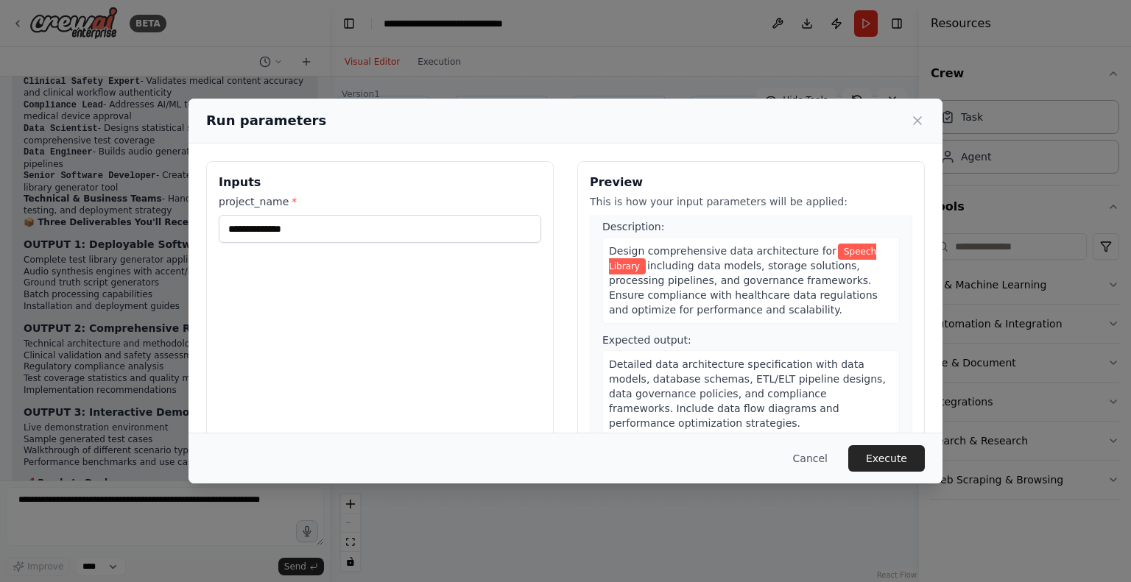
scroll to position [715, 0]
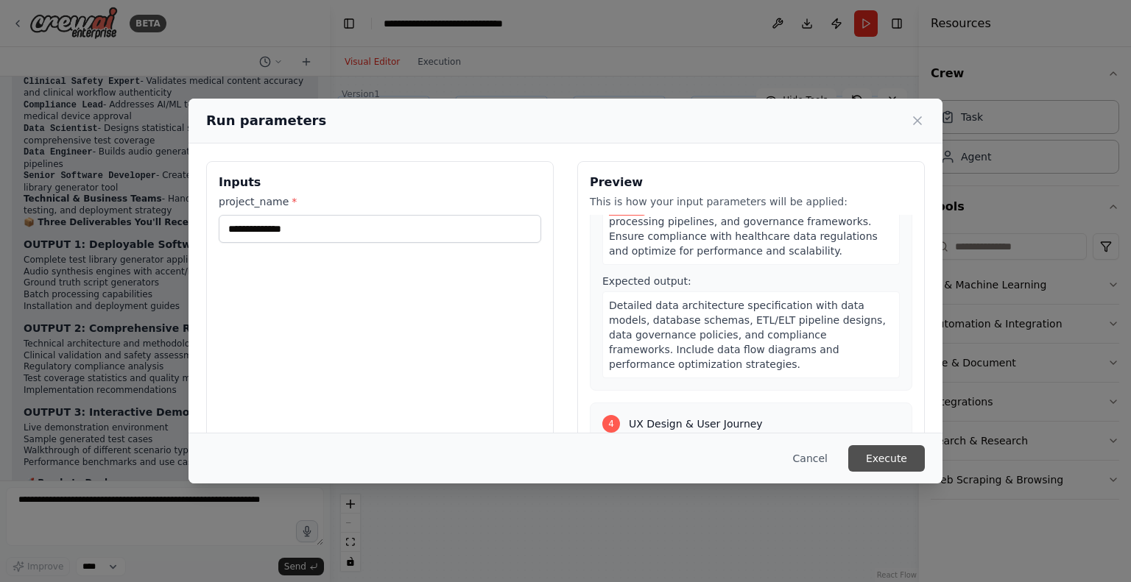
click at [878, 456] on button "Execute" at bounding box center [886, 458] width 77 height 27
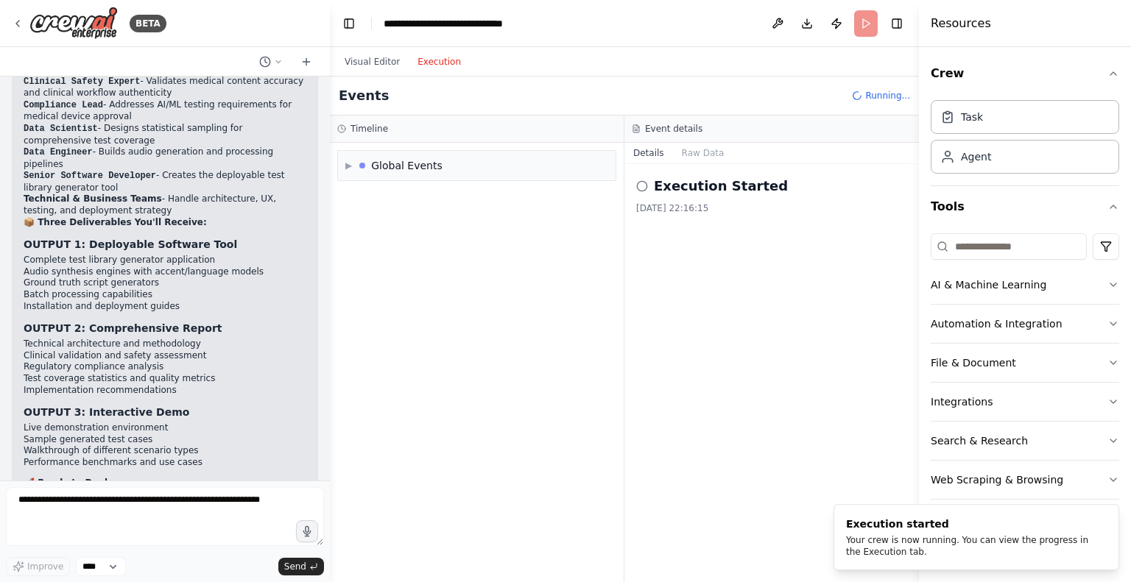
click at [431, 58] on button "Execution" at bounding box center [439, 62] width 61 height 18
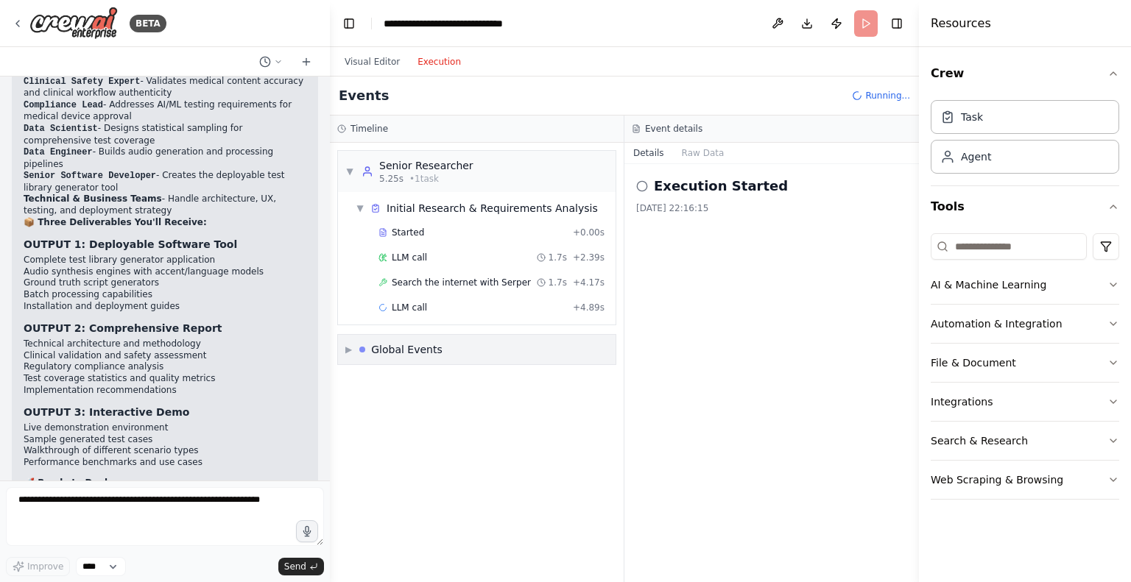
click at [405, 356] on div "▶ Global Events" at bounding box center [477, 349] width 278 height 29
click at [353, 167] on span "▼" at bounding box center [349, 172] width 9 height 12
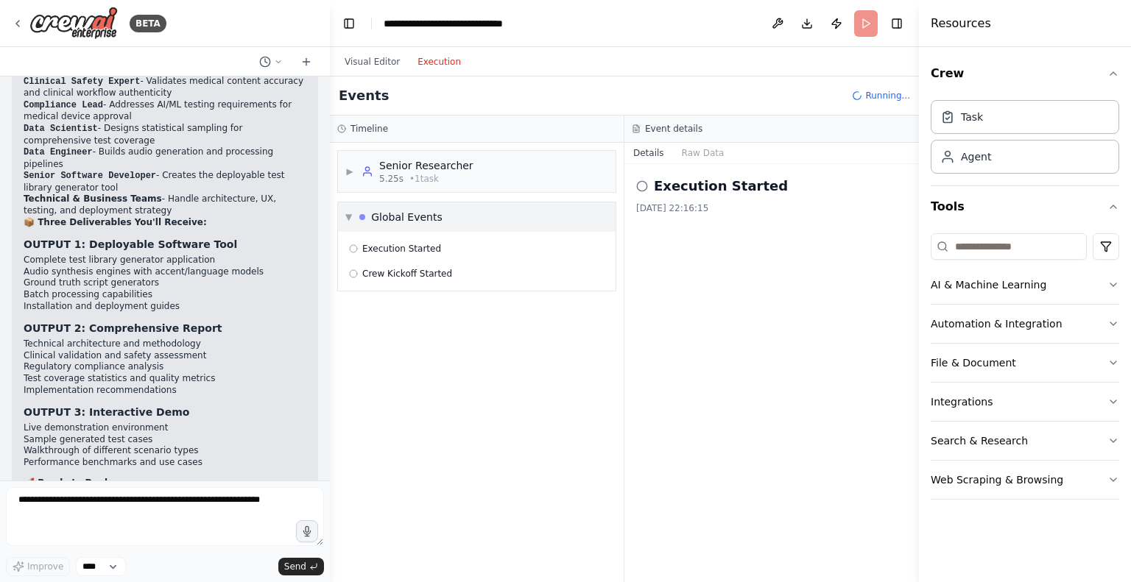
click at [348, 211] on span "▼" at bounding box center [348, 217] width 7 height 12
click at [452, 174] on div "5.25s • 1 task" at bounding box center [426, 179] width 94 height 12
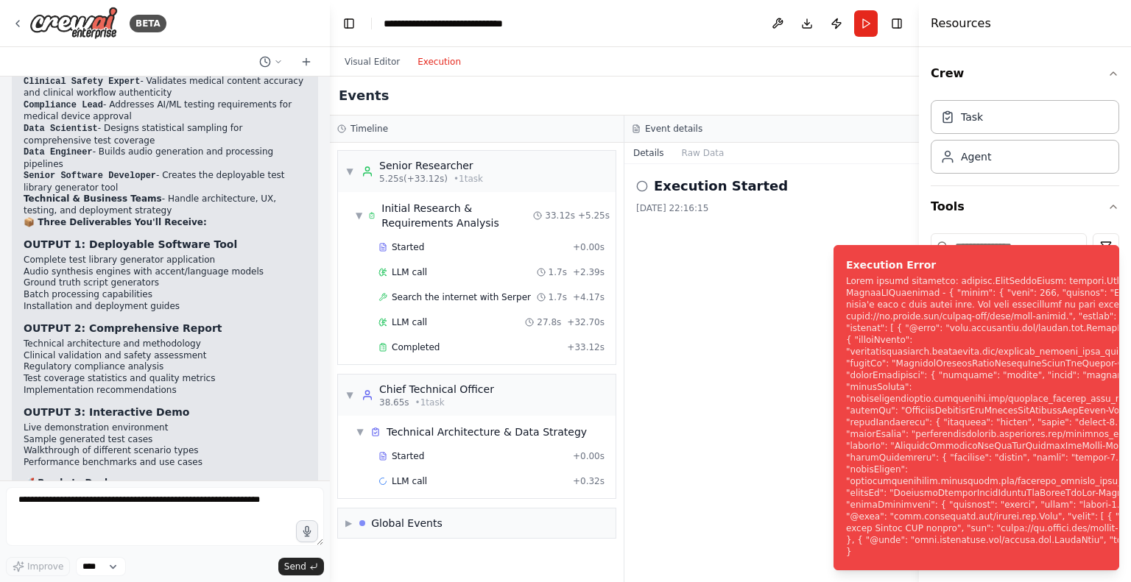
drag, startPoint x: 928, startPoint y: 284, endPoint x: 819, endPoint y: 359, distance: 132.5
click at [819, 359] on div "BETA i want to build a team of ai agents that consist of Chief Technical Office…" at bounding box center [565, 291] width 1131 height 582
click at [261, 503] on textarea at bounding box center [165, 516] width 318 height 59
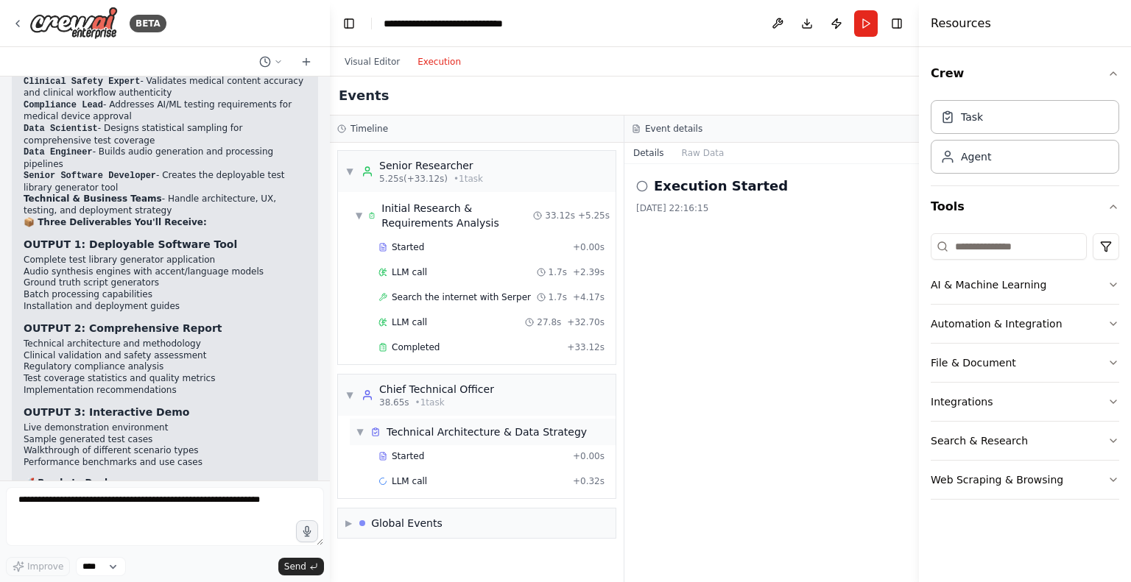
click at [362, 429] on span "▼" at bounding box center [360, 432] width 9 height 12
click at [362, 429] on span "▶" at bounding box center [360, 432] width 9 height 12
click at [362, 214] on span "▼" at bounding box center [359, 216] width 7 height 12
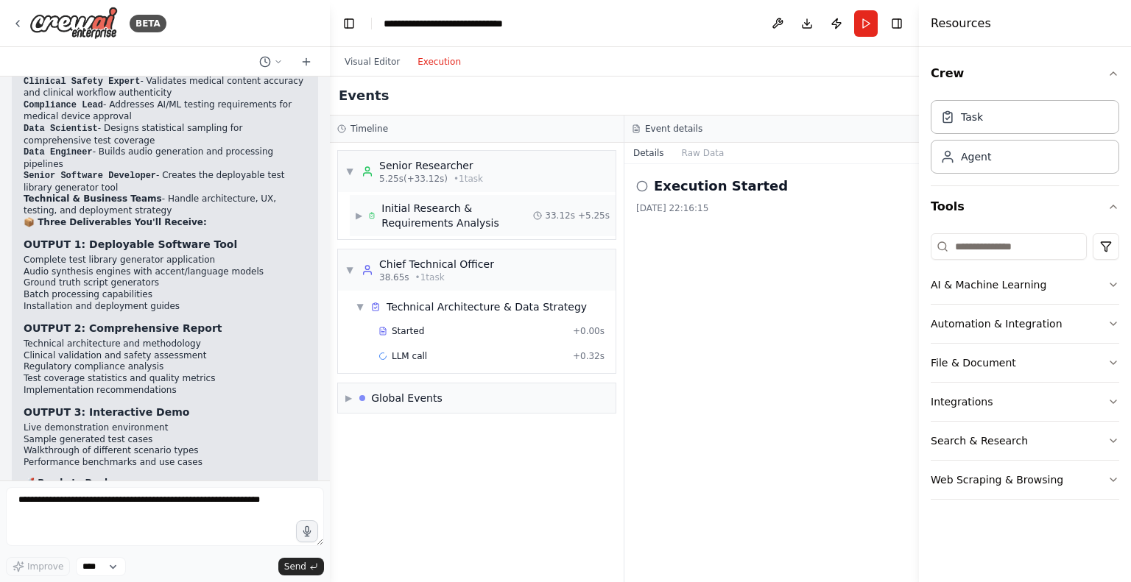
click at [362, 214] on span "▶" at bounding box center [359, 216] width 7 height 12
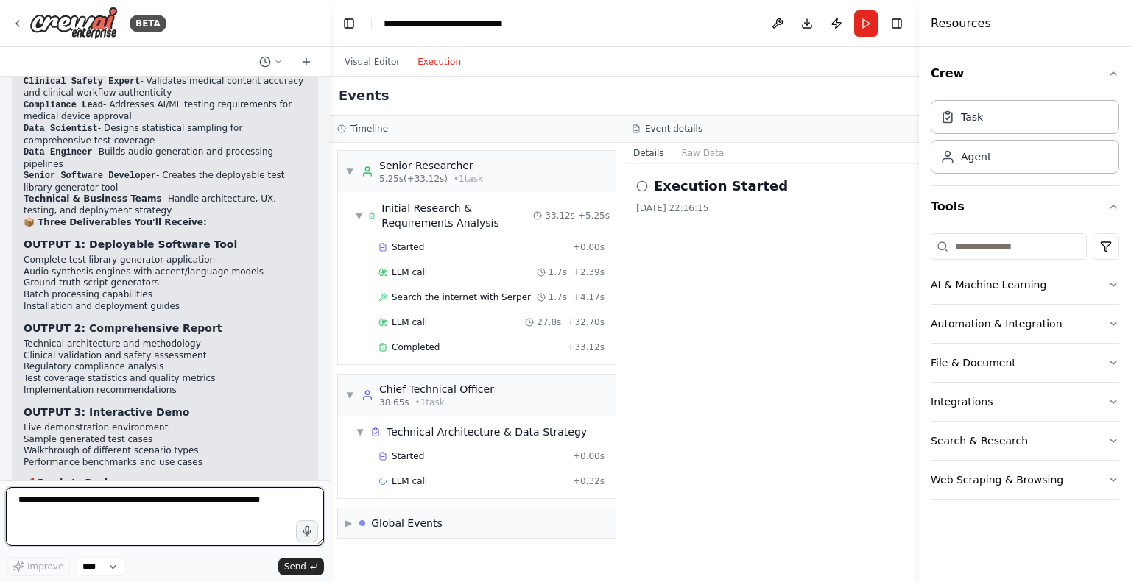
click at [209, 503] on textarea at bounding box center [165, 516] width 318 height 59
type textarea "**********"
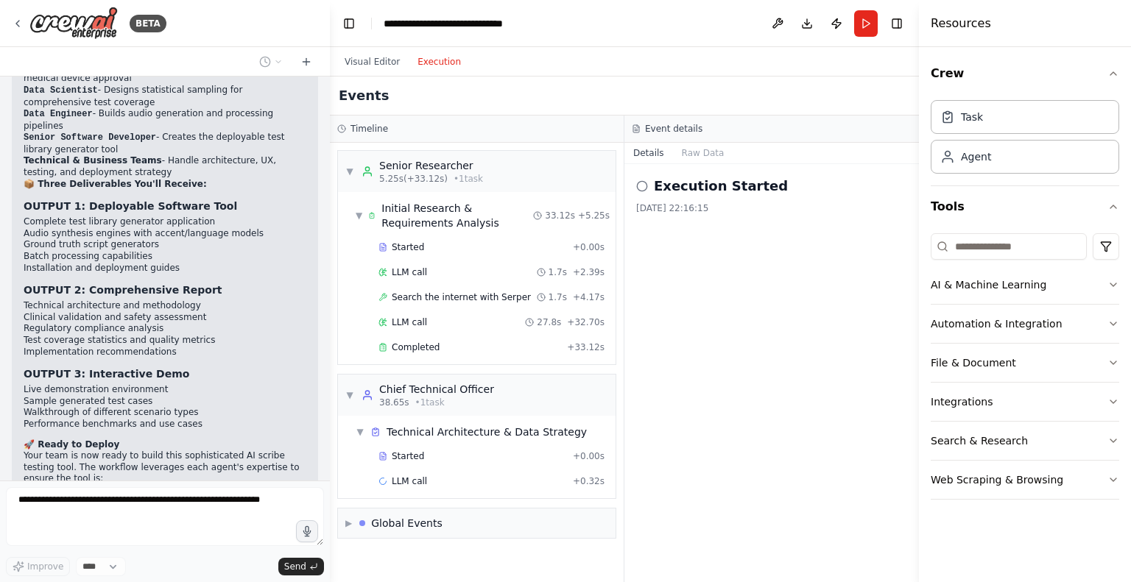
scroll to position [6008, 0]
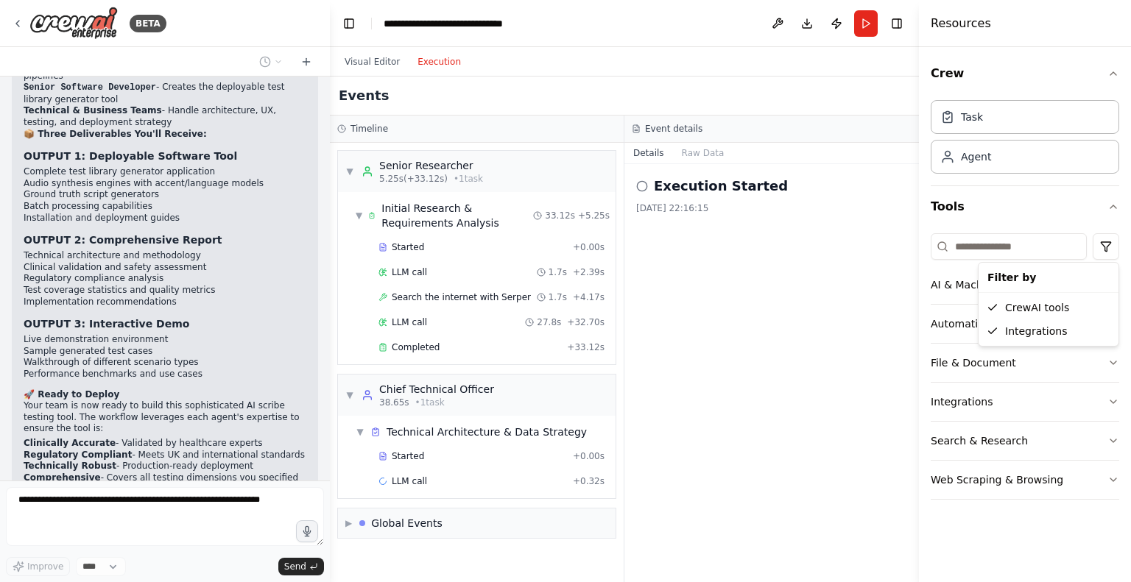
click at [0, 362] on html "BETA i want to build a team of ai agents that consist of Chief Technical Office…" at bounding box center [565, 291] width 1131 height 582
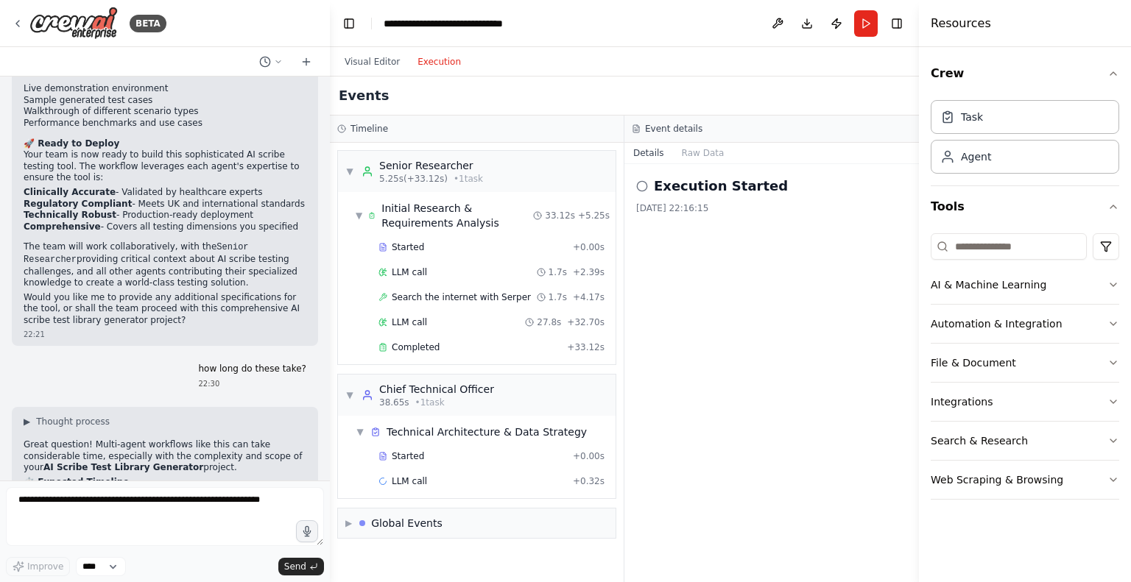
click at [0, 421] on button "Toggle Sidebar" at bounding box center [0, 291] width 12 height 582
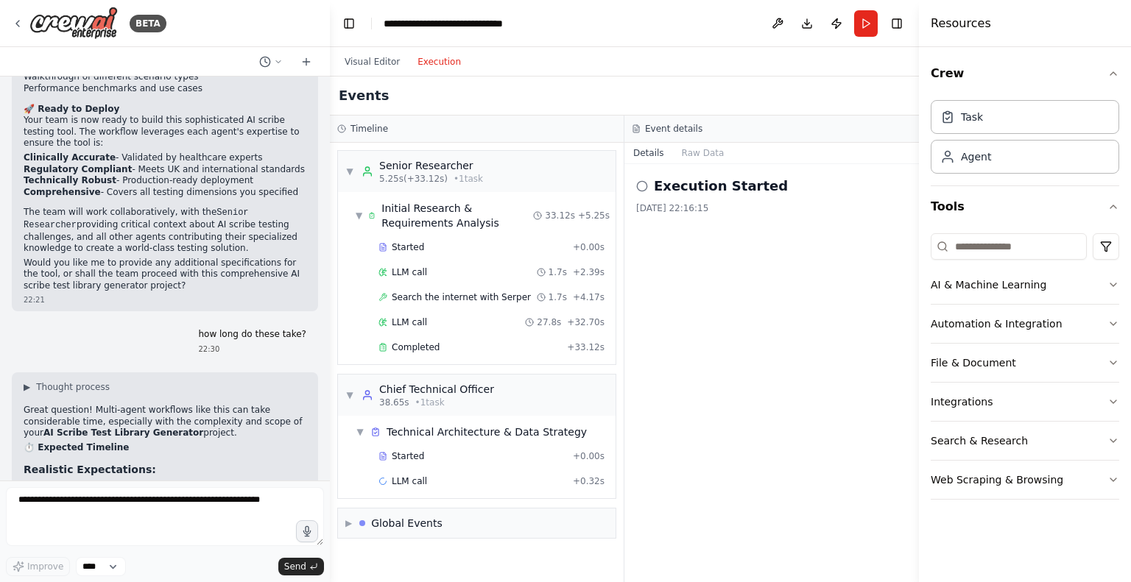
click at [0, 439] on button "Toggle Sidebar" at bounding box center [0, 291] width 12 height 582
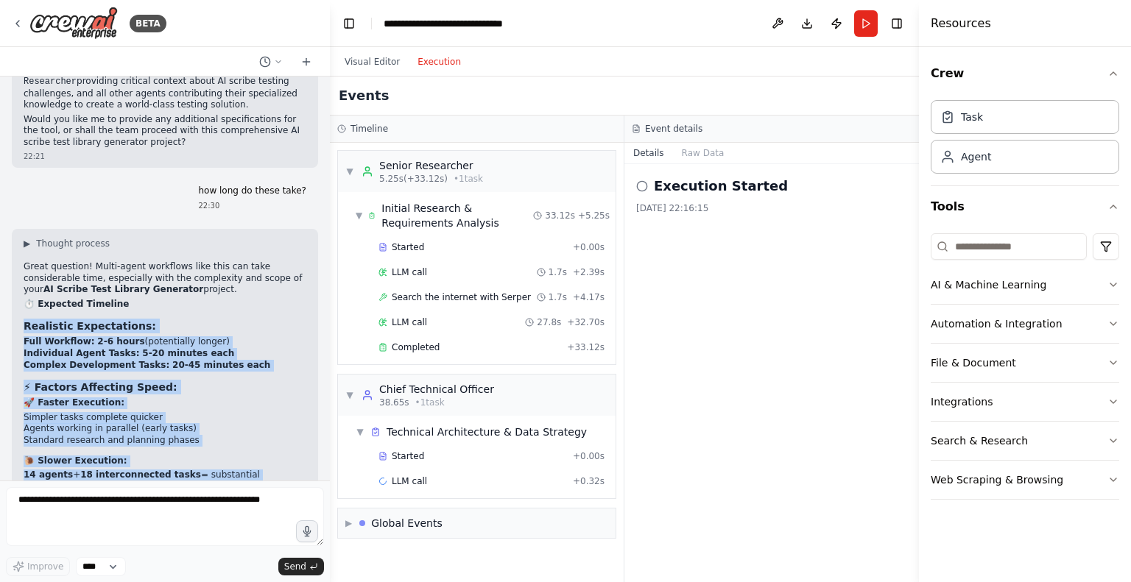
scroll to position [6541, 0]
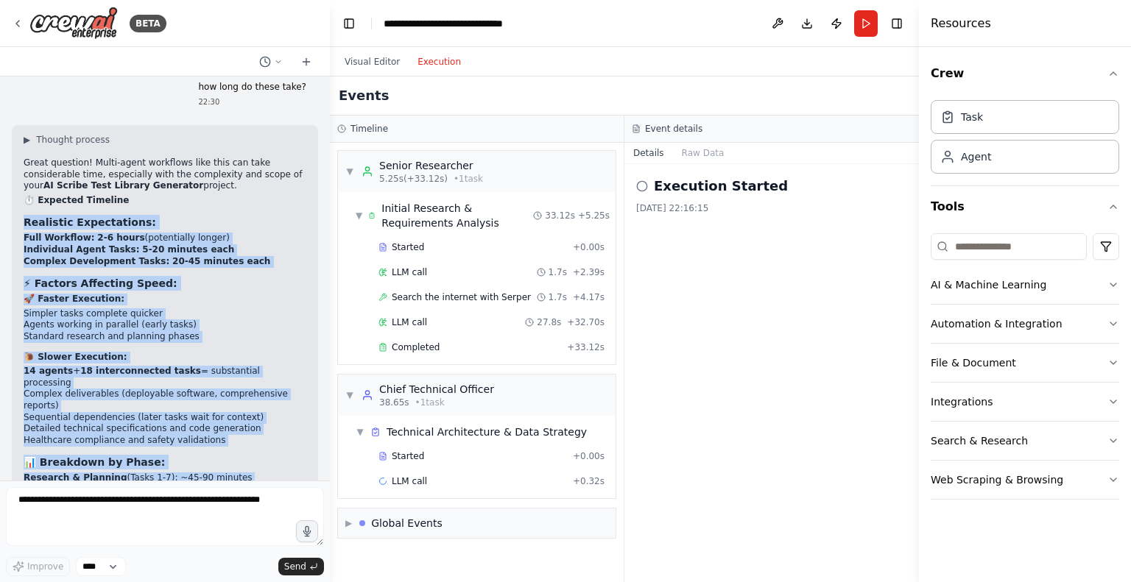
drag, startPoint x: 21, startPoint y: 183, endPoint x: 243, endPoint y: 335, distance: 268.5
click at [243, 335] on div "▶ Thought process Great question! Multi-agent workflows like this can take cons…" at bounding box center [165, 422] width 306 height 595
copy div "Loremipsu Dolorsitamet: Cons Adipisci: 0-3 elits (doeiusmodte incidi) Utlaboree…"
click at [243, 565] on li "API Limits: Some tools may have rate limiting" at bounding box center [165, 571] width 283 height 12
drag, startPoint x: 26, startPoint y: 171, endPoint x: 201, endPoint y: 326, distance: 234.2
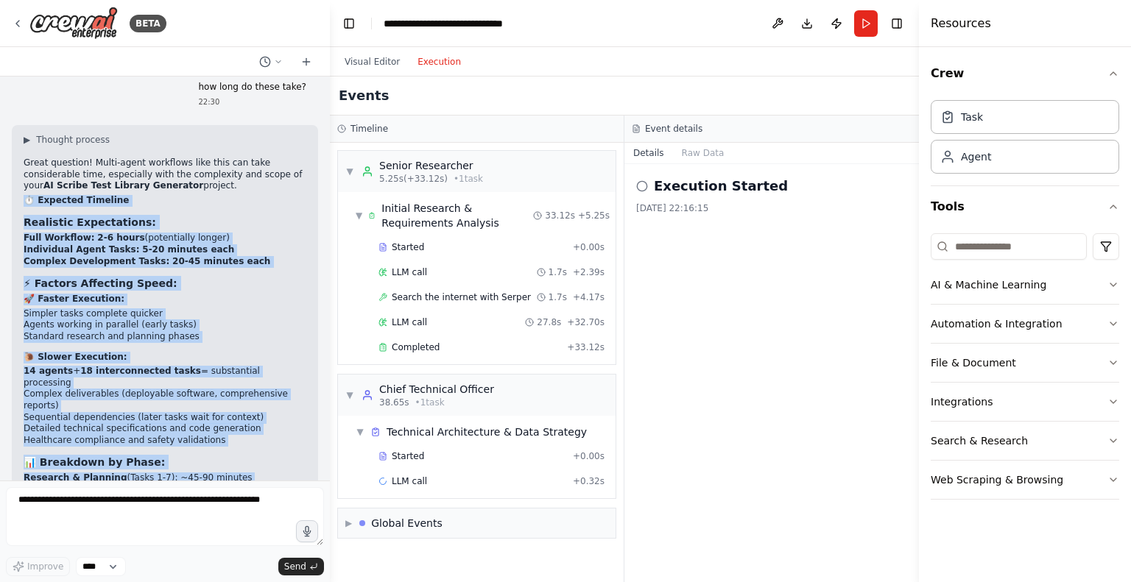
click at [201, 326] on div "▶ Thought process Great question! Multi-agent workflows like this can take cons…" at bounding box center [165, 417] width 283 height 566
copy div "⏱️ Loremips Dolorsit Ametconse Adipiscingel: Sedd Eiusmodt: 2-2 incid (utlabore…"
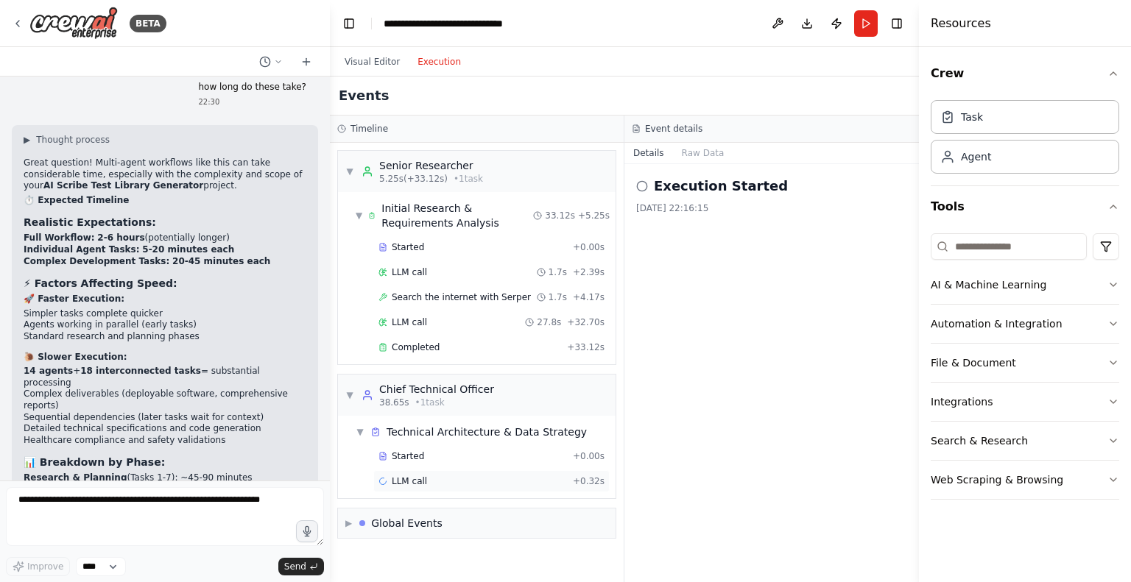
click at [414, 478] on span "LLM call" at bounding box center [409, 482] width 35 height 12
click at [736, 230] on div "Running Started 22:23:18" at bounding box center [771, 238] width 271 height 24
click at [703, 152] on button "Messages" at bounding box center [703, 153] width 61 height 21
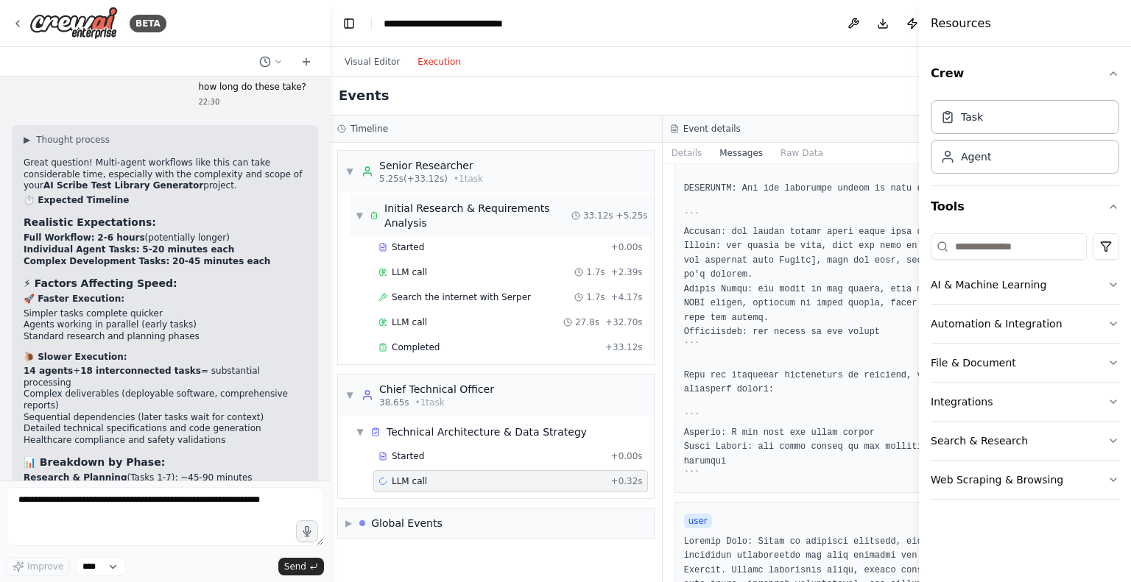
scroll to position [459, 0]
click at [426, 271] on div "LLM call 1.7s + 2.39s" at bounding box center [510, 273] width 264 height 12
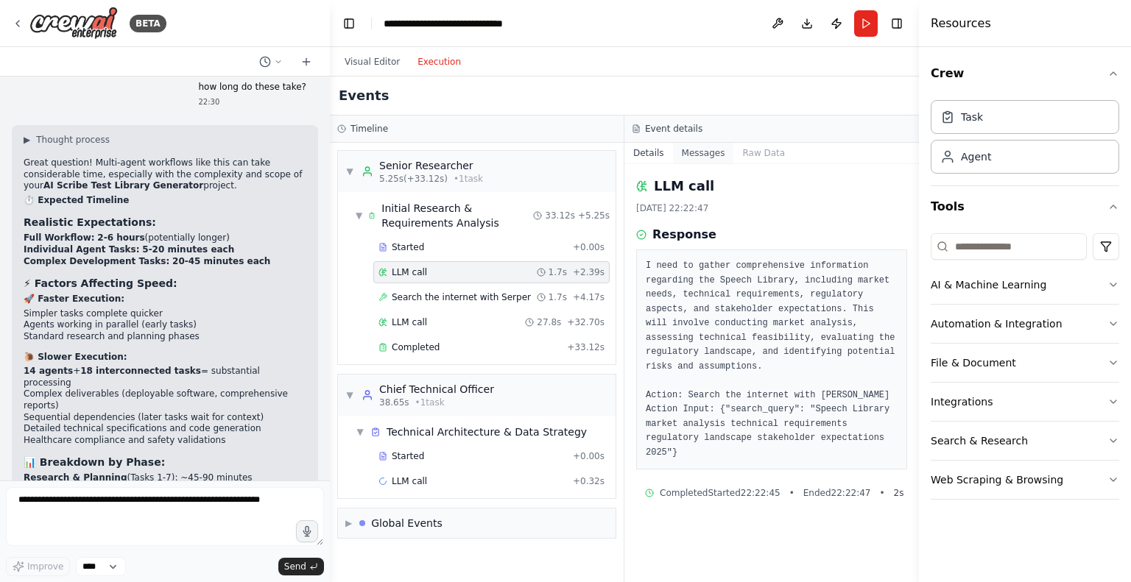
click at [701, 153] on button "Messages" at bounding box center [703, 153] width 61 height 21
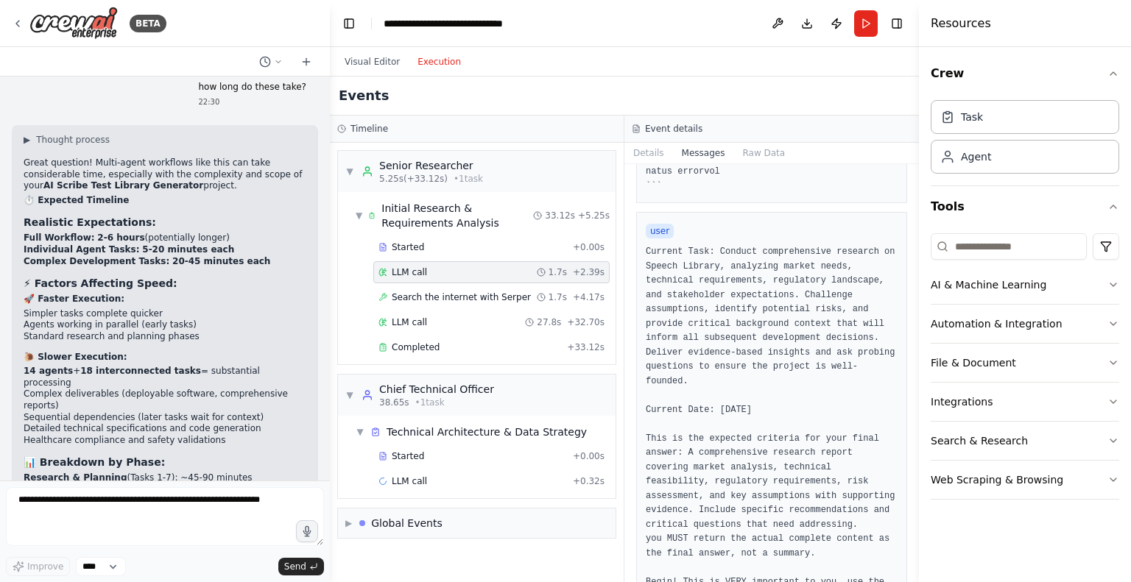
scroll to position [1034, 0]
